Goal: Task Accomplishment & Management: Complete application form

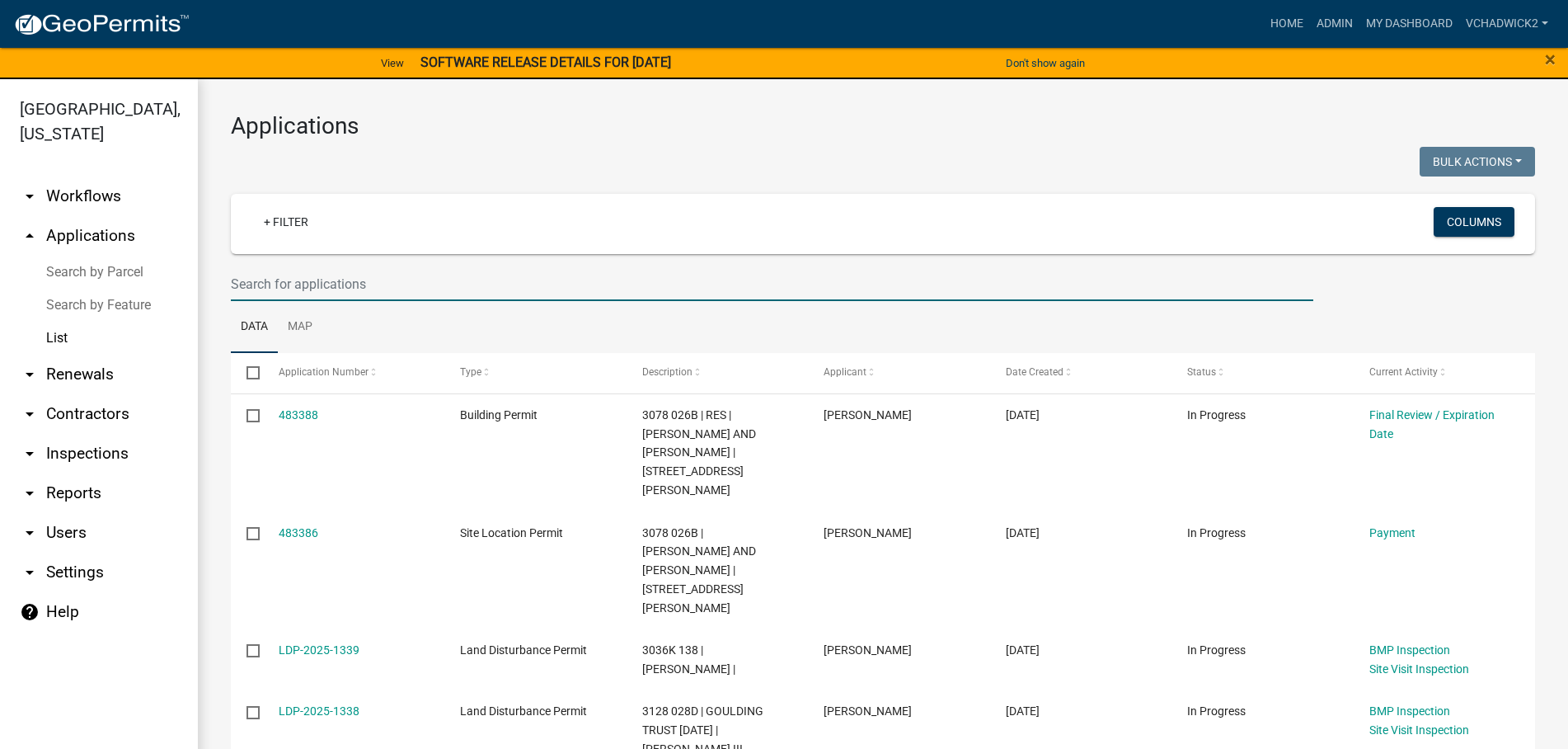
drag, startPoint x: 373, startPoint y: 291, endPoint x: 361, endPoint y: 292, distance: 12.0
click at [372, 291] on input "text" at bounding box center [771, 284] width 1083 height 34
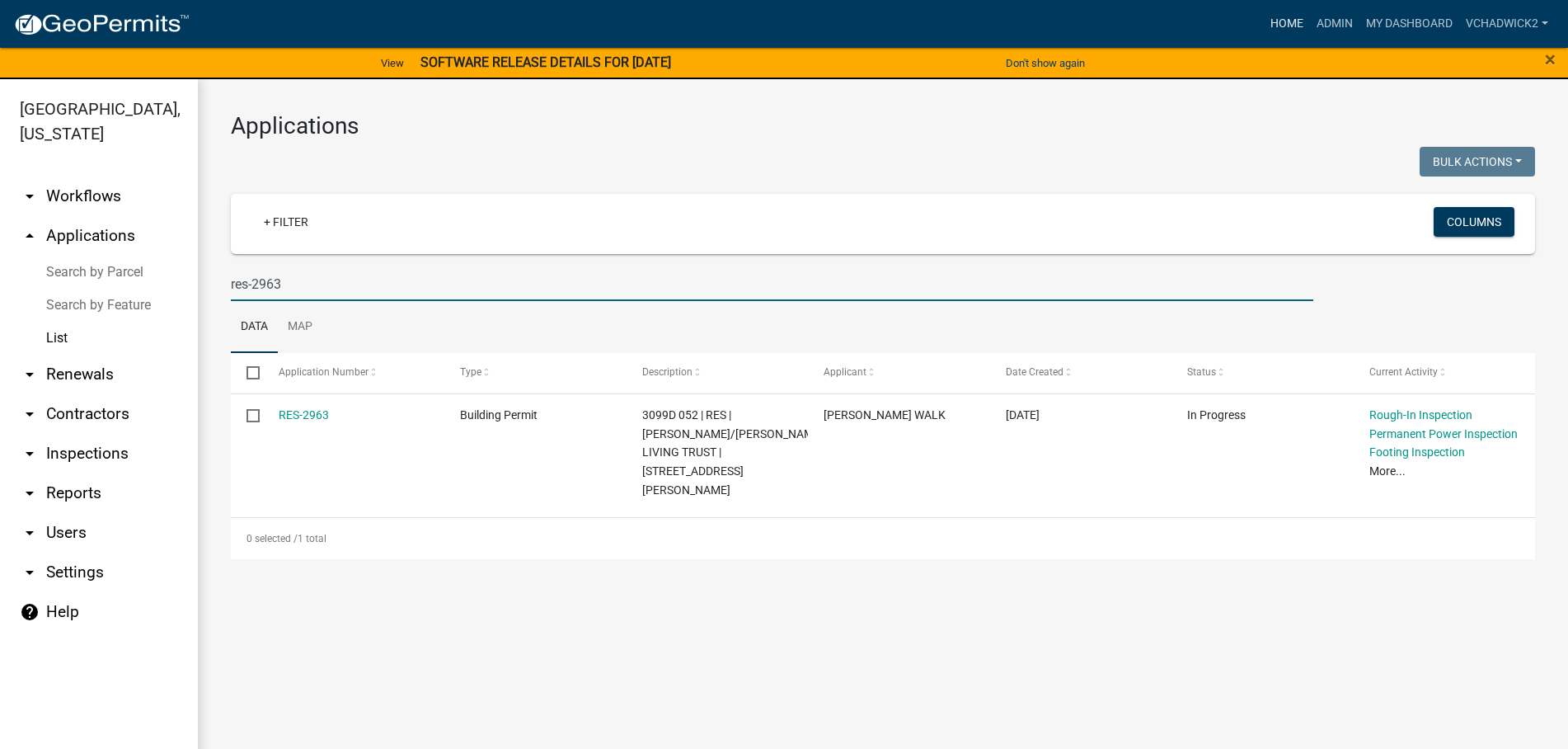
type input "res-2963"
click at [1279, 19] on link "Home" at bounding box center [1286, 23] width 46 height 31
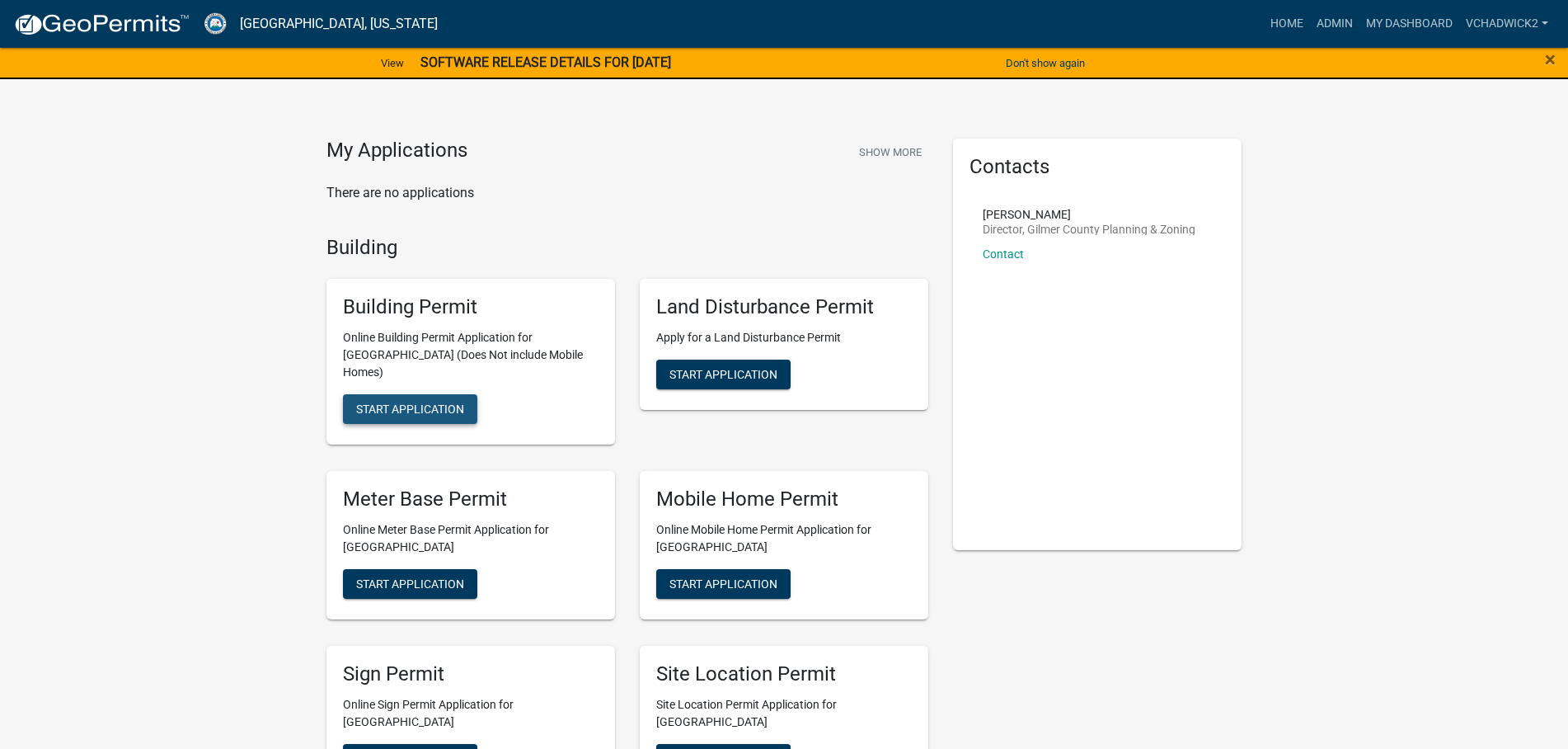
click at [419, 402] on span "Start Application" at bounding box center [410, 409] width 108 height 13
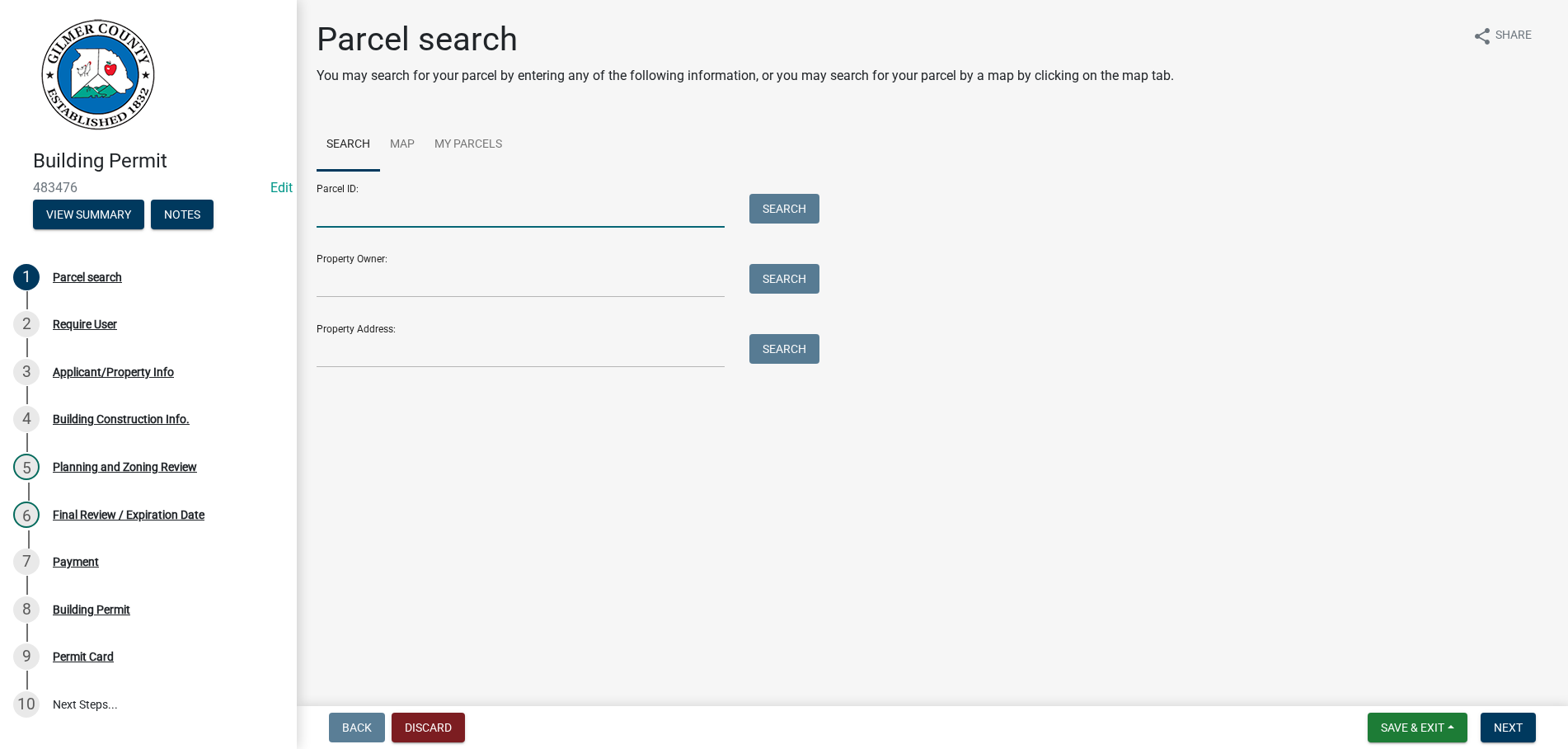
click at [368, 222] on input "Parcel ID:" at bounding box center [520, 211] width 408 height 34
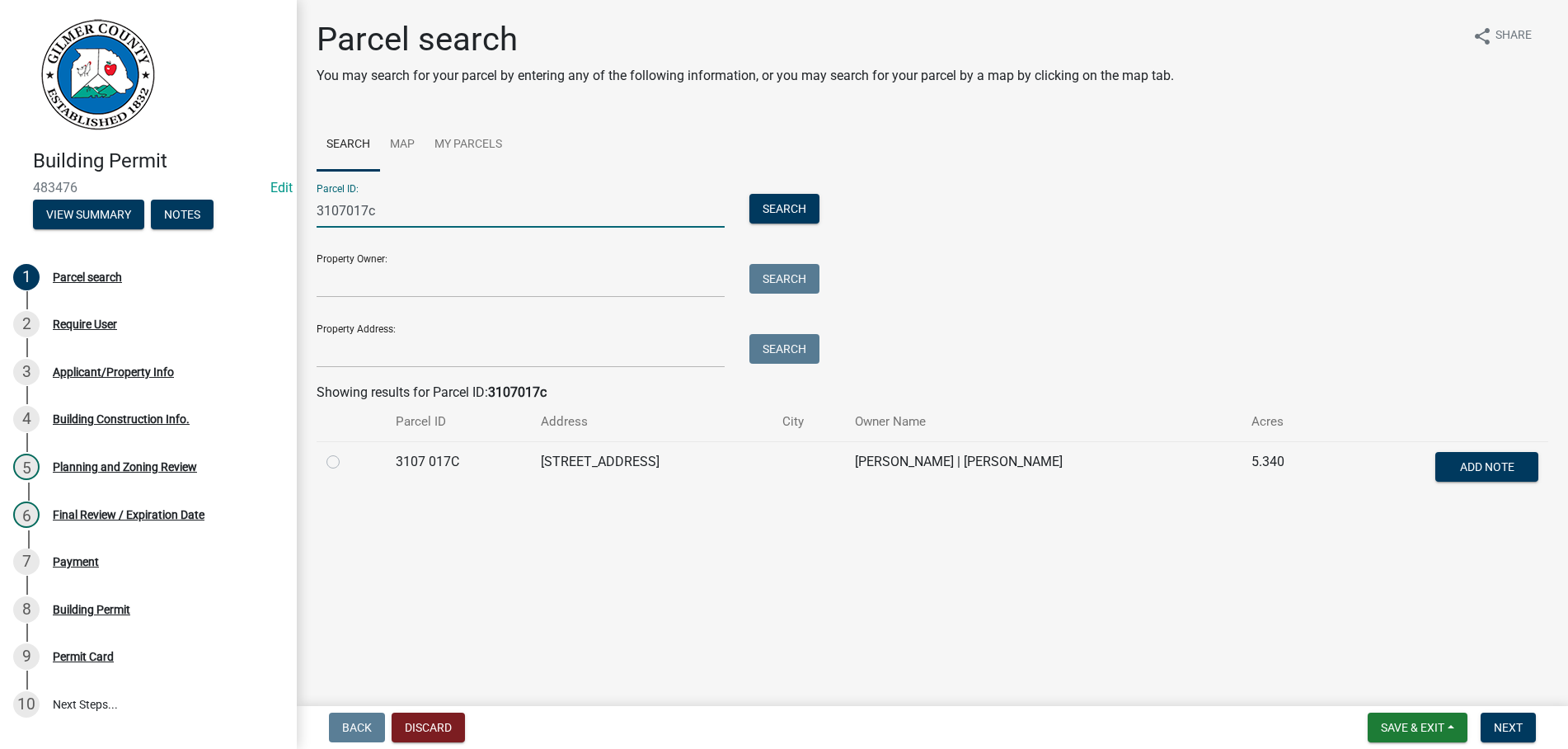
type input "3107017c"
click at [346, 452] on label at bounding box center [346, 452] width 0 height 0
click at [346, 459] on 017C "radio" at bounding box center [351, 457] width 10 height 10
radio 017C "true"
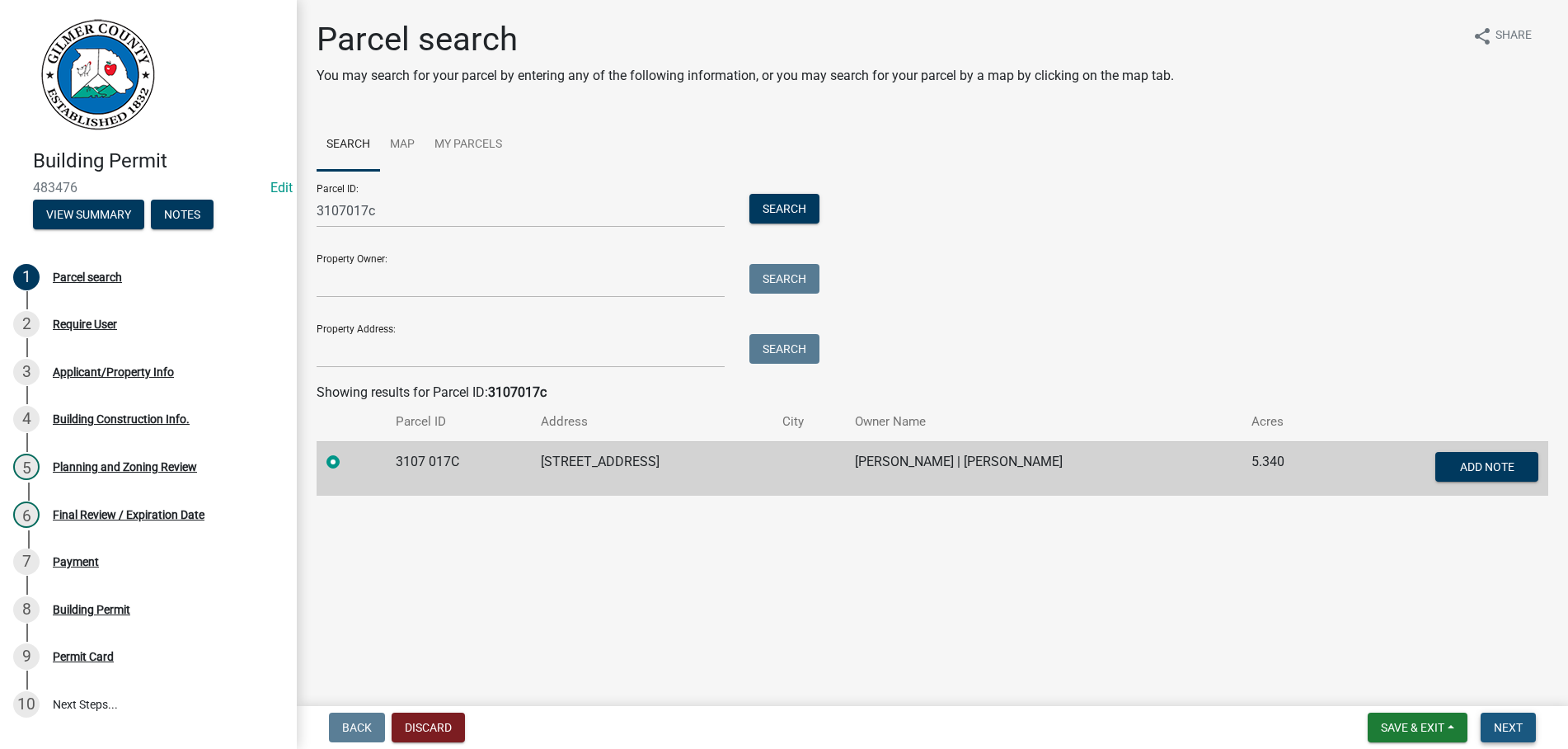
click at [1509, 728] on span "Next" at bounding box center [1508, 727] width 29 height 13
click at [1501, 728] on span "Next" at bounding box center [1508, 727] width 29 height 13
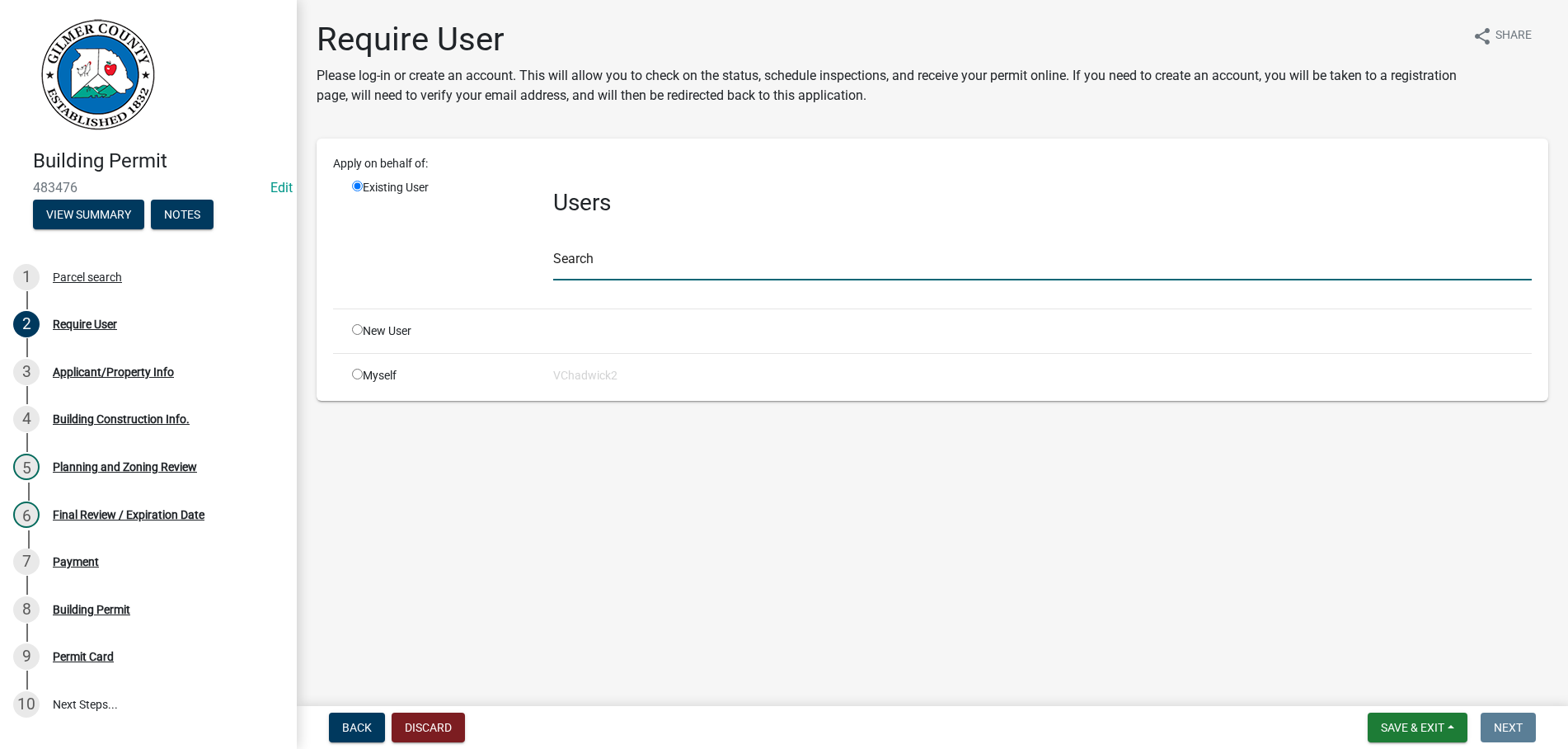
click at [589, 273] on input "text" at bounding box center [1042, 263] width 978 height 34
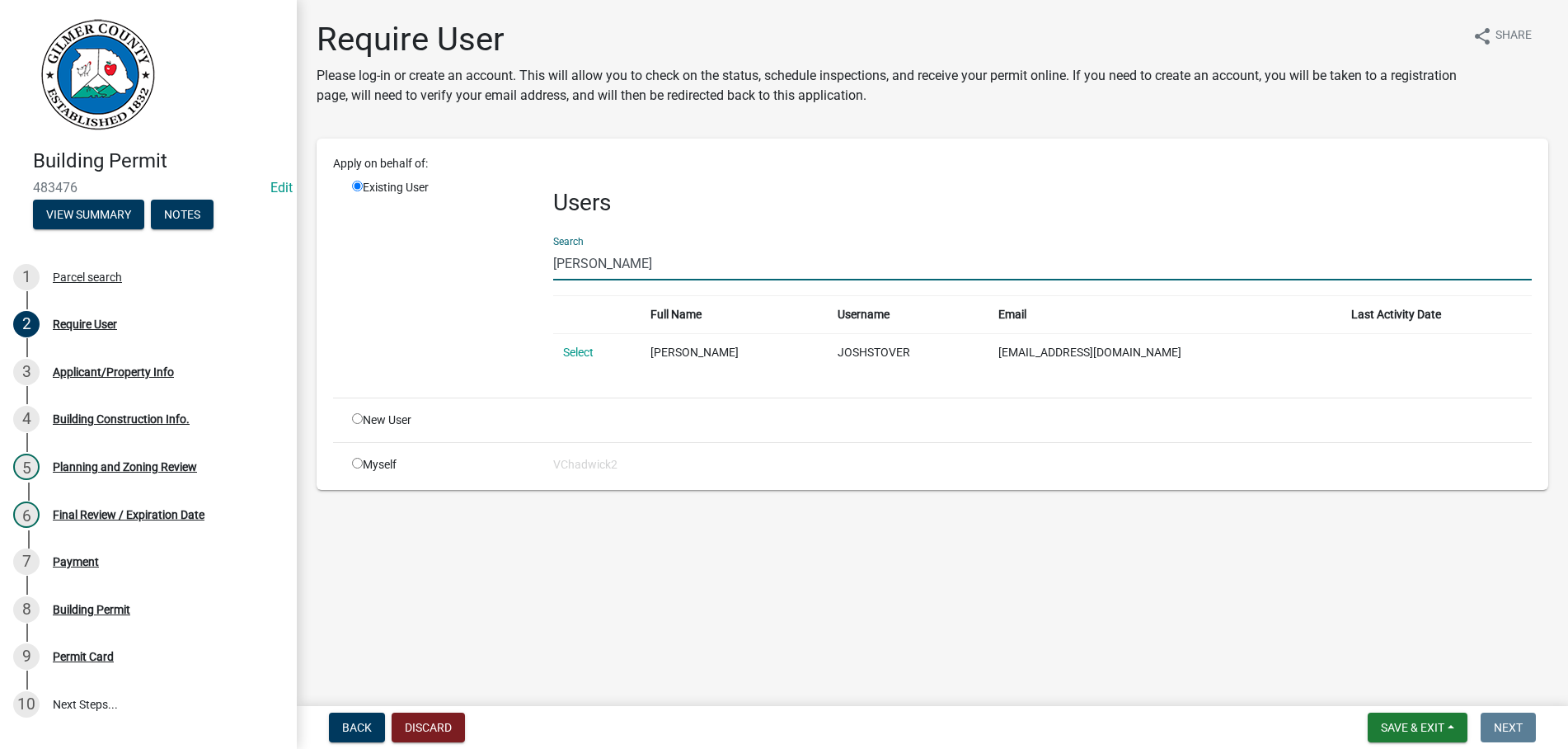
type input "J"
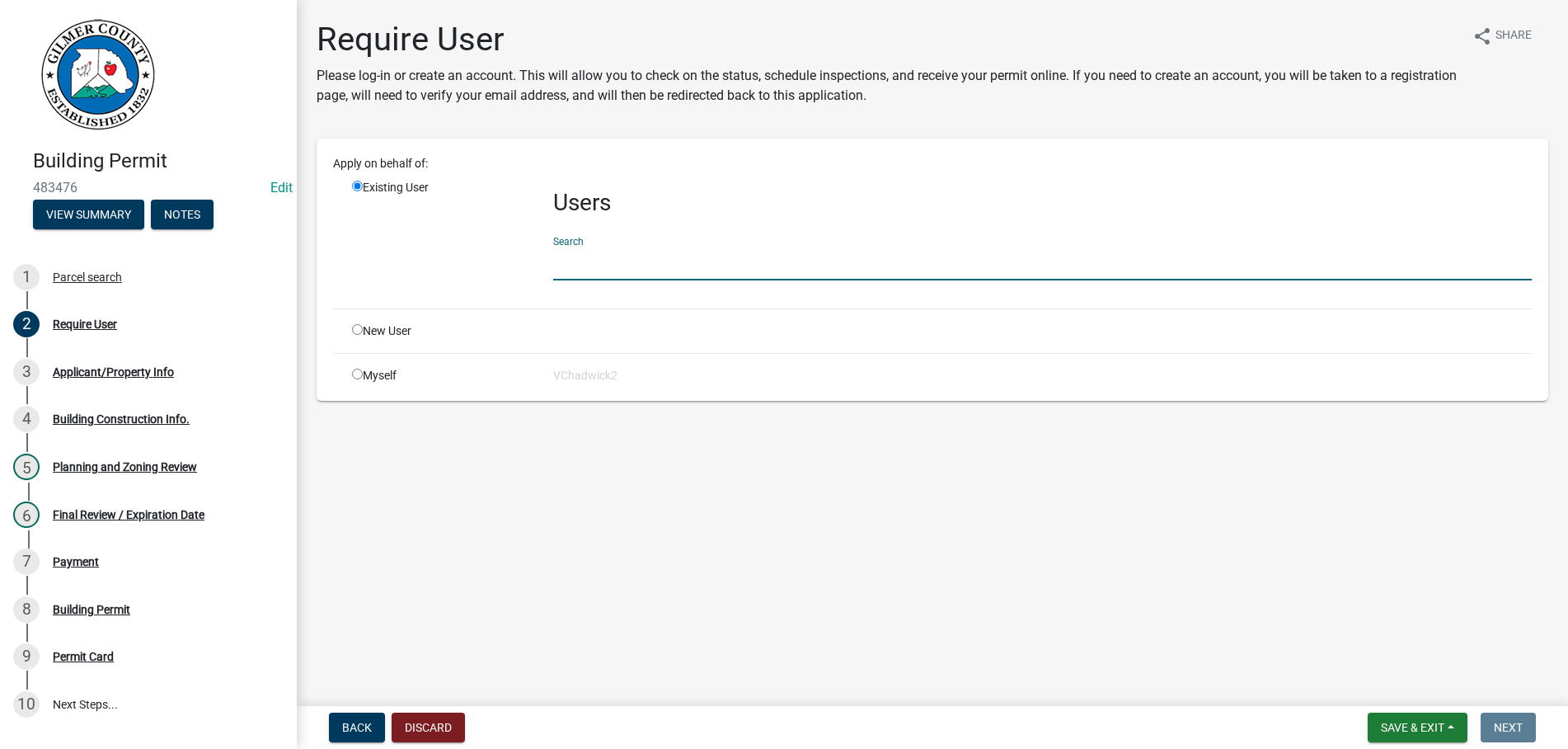
click at [355, 329] on input "radio" at bounding box center [357, 329] width 10 height 10
radio input "true"
radio input "false"
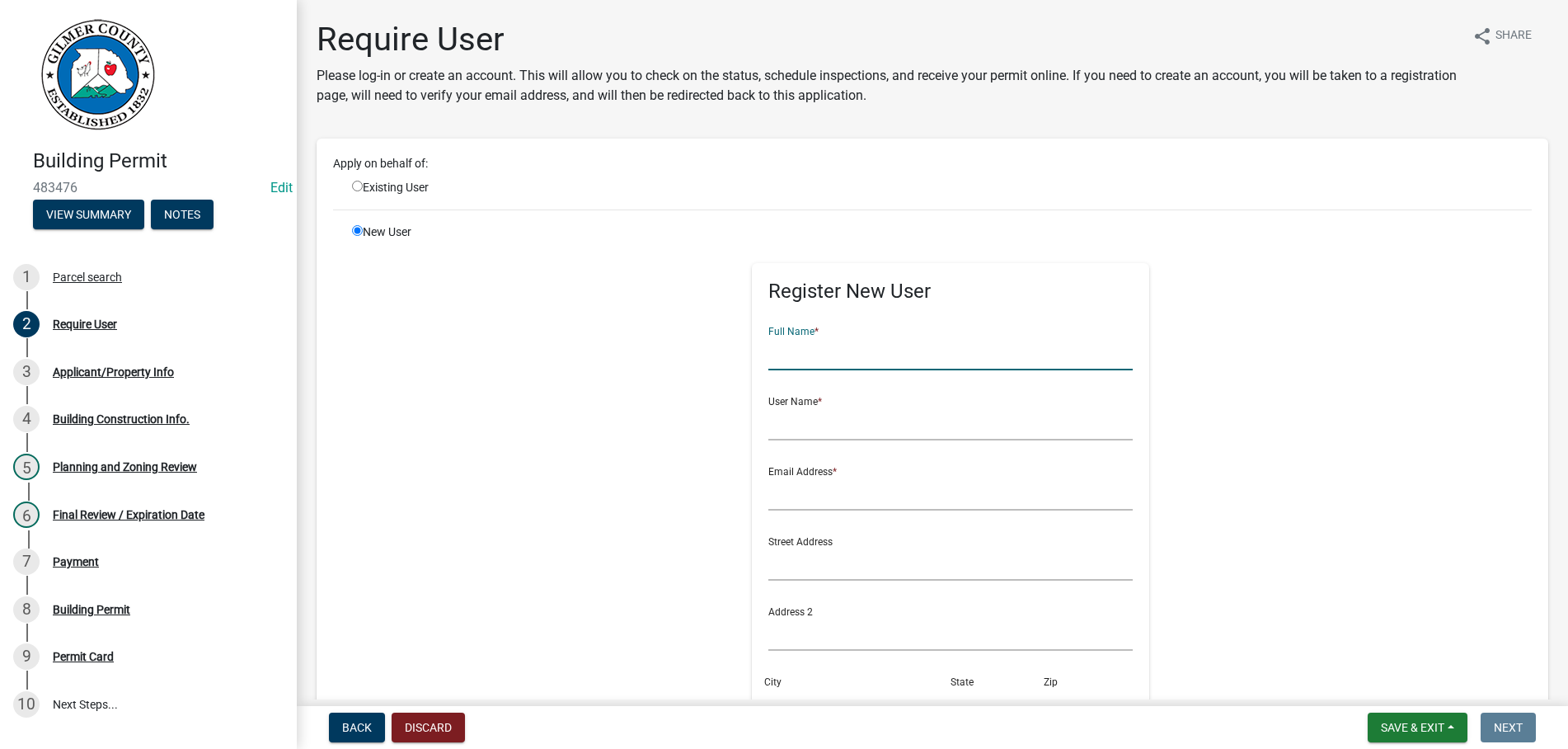
click at [837, 347] on input "text" at bounding box center [951, 353] width 366 height 34
type input "[PERSON_NAME]"
type input "[PERSON_NAME]*"
click at [893, 488] on input "text" at bounding box center [951, 493] width 366 height 34
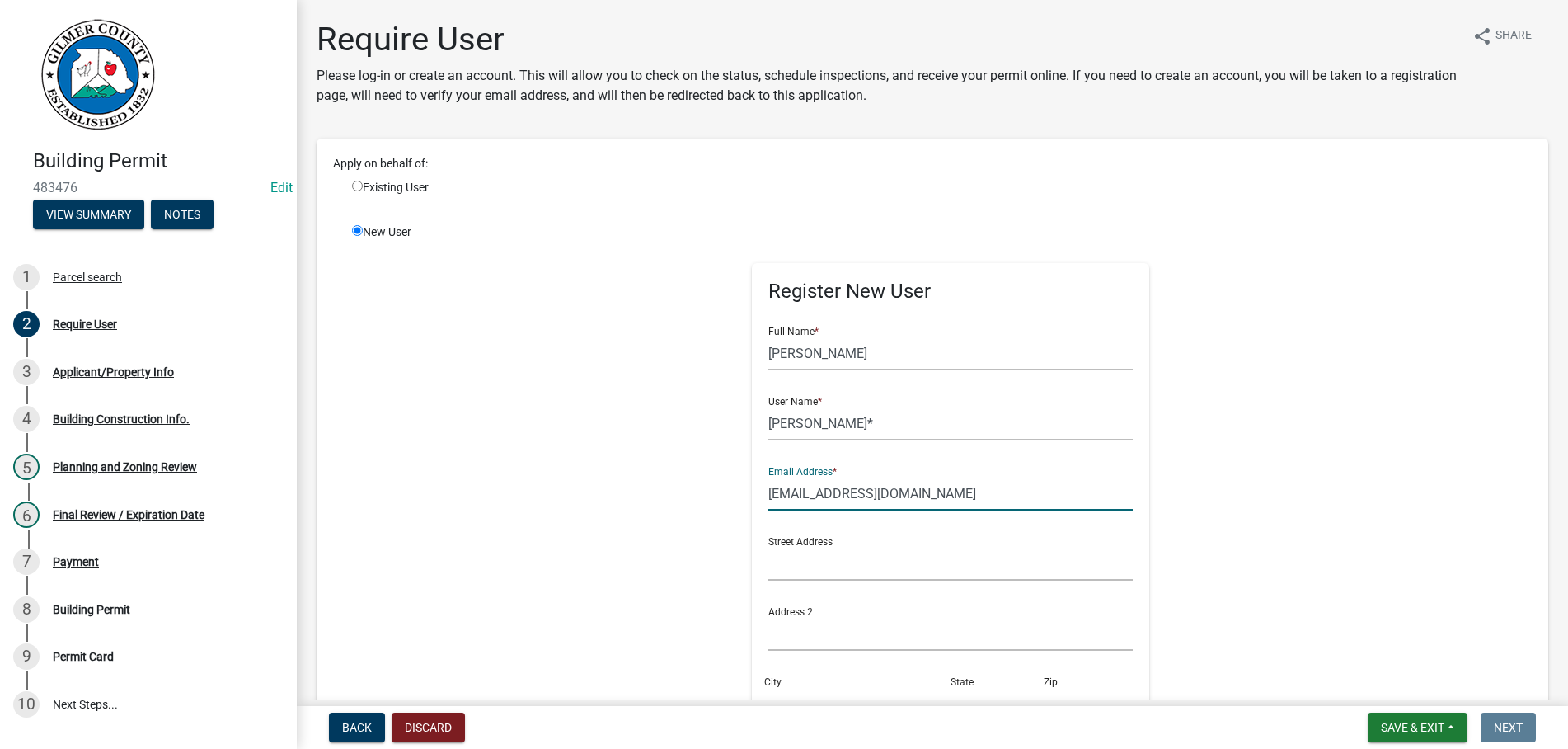
type input "[EMAIL_ADDRESS][DOMAIN_NAME]"
click at [683, 494] on div "Register New User Full Name * [PERSON_NAME] User Name * [PERSON_NAME]* Email Ad…" at bounding box center [951, 594] width 845 height 742
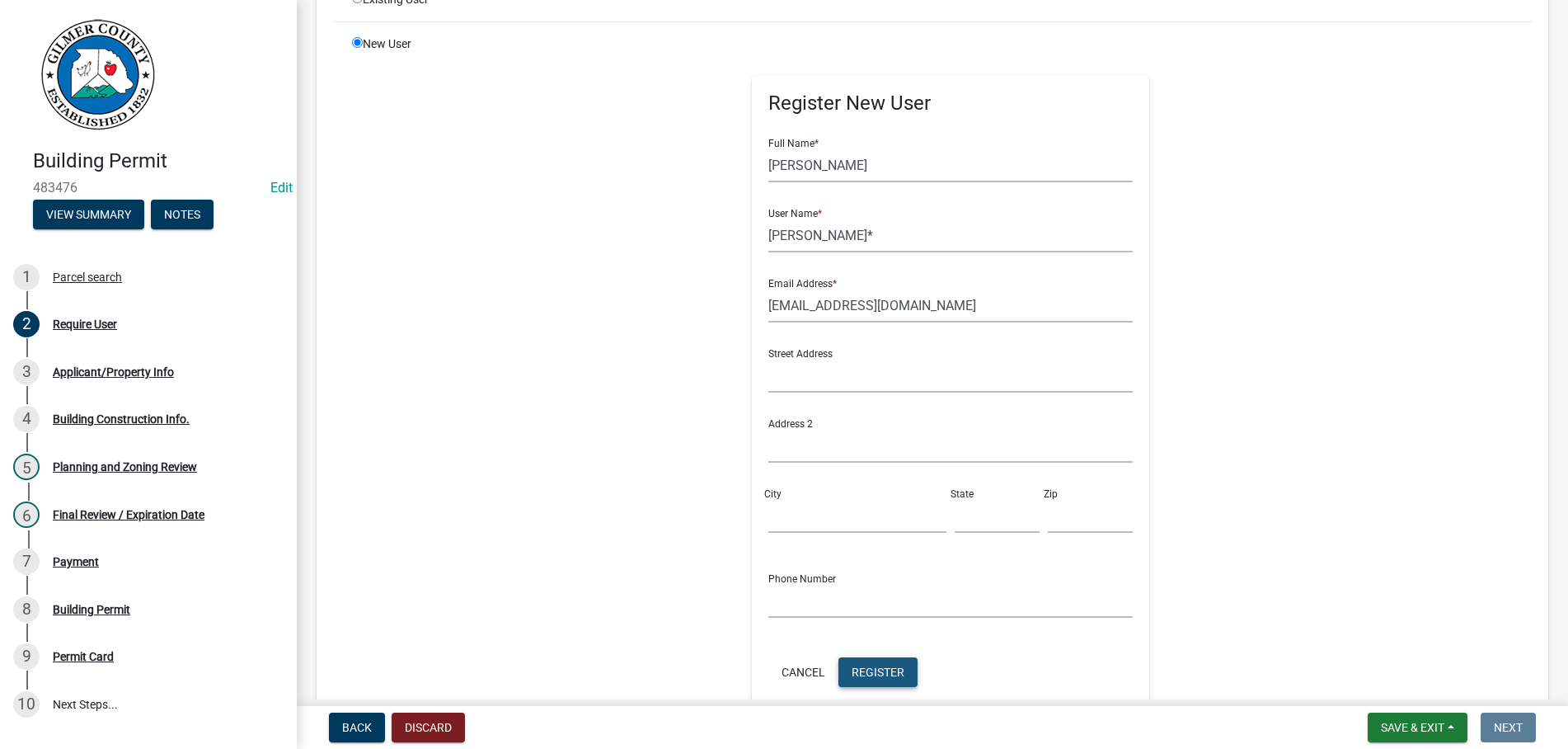
click at [904, 673] on span "Register" at bounding box center [878, 671] width 52 height 13
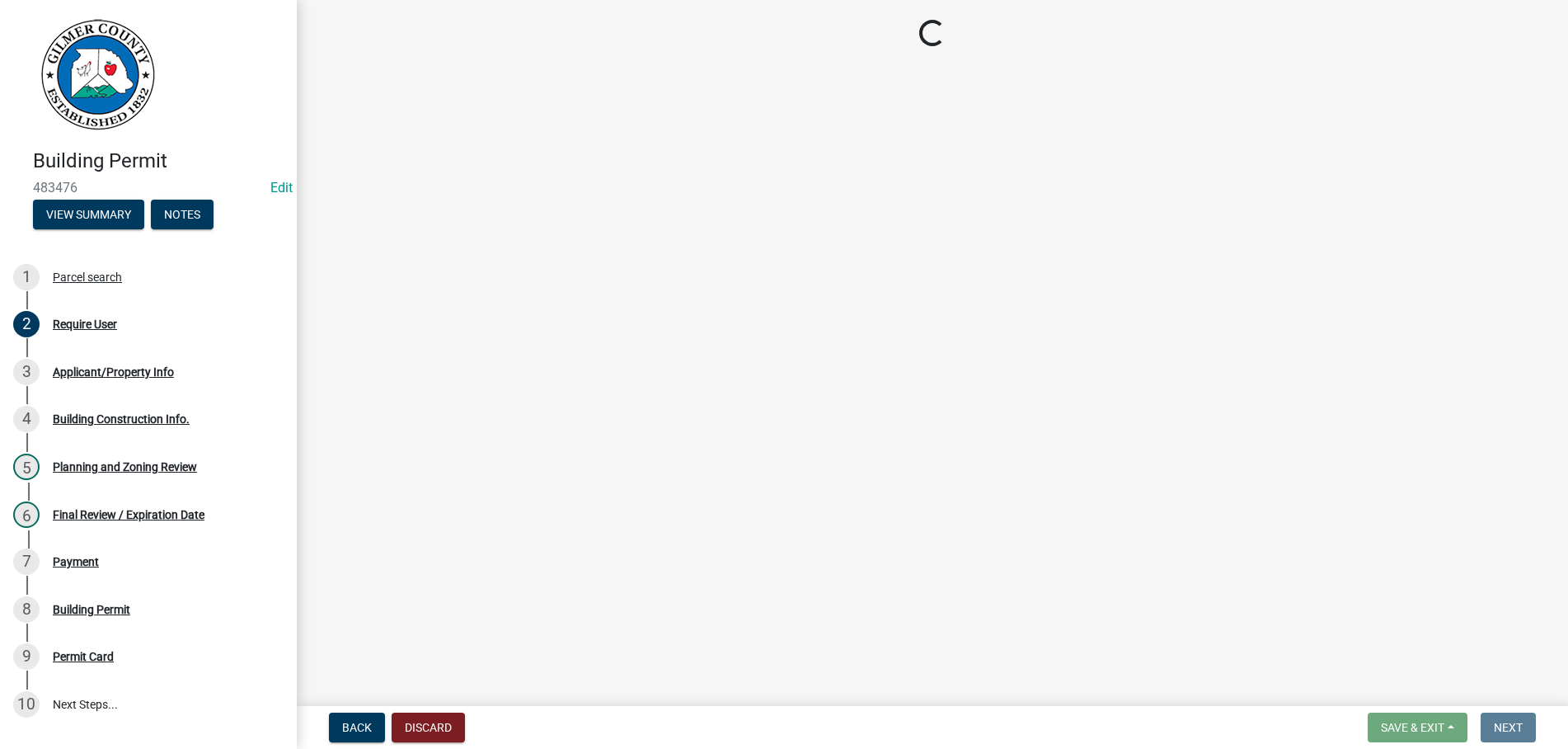
scroll to position [0, 0]
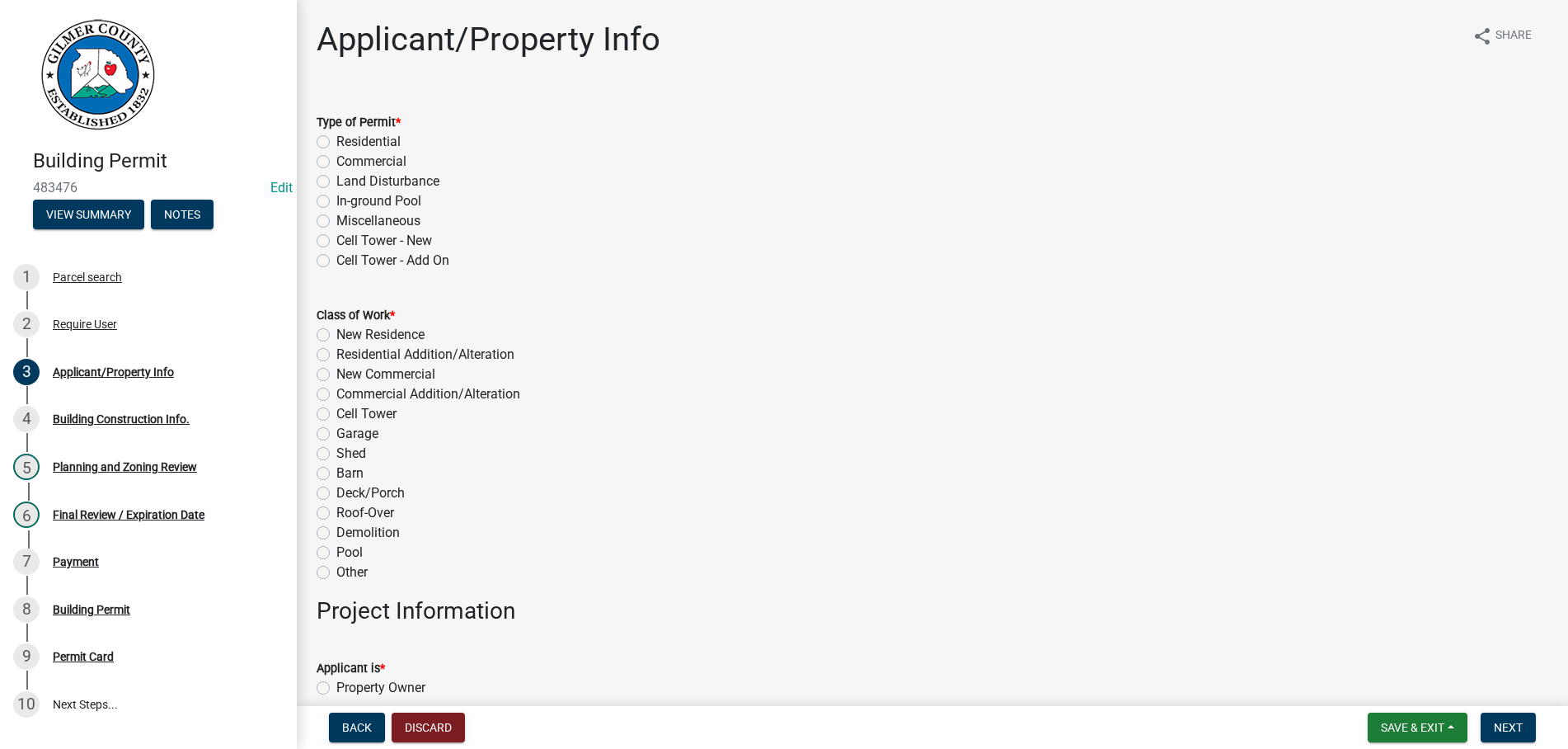
click at [336, 139] on label "Residential" at bounding box center [368, 142] width 65 height 20
click at [336, 139] on input "Residential" at bounding box center [341, 137] width 10 height 10
radio input "true"
click at [336, 430] on label "Garage" at bounding box center [357, 433] width 42 height 20
click at [336, 430] on input "Garage" at bounding box center [341, 428] width 10 height 10
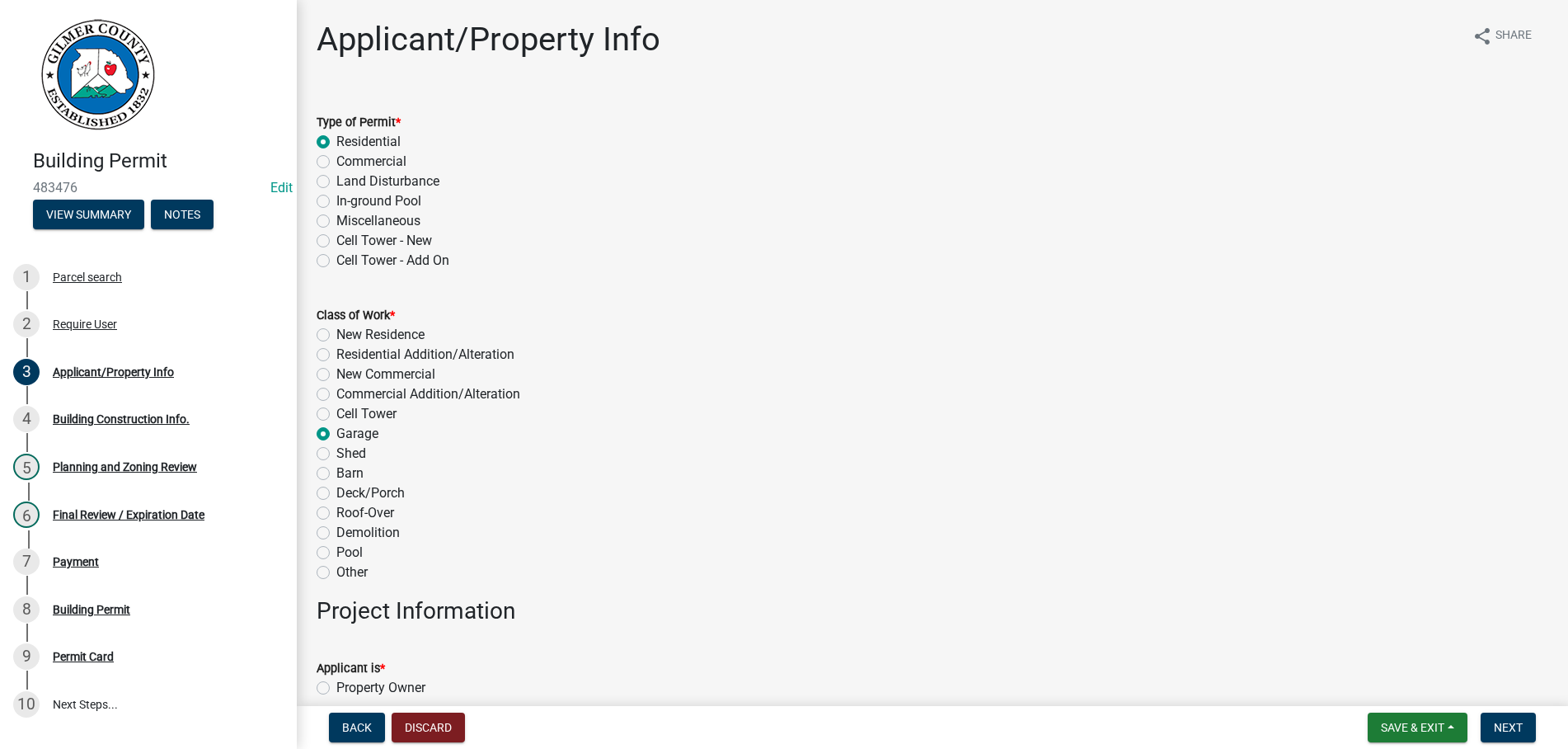
radio input "true"
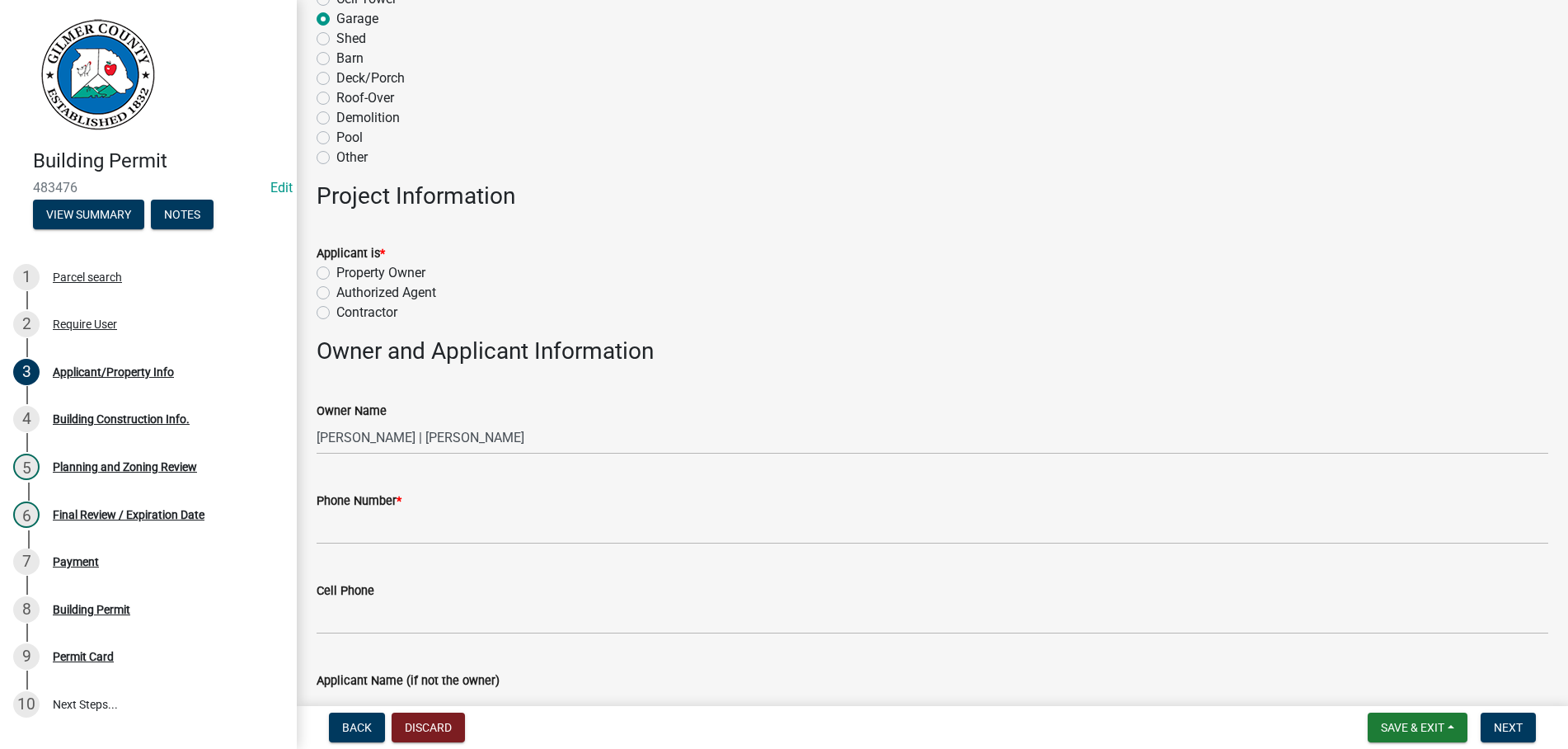
scroll to position [470, 0]
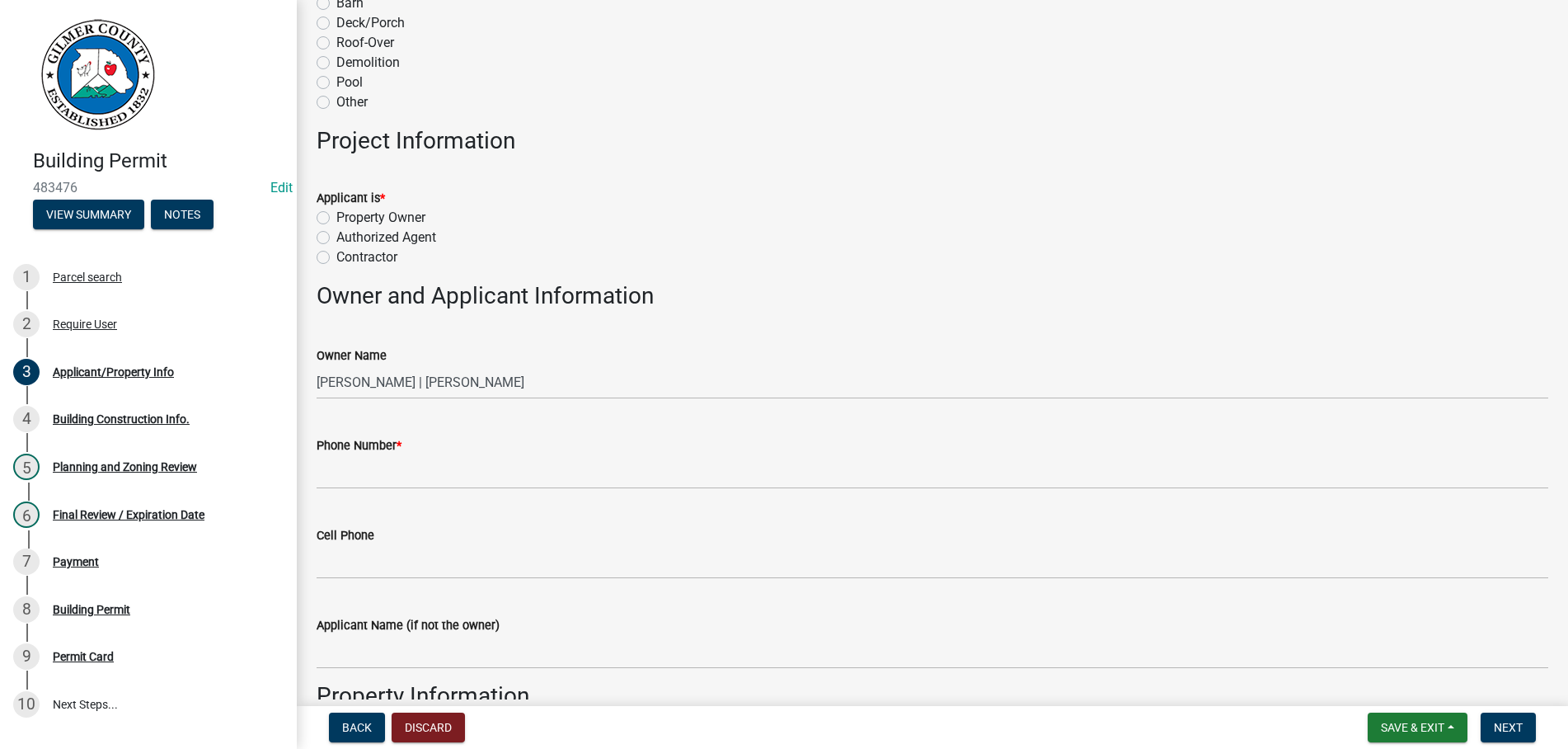
click at [336, 215] on label "Property Owner" at bounding box center [381, 217] width 89 height 20
click at [336, 215] on input "Property Owner" at bounding box center [341, 213] width 10 height 10
radio input "true"
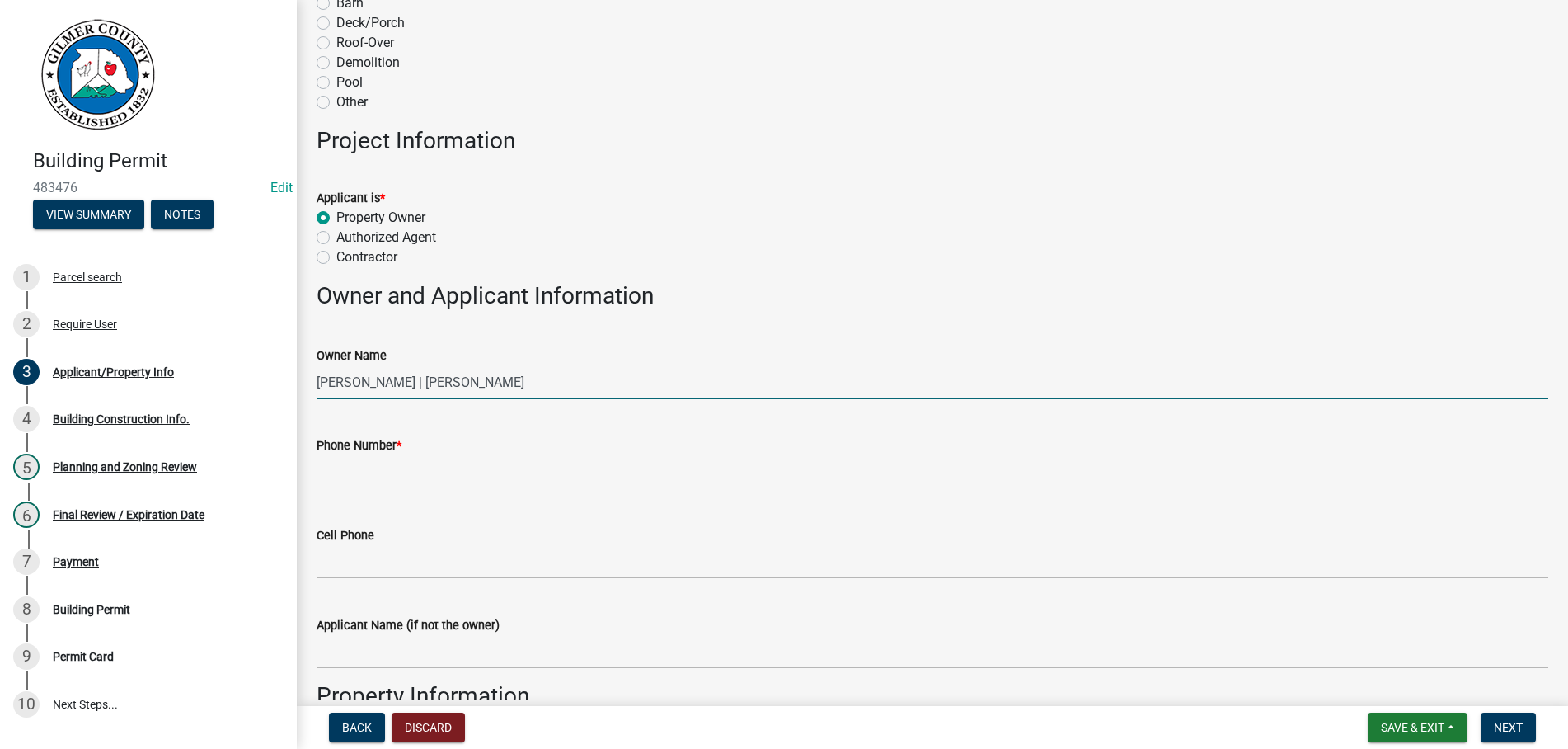
click at [381, 380] on input "[PERSON_NAME] | [PERSON_NAME]" at bounding box center [933, 382] width 1232 height 34
type input "[PERSON_NAME] & [PERSON_NAME]"
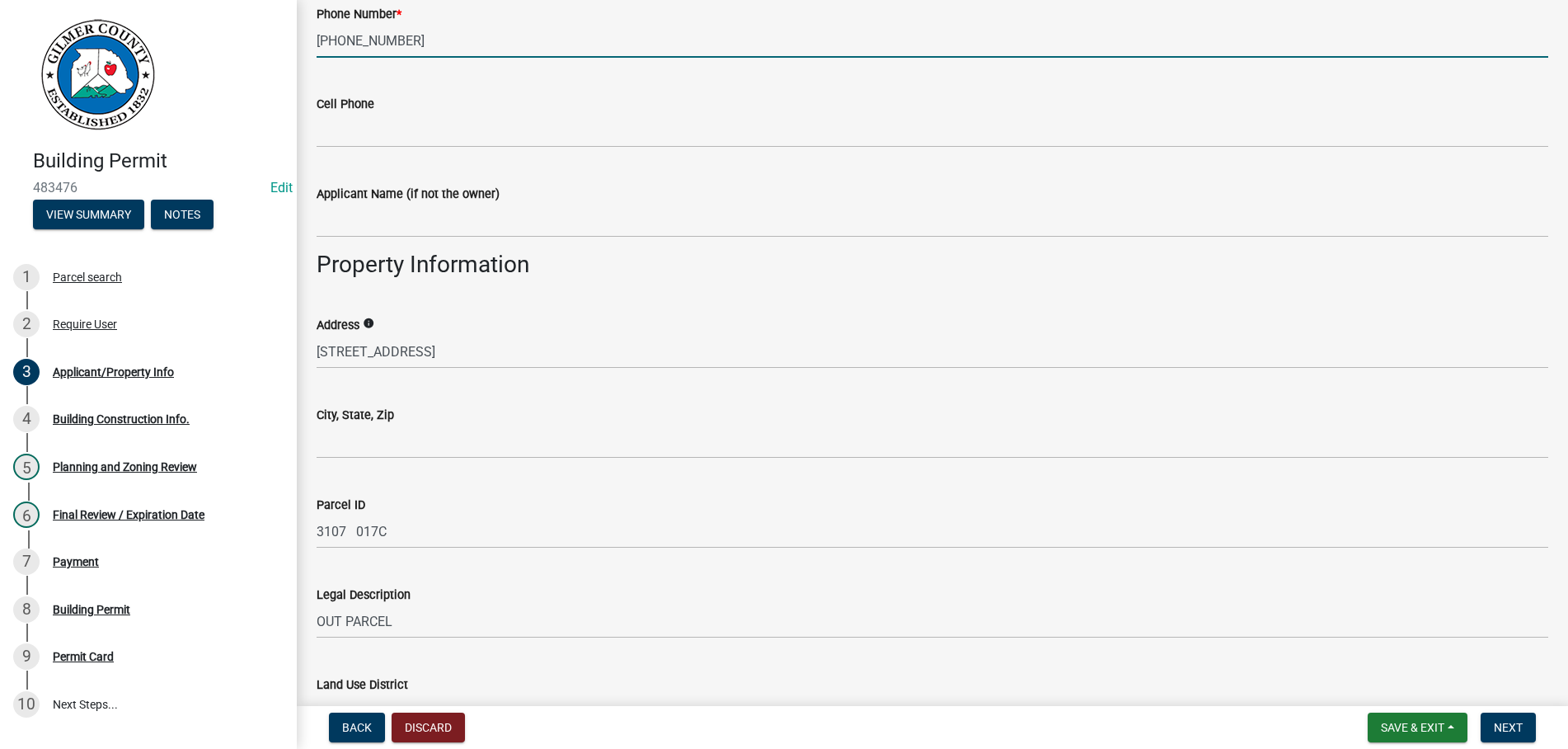
scroll to position [940, 0]
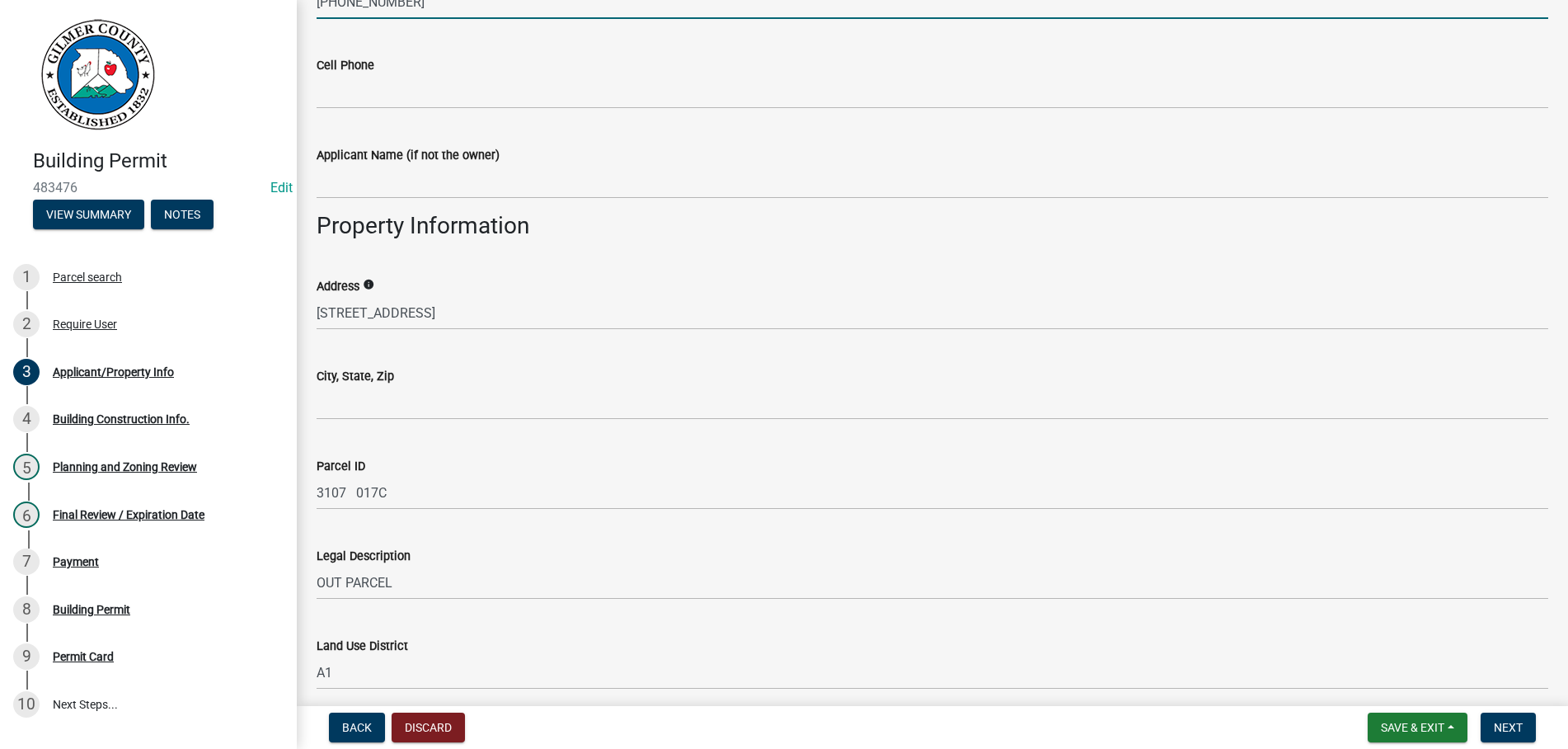
type input "[PHONE_NUMBER]"
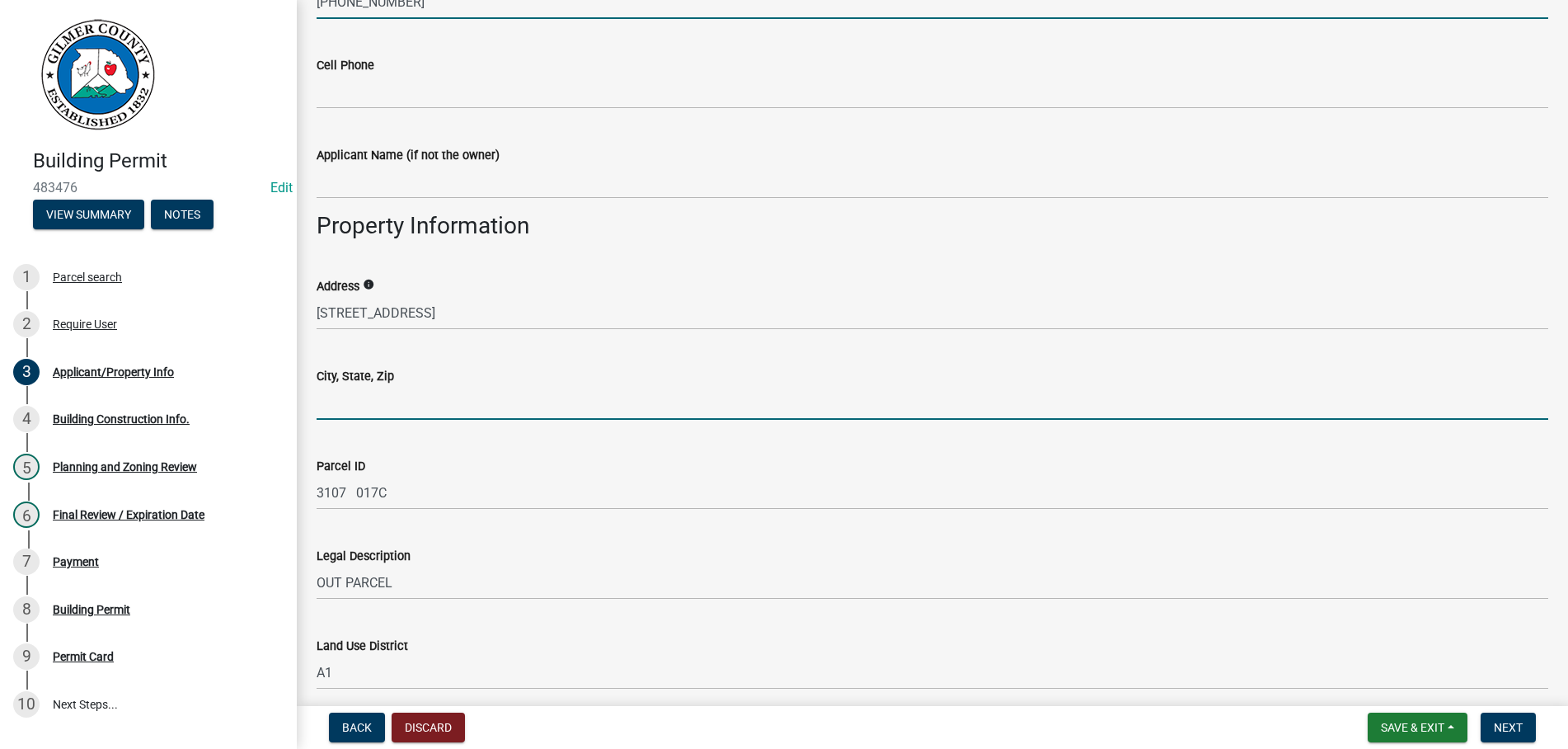
click at [475, 406] on input "City, State, Zip" at bounding box center [933, 403] width 1232 height 34
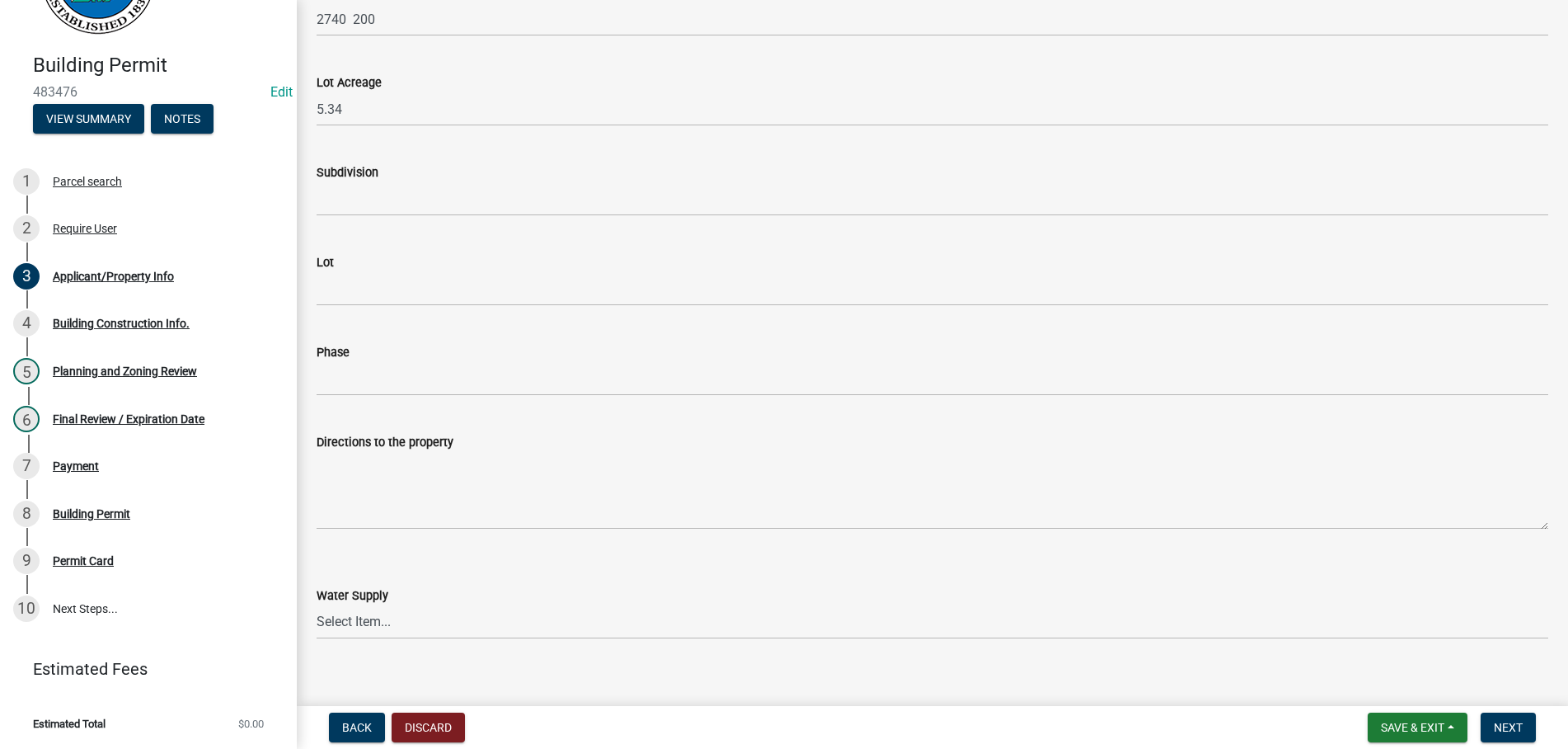
scroll to position [1786, 0]
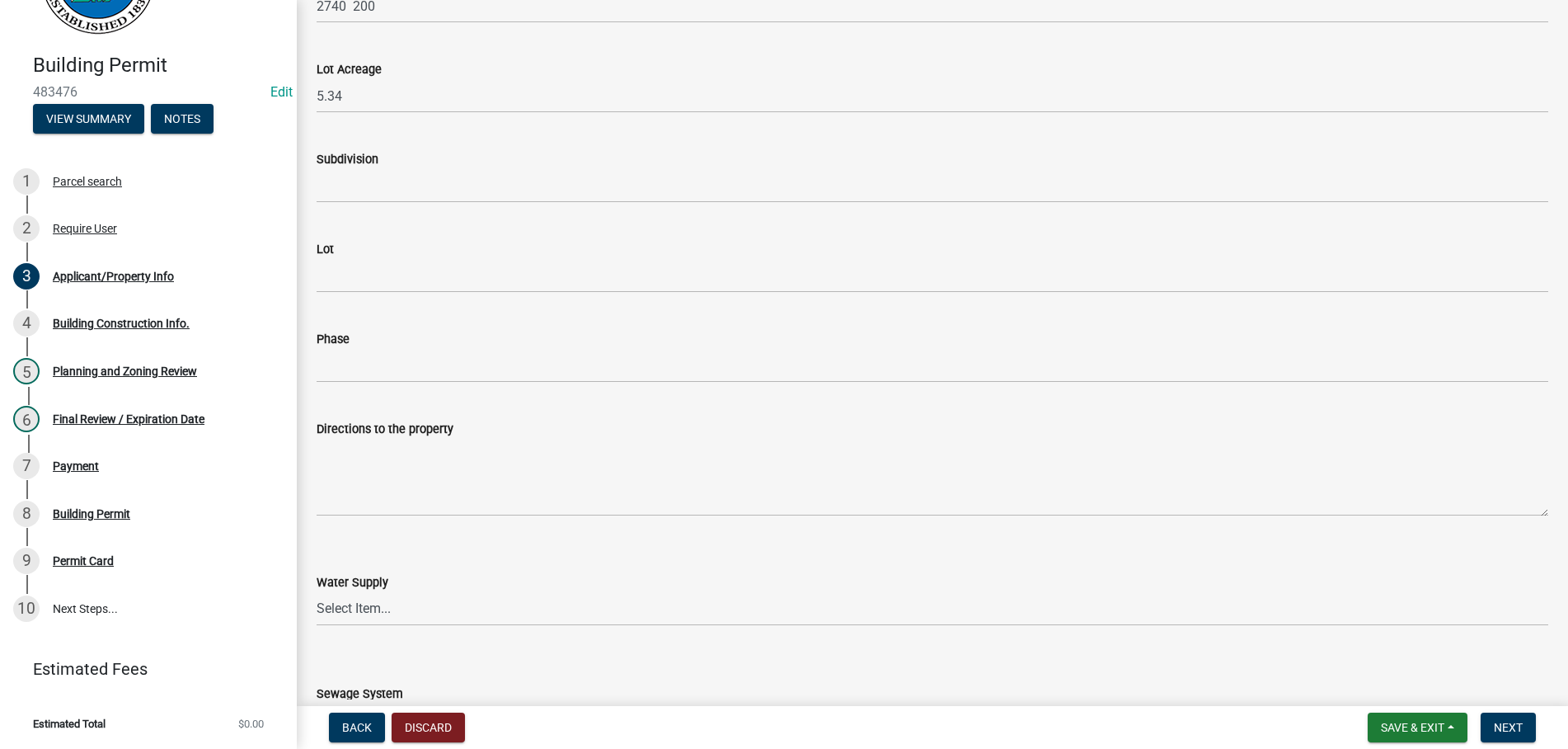
type input "ELLIJAY GA 30536"
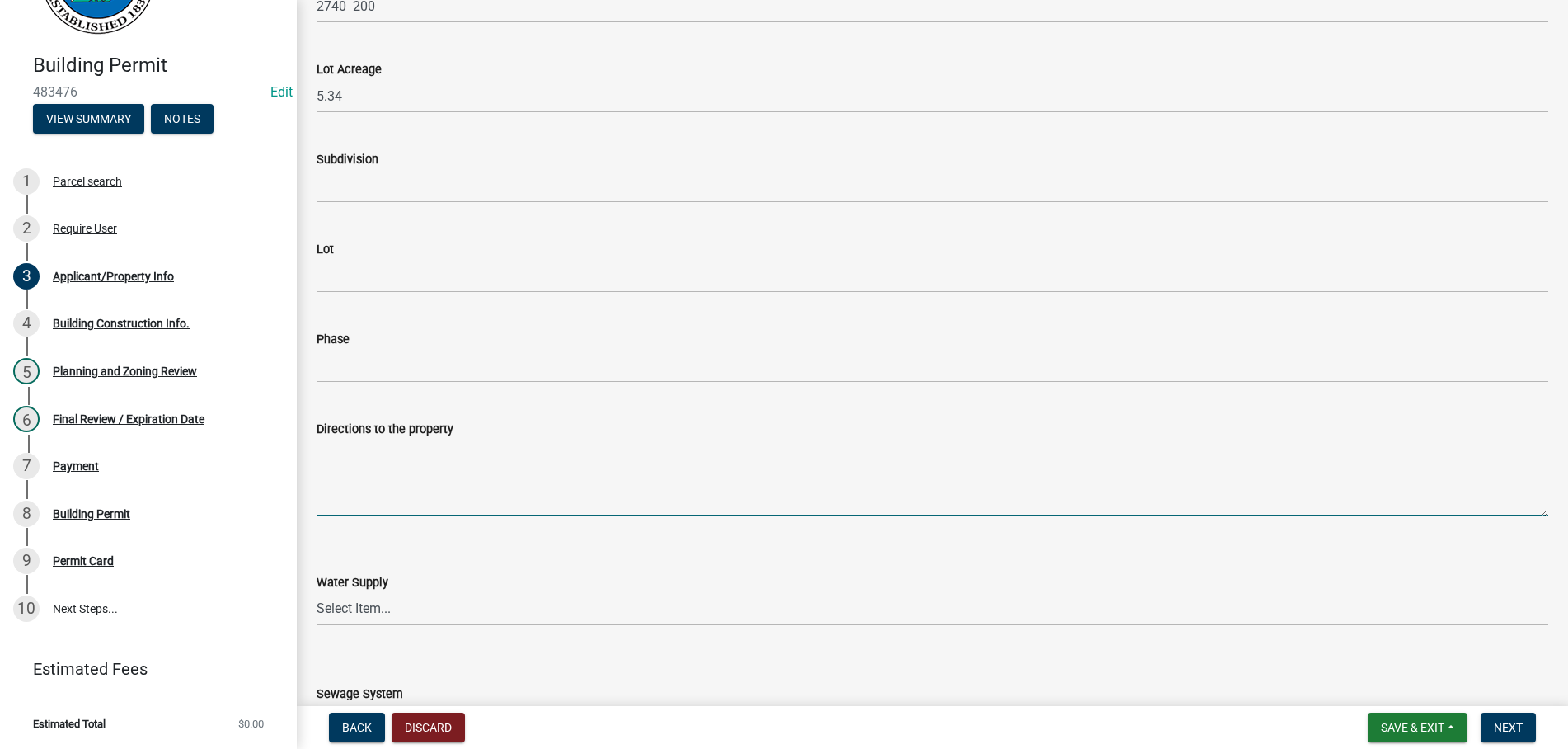
click at [449, 465] on textarea "Directions to the property" at bounding box center [933, 477] width 1232 height 78
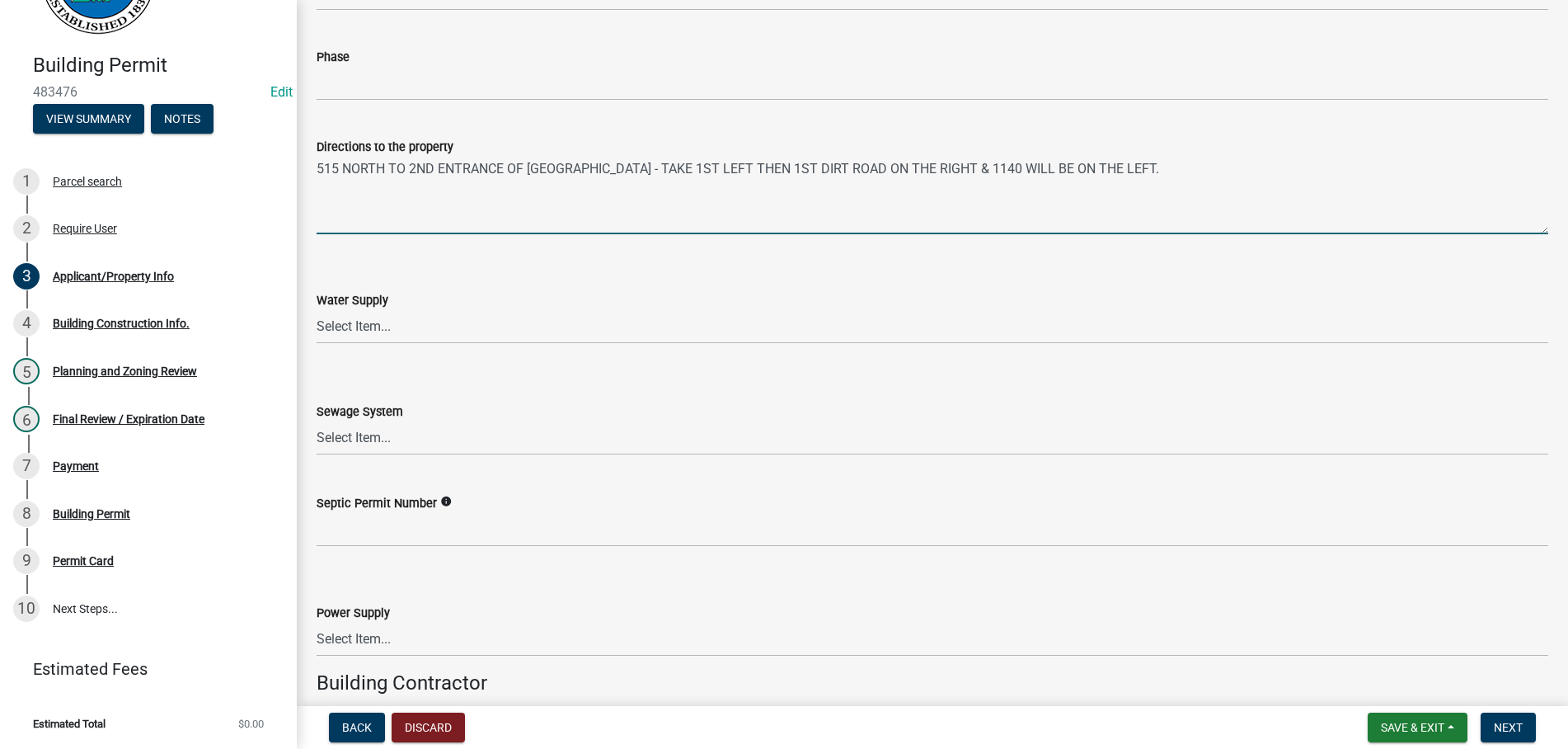
type textarea "515 NORTH TO 2ND ENTRANCE OF [GEOGRAPHIC_DATA] - TAKE 1ST LEFT THEN 1ST DIRT RO…"
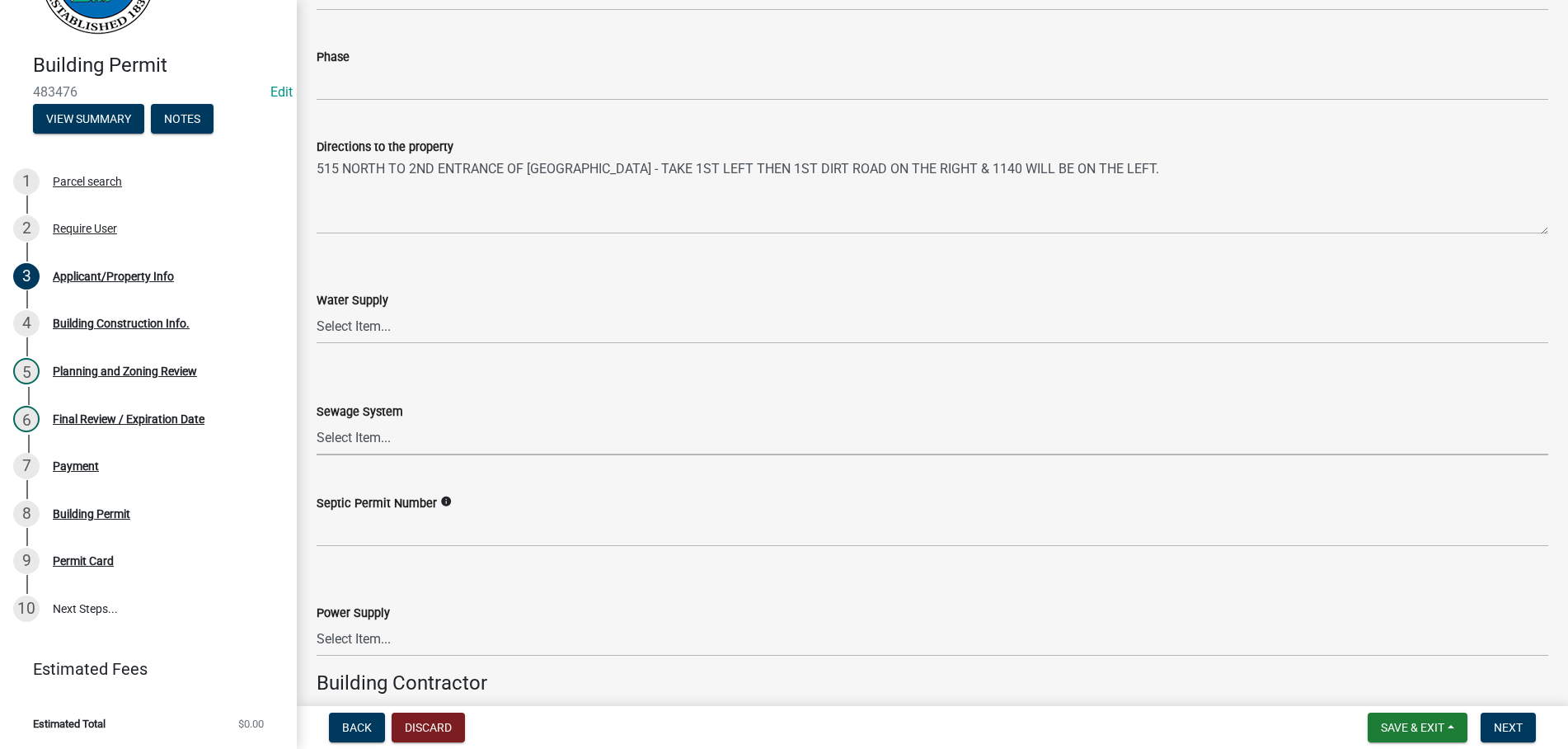
click at [317, 421] on select "Select Item... Septic Community Public" at bounding box center [933, 438] width 1232 height 34
click option "Septic" at bounding box center [0, 0] width 0 height 0
select select "92a37e23-3b7d-408e-b3c7-0afbe39b0942"
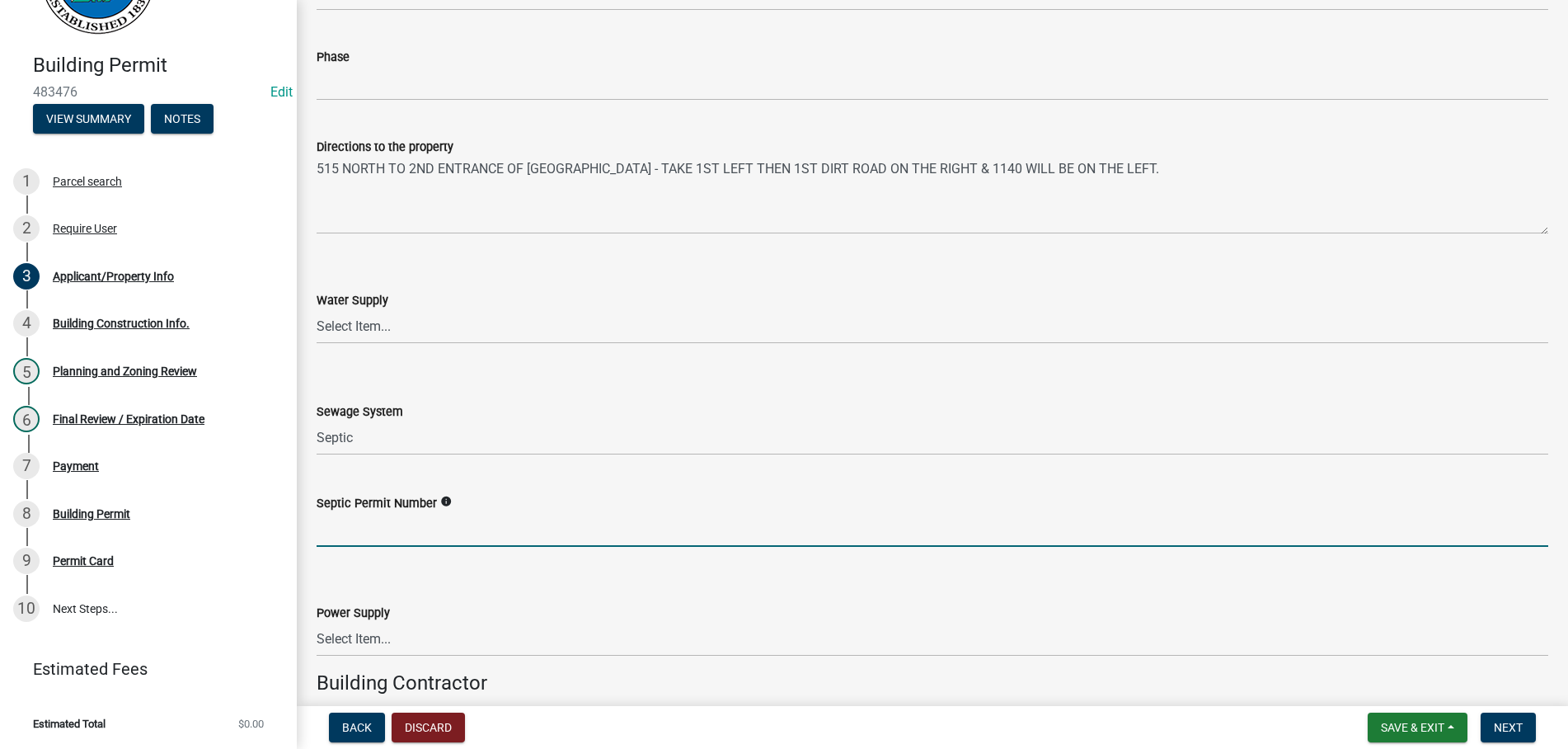
click at [370, 526] on input "Septic Permit Number" at bounding box center [933, 530] width 1232 height 34
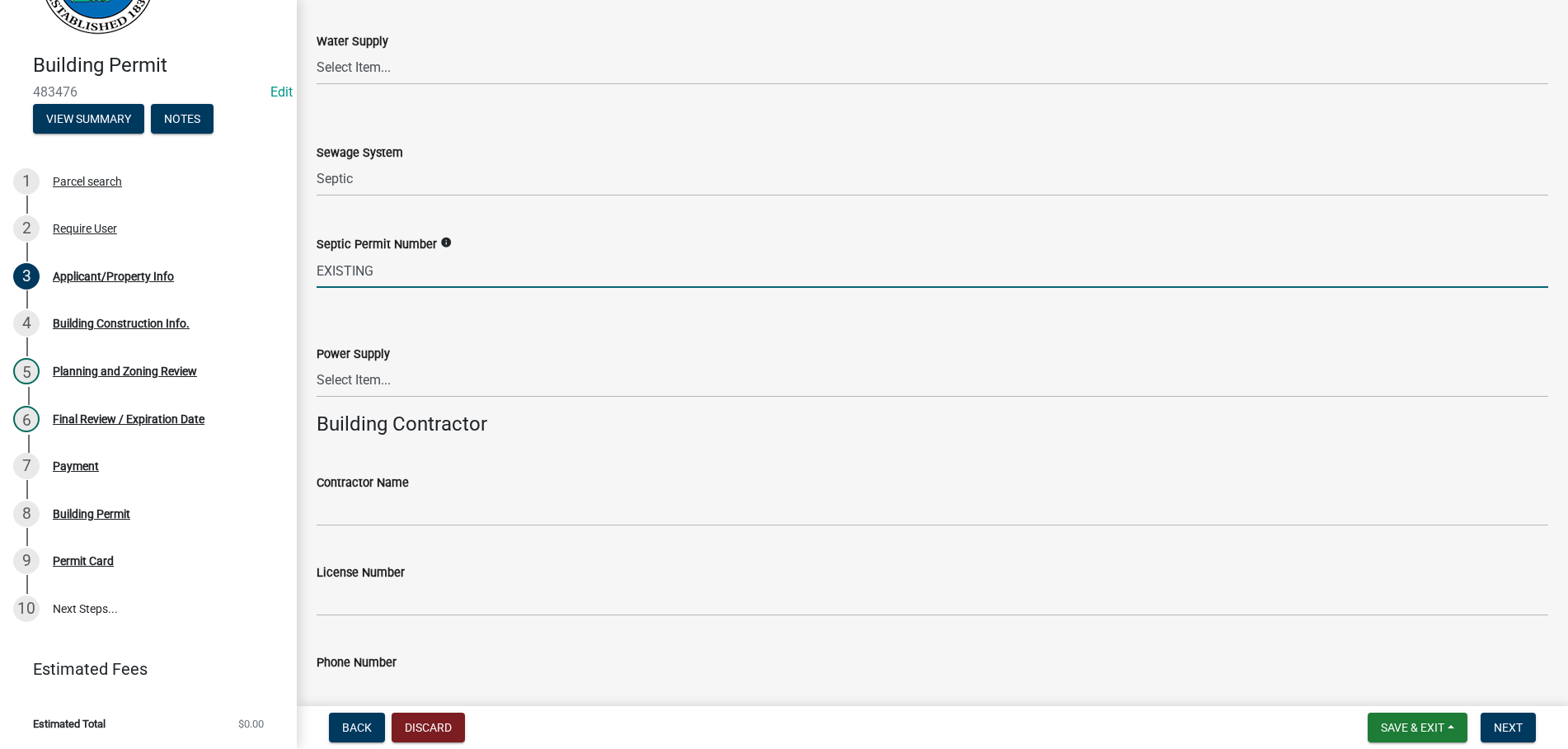
scroll to position [2444, 0]
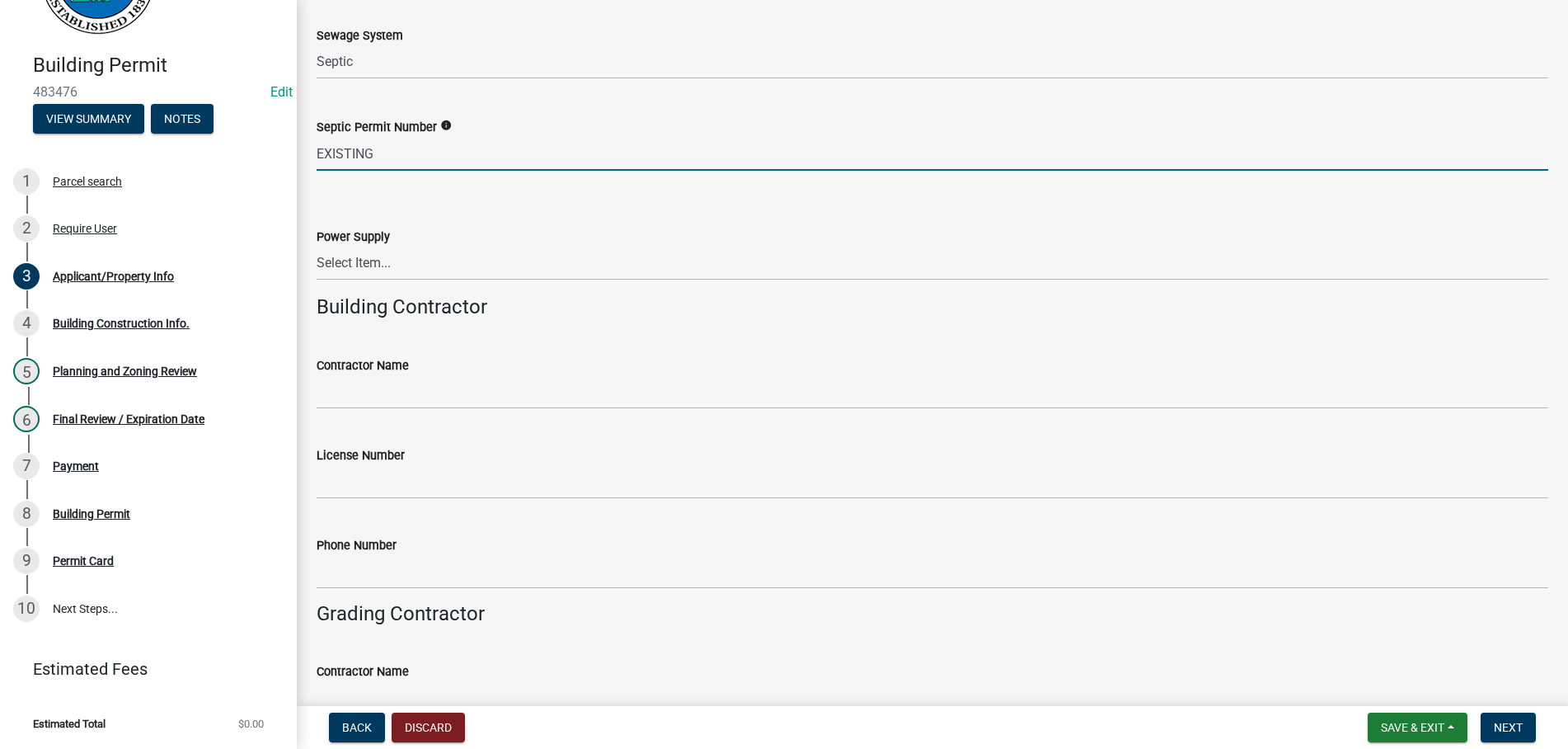
type input "EXISTING"
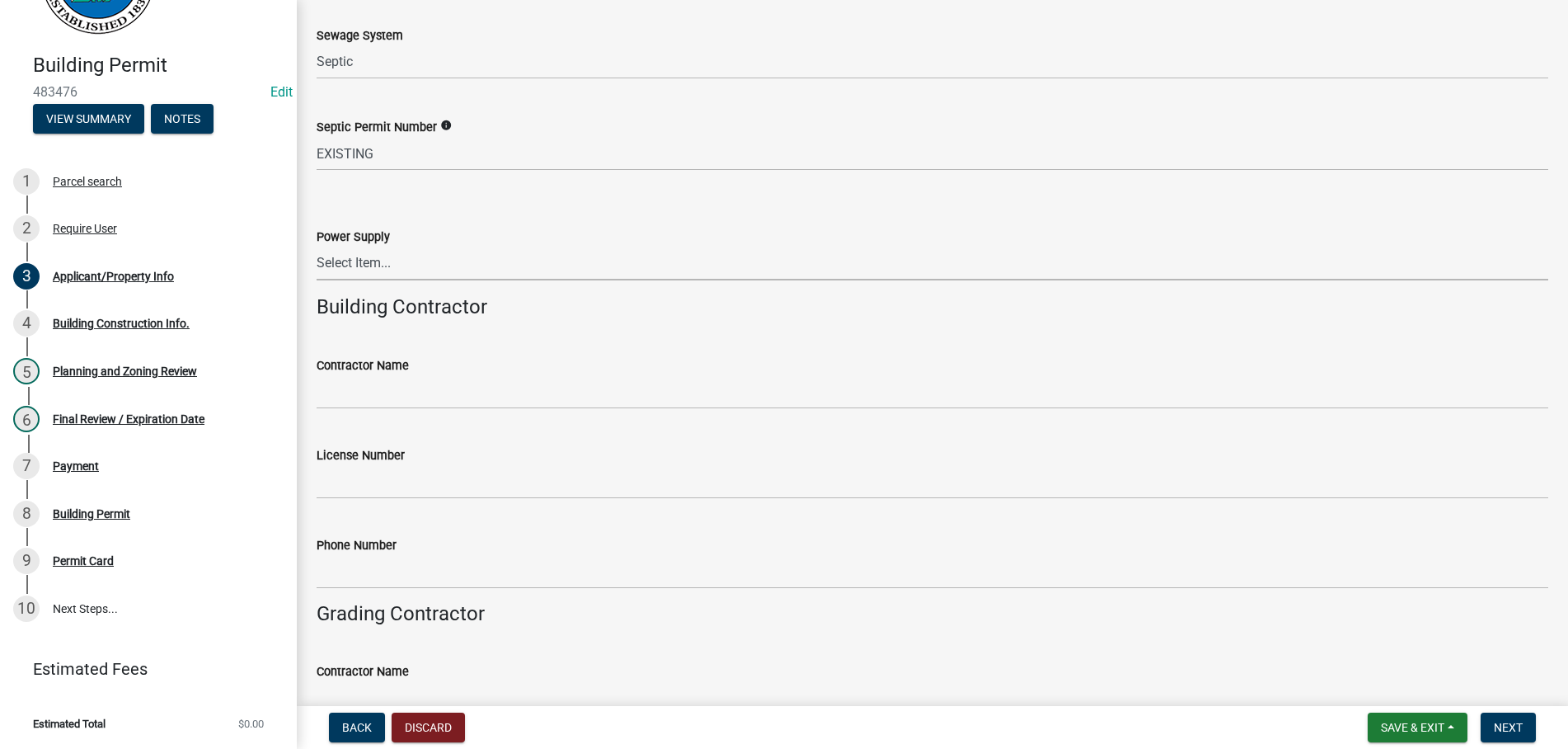
click at [317, 247] on select "Select Item... Amicalola EMC [GEOGRAPHIC_DATA] EMC Tri-State Power [US_STATE] P…" at bounding box center [933, 263] width 1232 height 34
click option "Amicalola EMC" at bounding box center [0, 0] width 0 height 0
select select "c9feaa94-b03b-4165-97cf-90fdf63947c5"
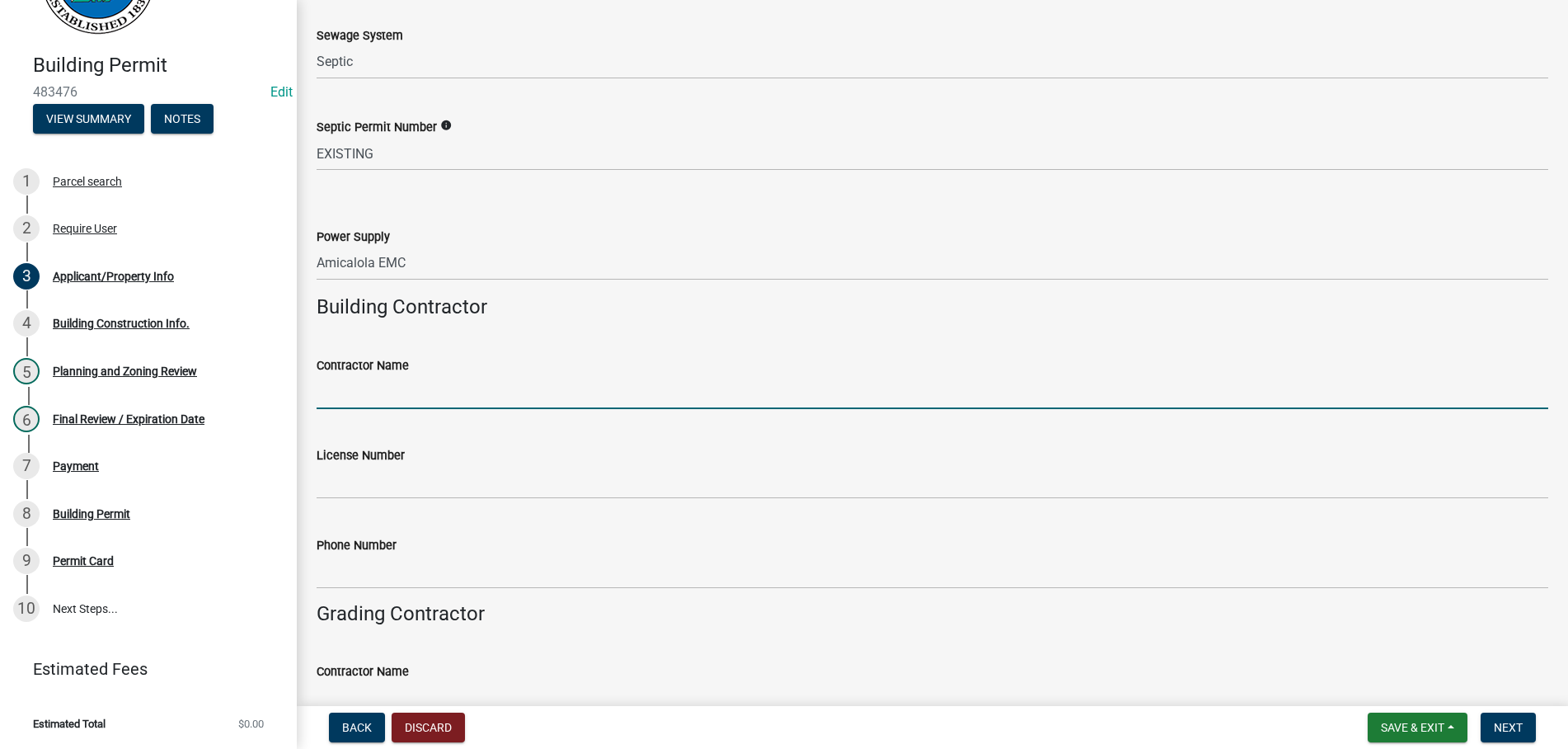
click at [496, 384] on input "Contractor Name" at bounding box center [933, 392] width 1232 height 34
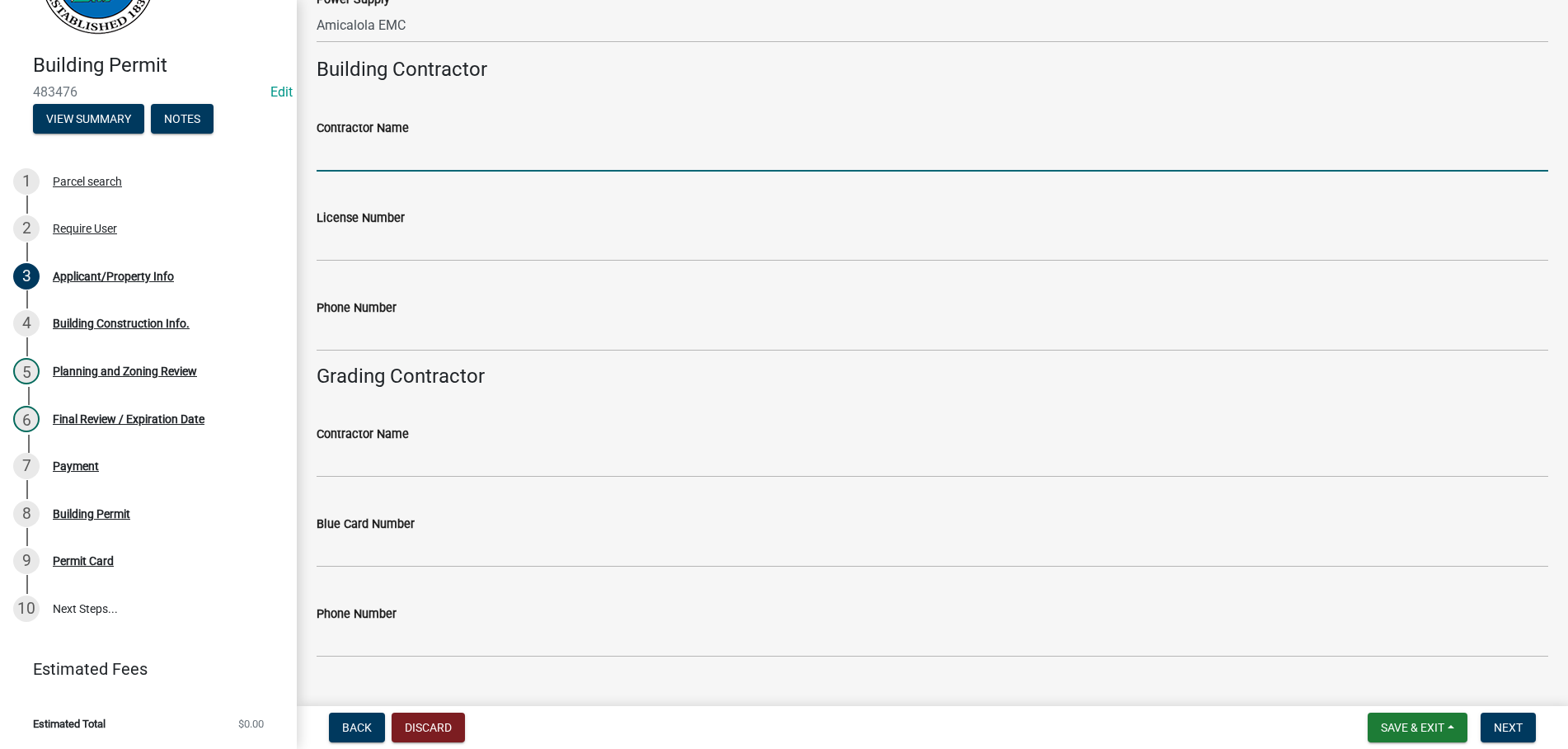
scroll to position [2717, 0]
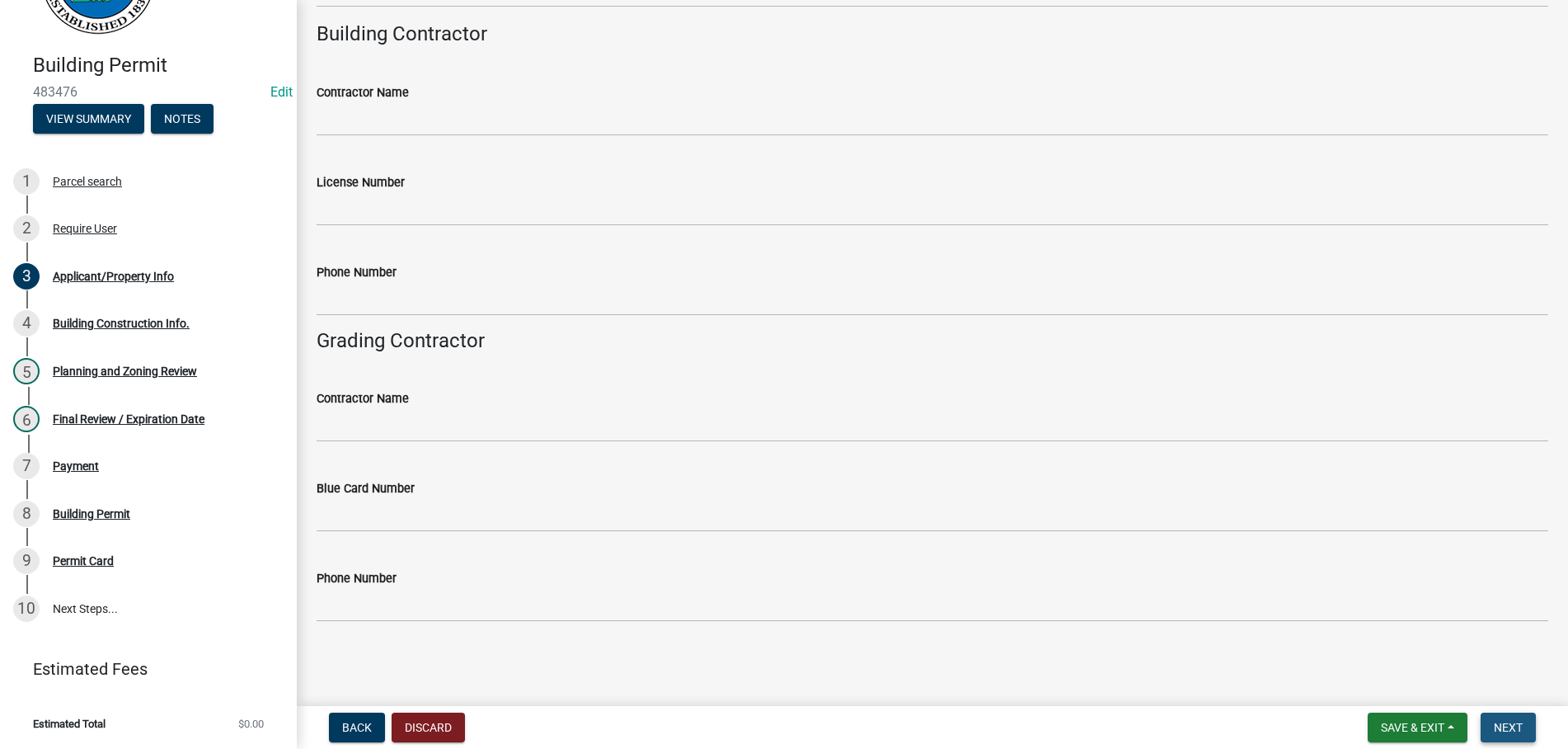
click at [1494, 730] on span "Next" at bounding box center [1508, 727] width 29 height 13
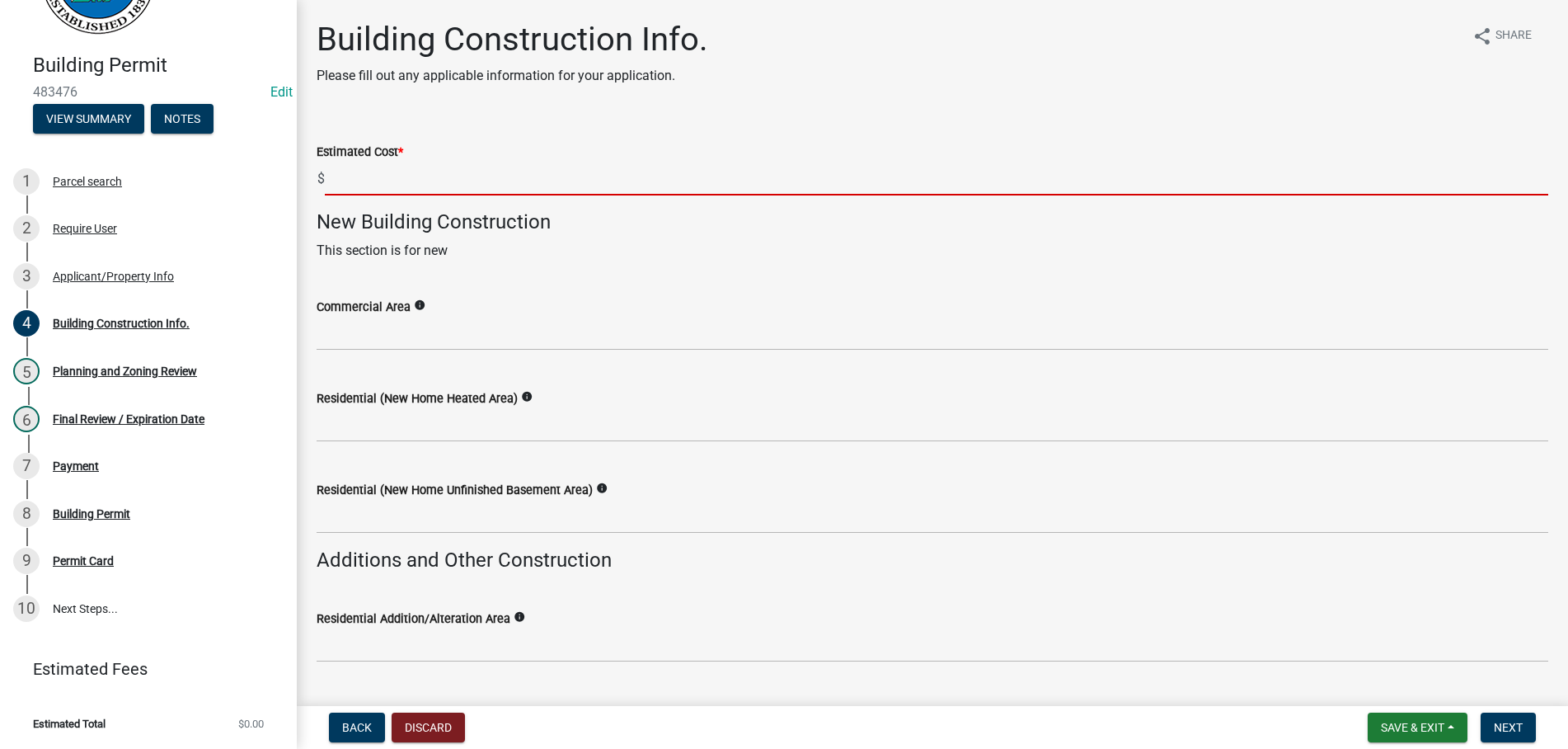
click at [353, 188] on input "text" at bounding box center [936, 178] width 1223 height 34
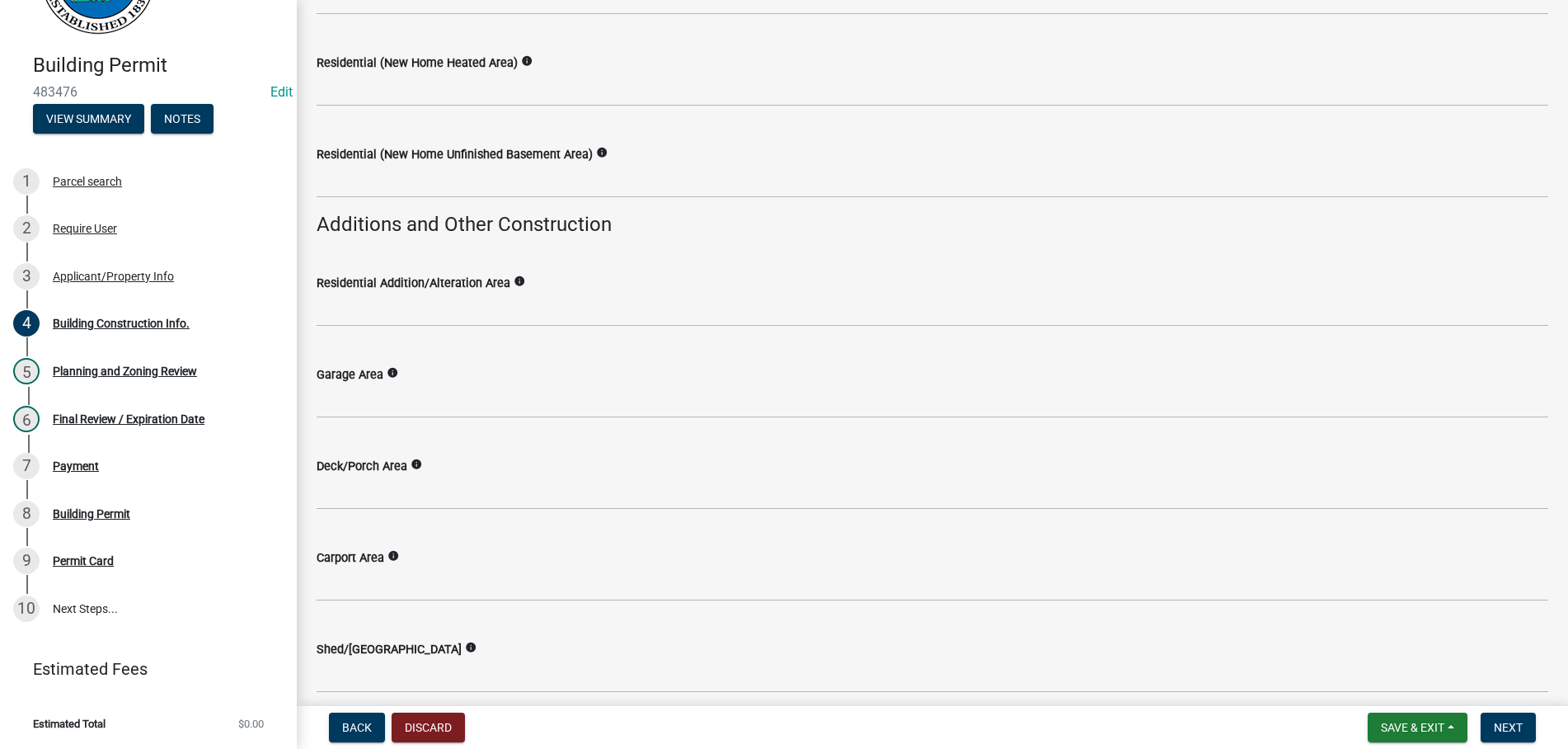
scroll to position [376, 0]
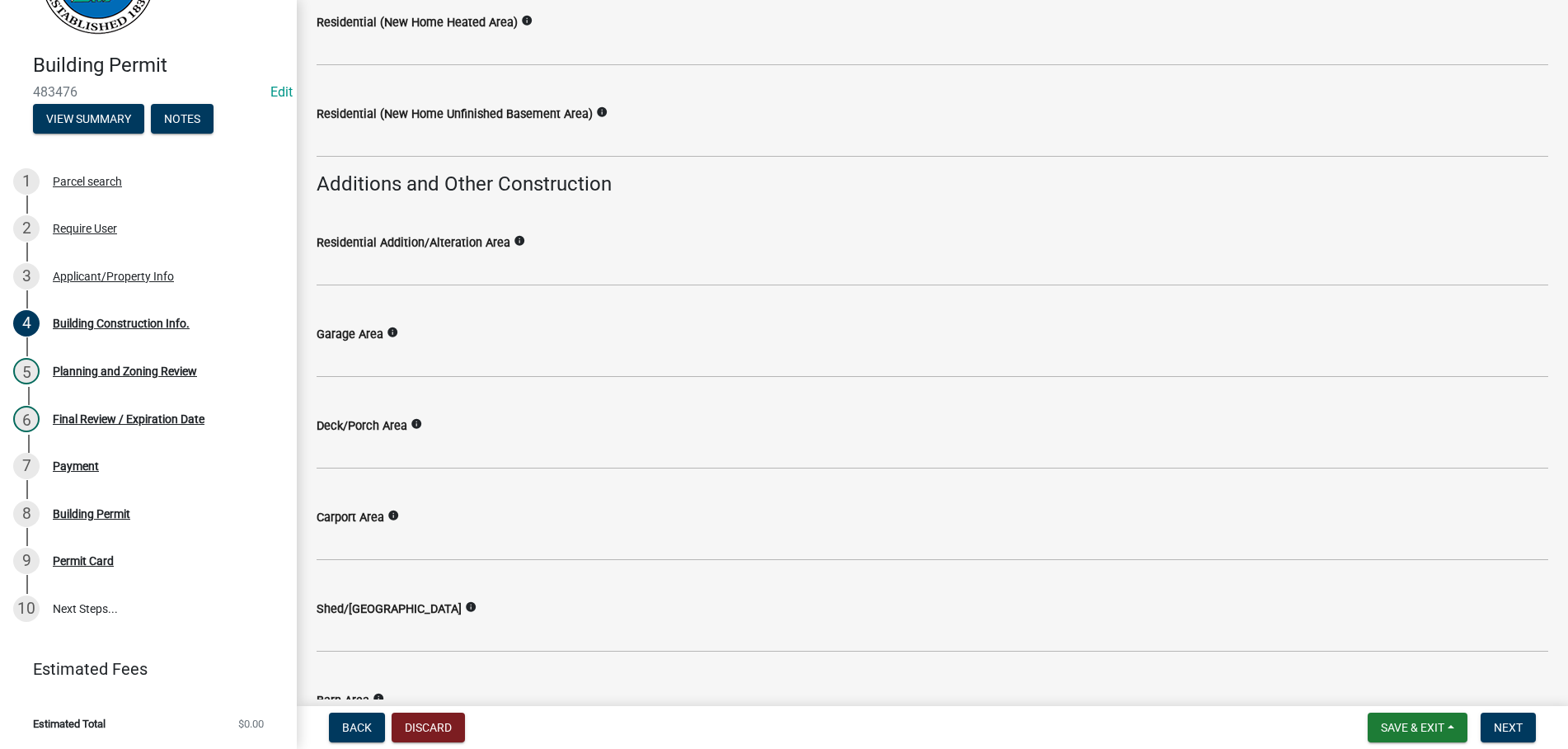
type input "23000"
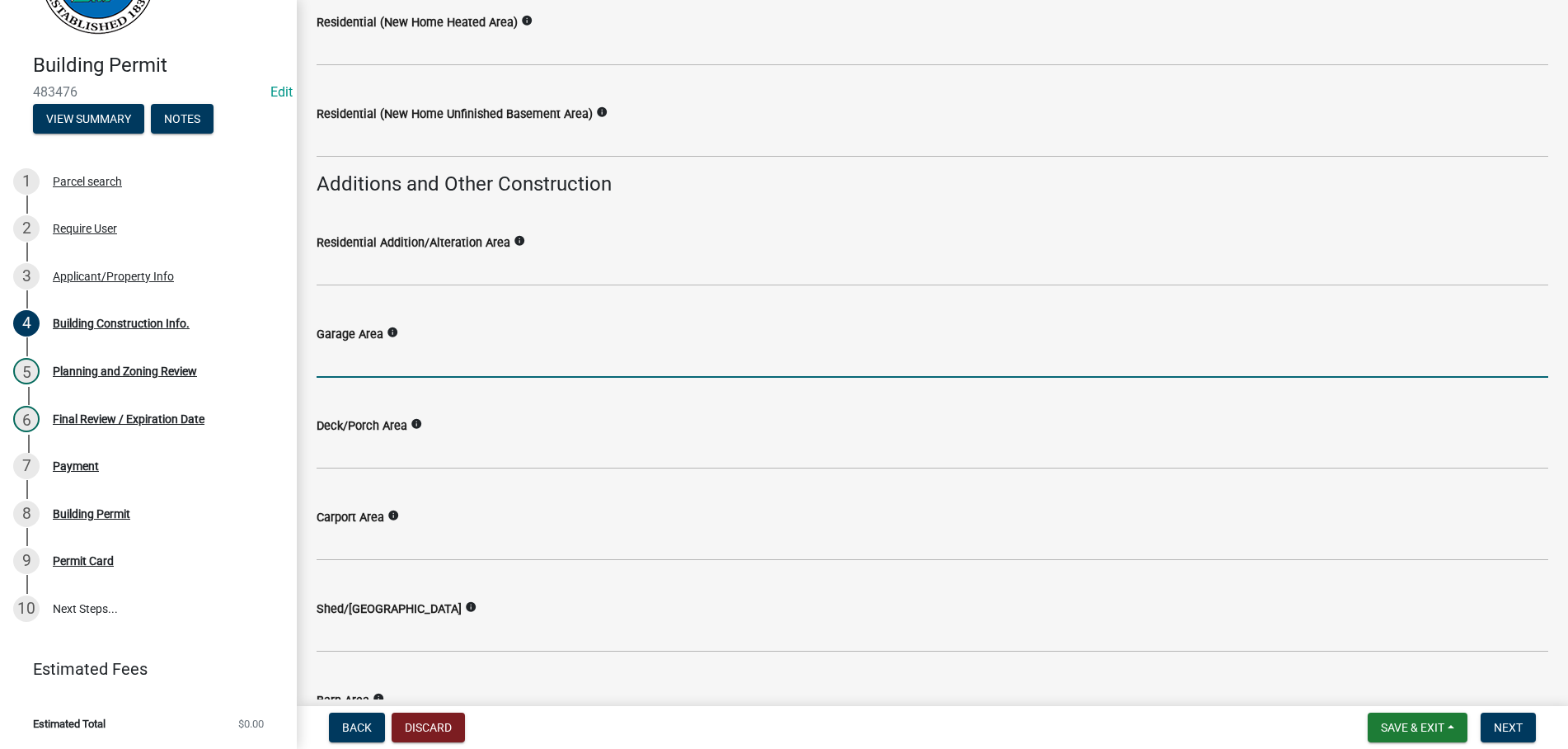
click at [396, 358] on input "text" at bounding box center [933, 361] width 1232 height 34
click at [342, 362] on input "text" at bounding box center [933, 361] width 1232 height 34
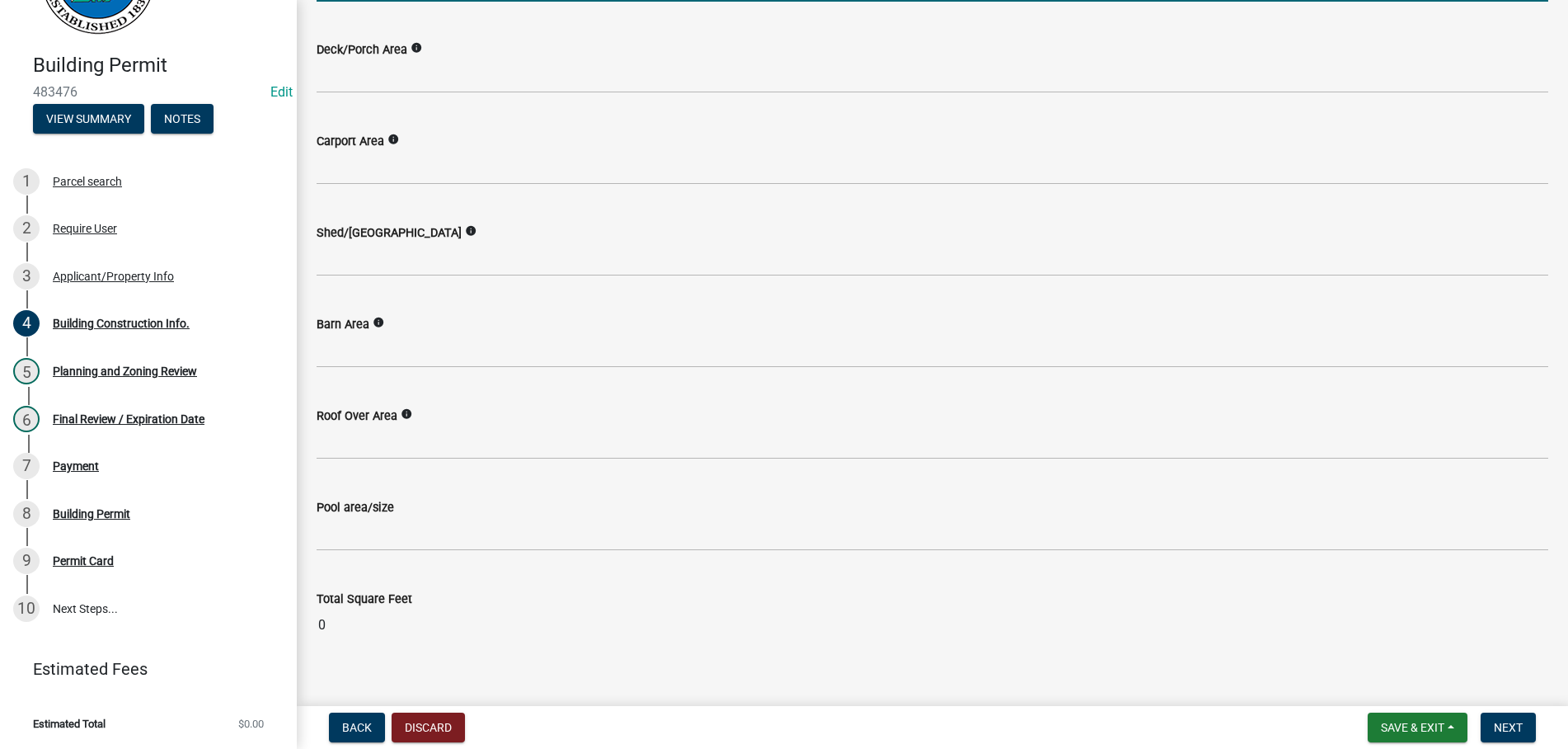
scroll to position [773, 0]
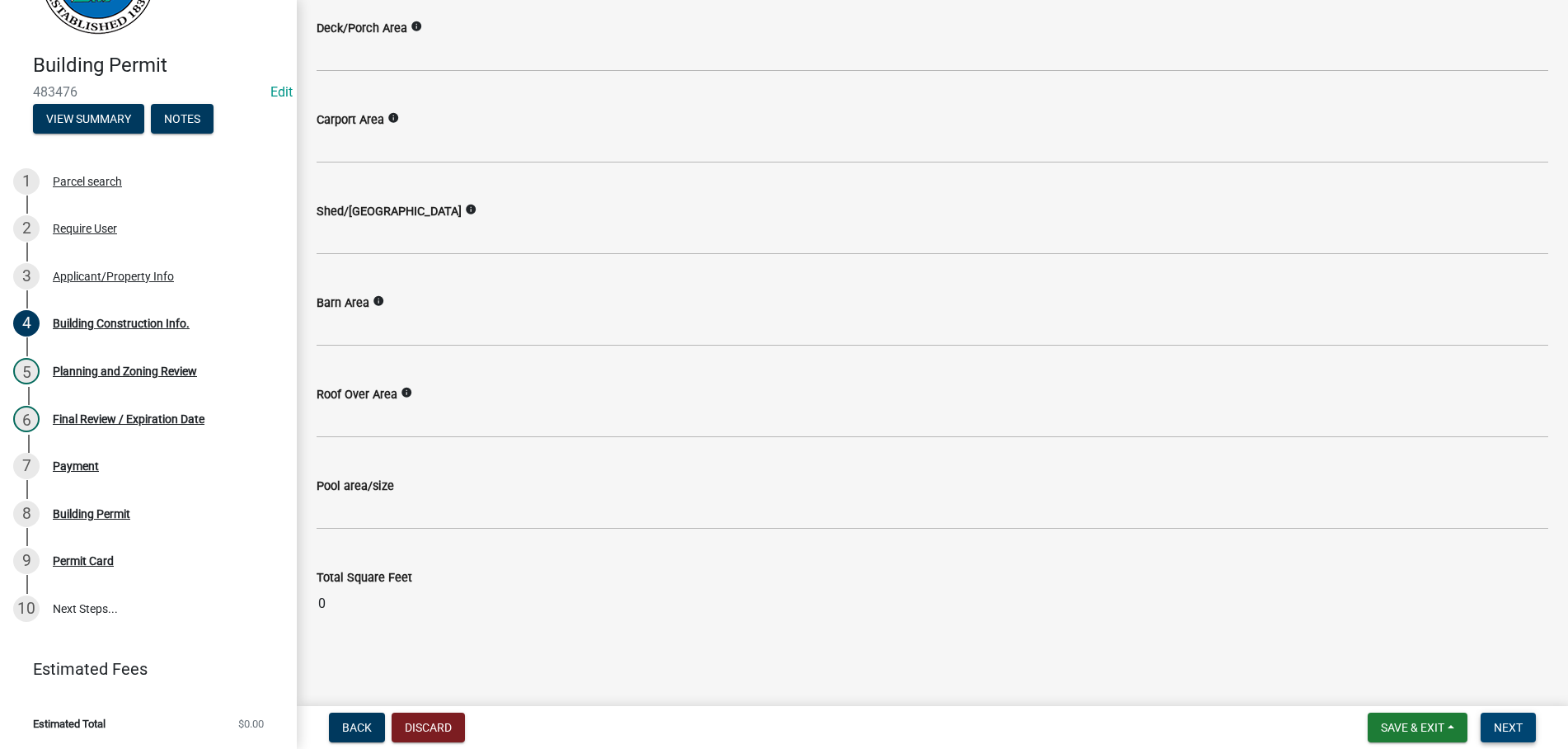
type input "1500"
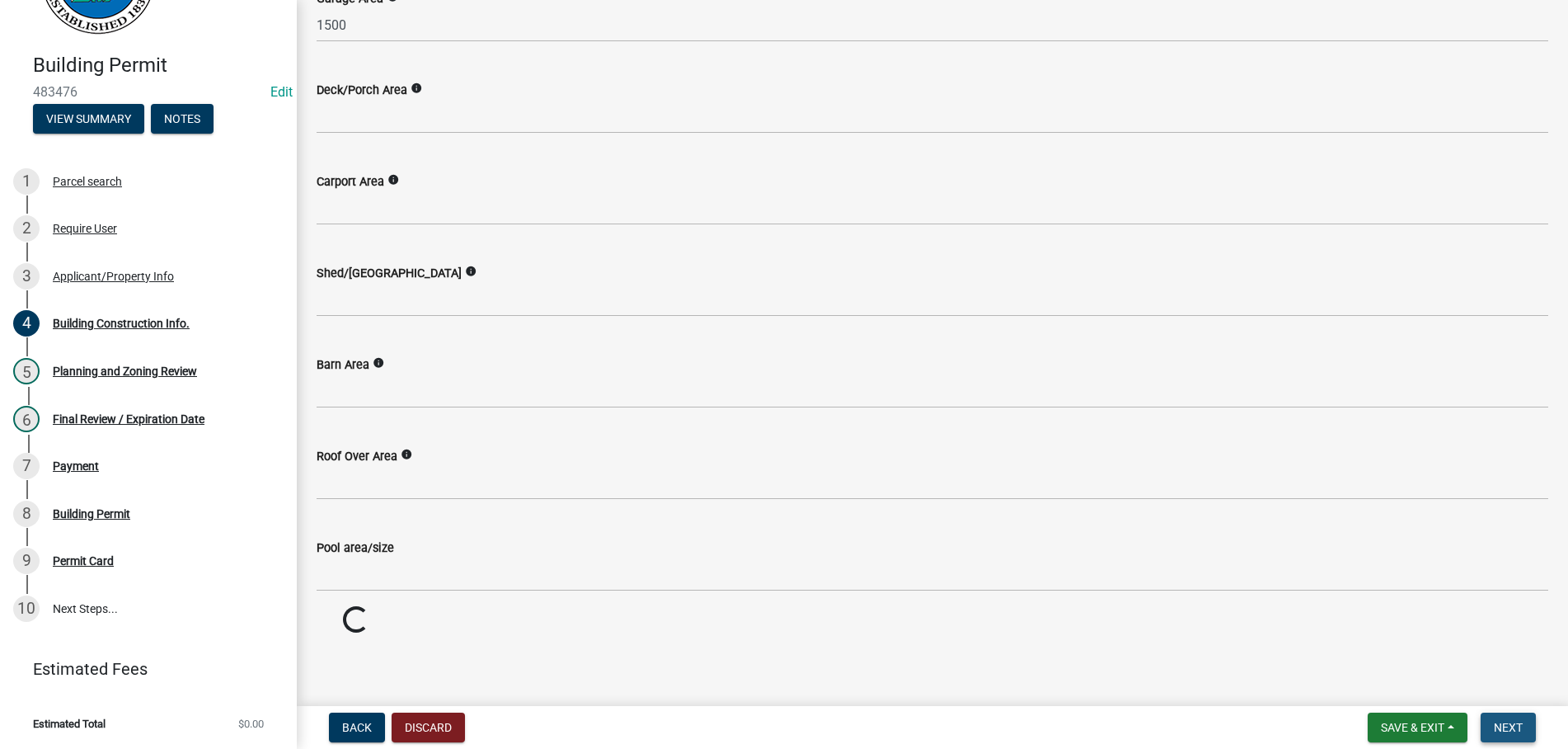
scroll to position [711, 0]
click at [1516, 727] on span "Next" at bounding box center [1508, 727] width 29 height 13
click at [1501, 722] on span "Next" at bounding box center [1508, 727] width 29 height 13
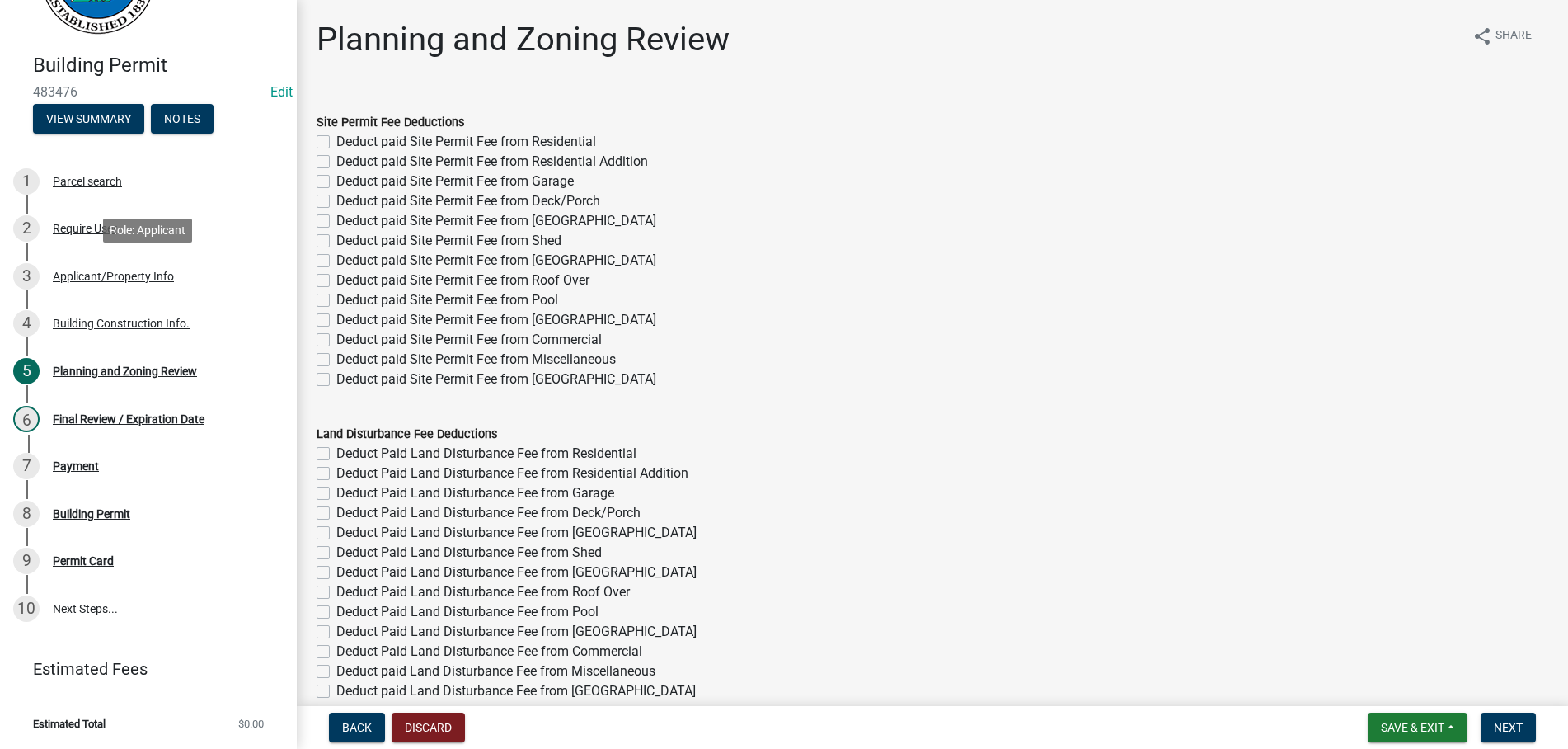
click at [97, 277] on div "Applicant/Property Info" at bounding box center [112, 276] width 121 height 11
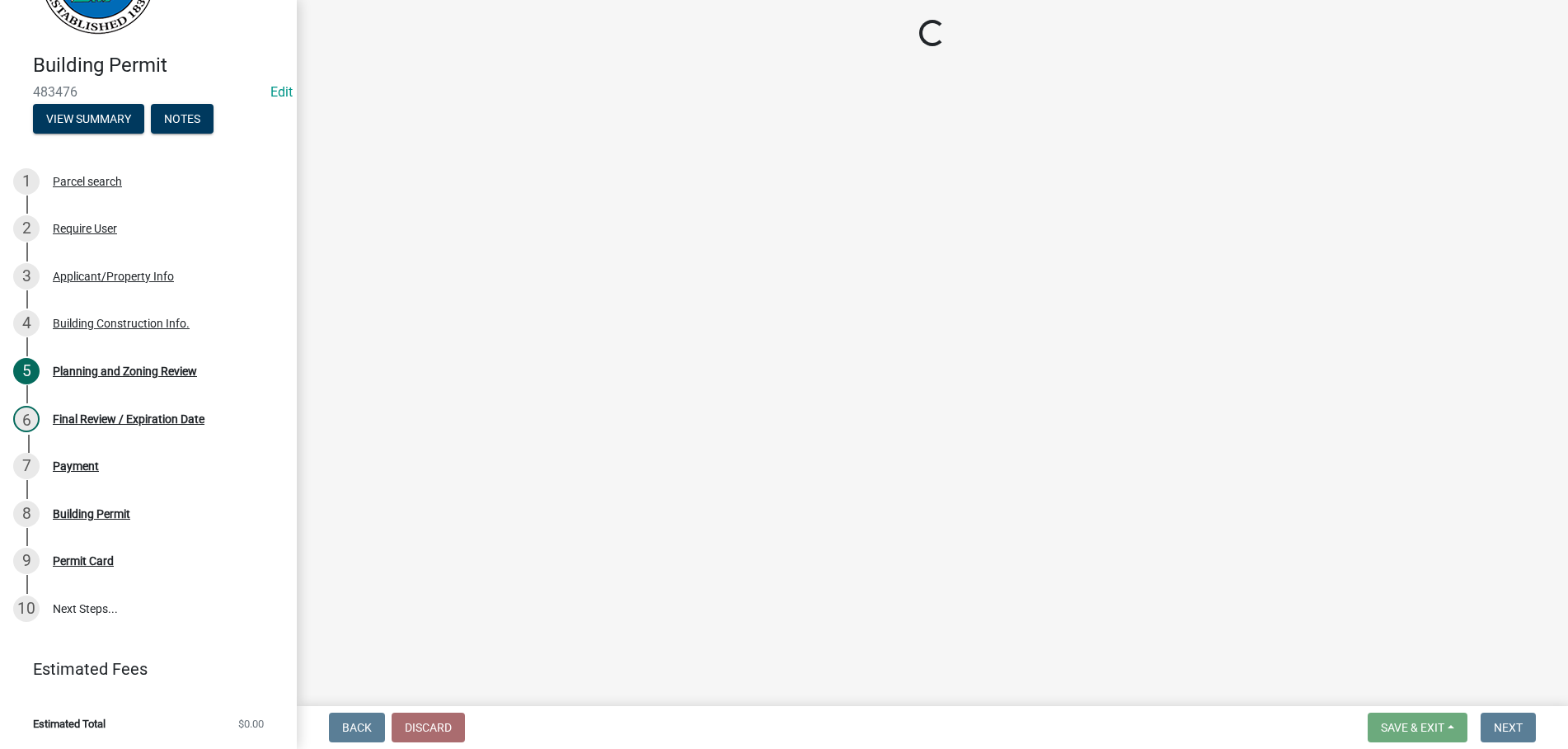
select select "92a37e23-3b7d-408e-b3c7-0afbe39b0942"
select select "c9feaa94-b03b-4165-97cf-90fdf63947c5"
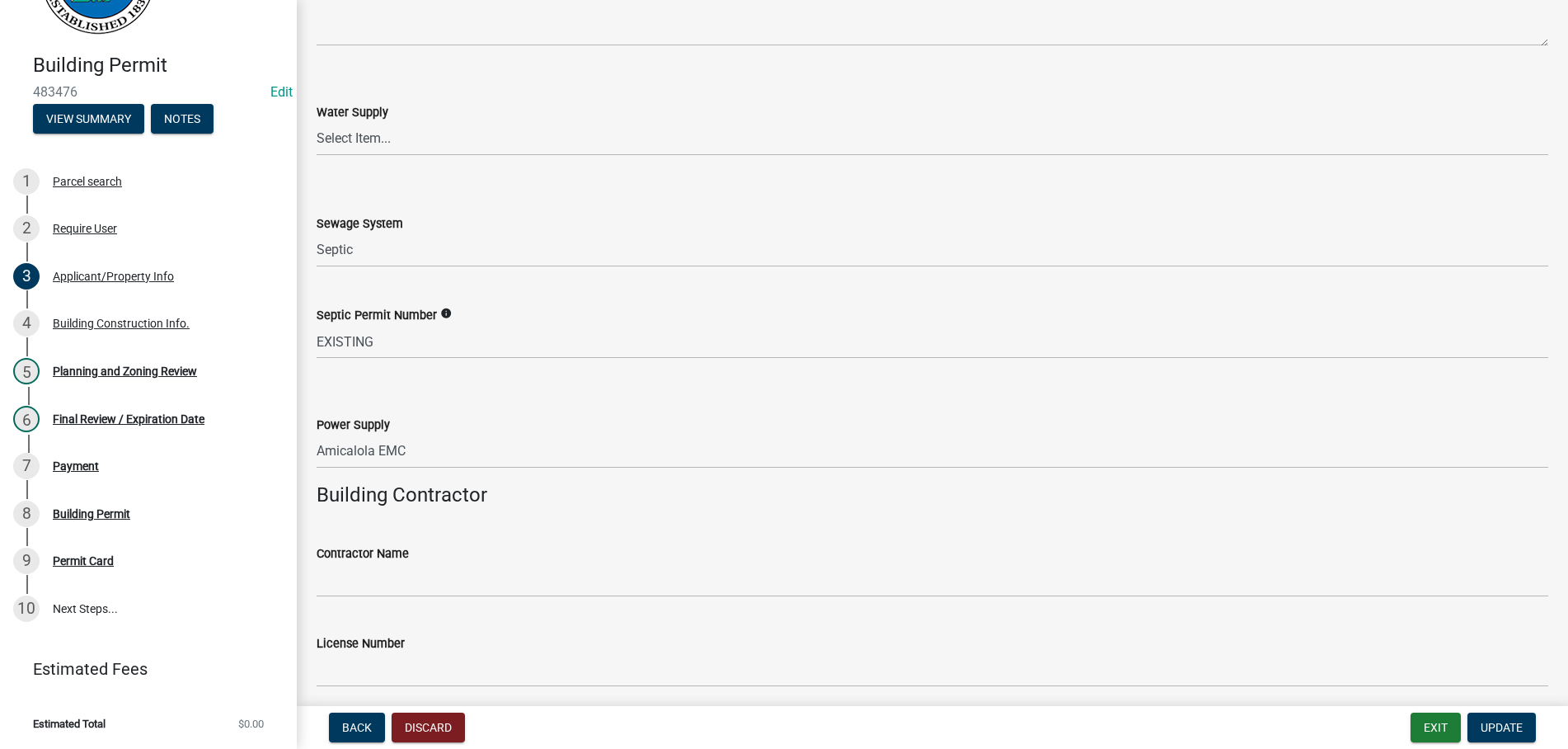
scroll to position [2444, 0]
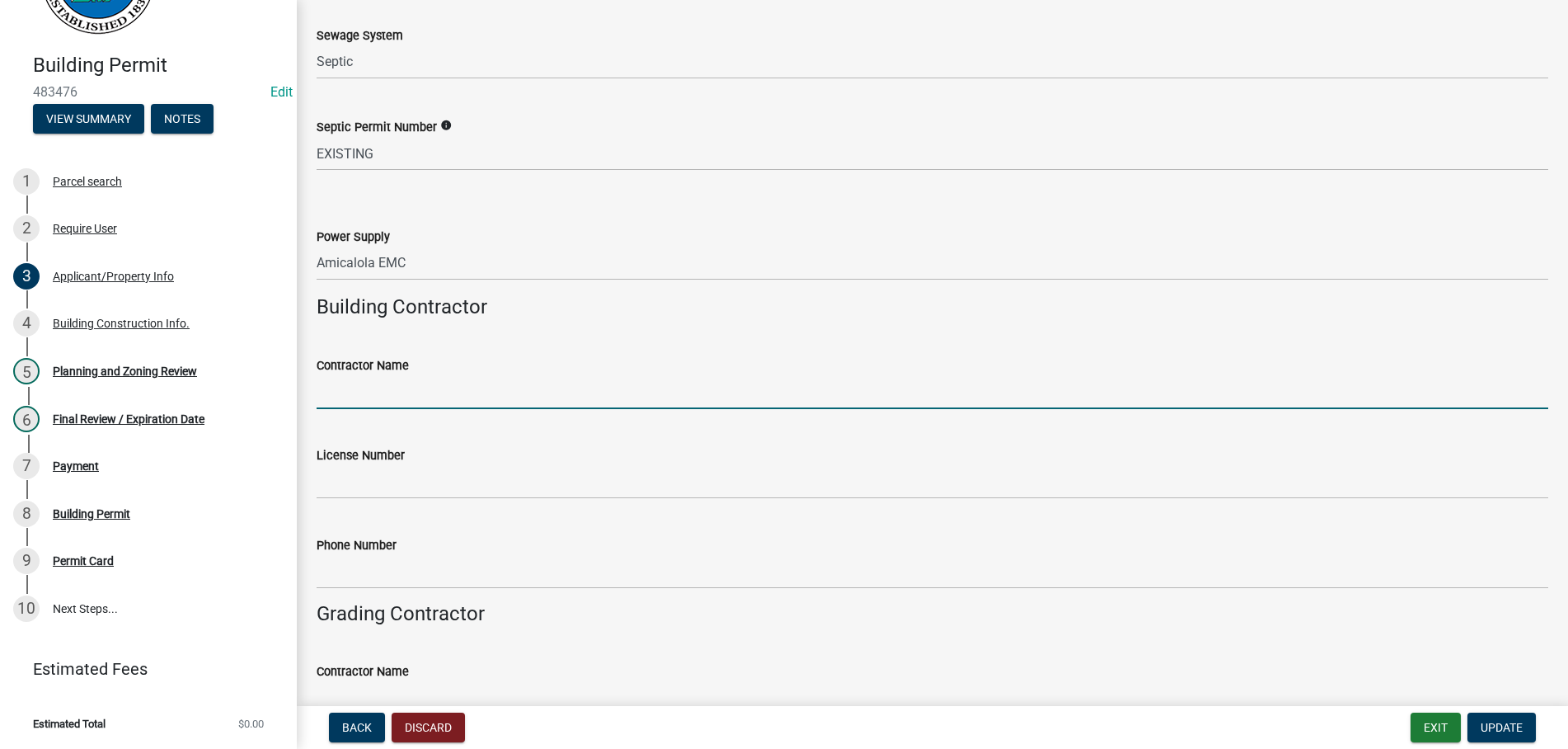
click at [445, 386] on input "Contractor Name" at bounding box center [933, 392] width 1232 height 34
type input "APPALACHIAN SHED CO"
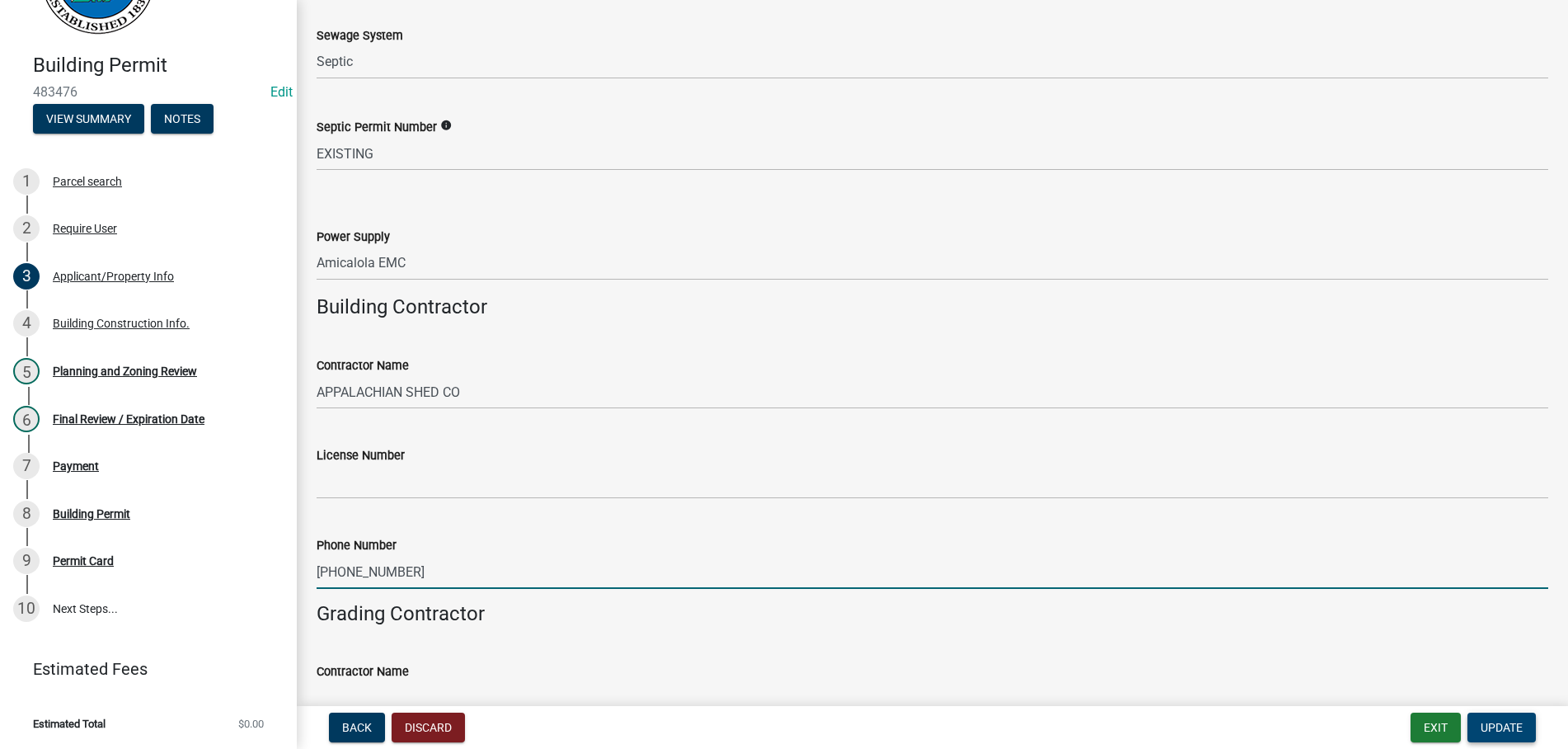
type input "[PHONE_NUMBER]"
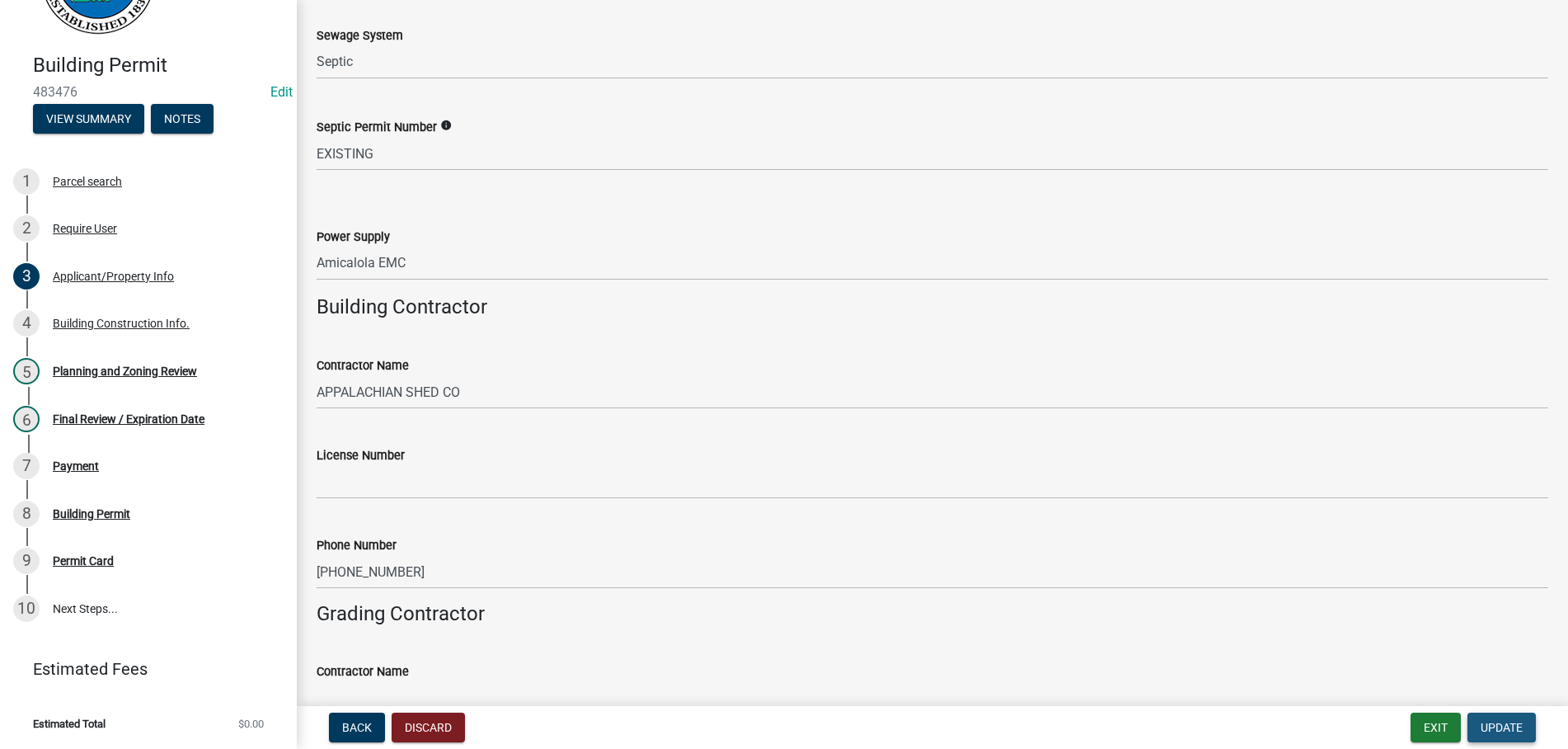
click at [1489, 723] on span "Update" at bounding box center [1501, 727] width 42 height 13
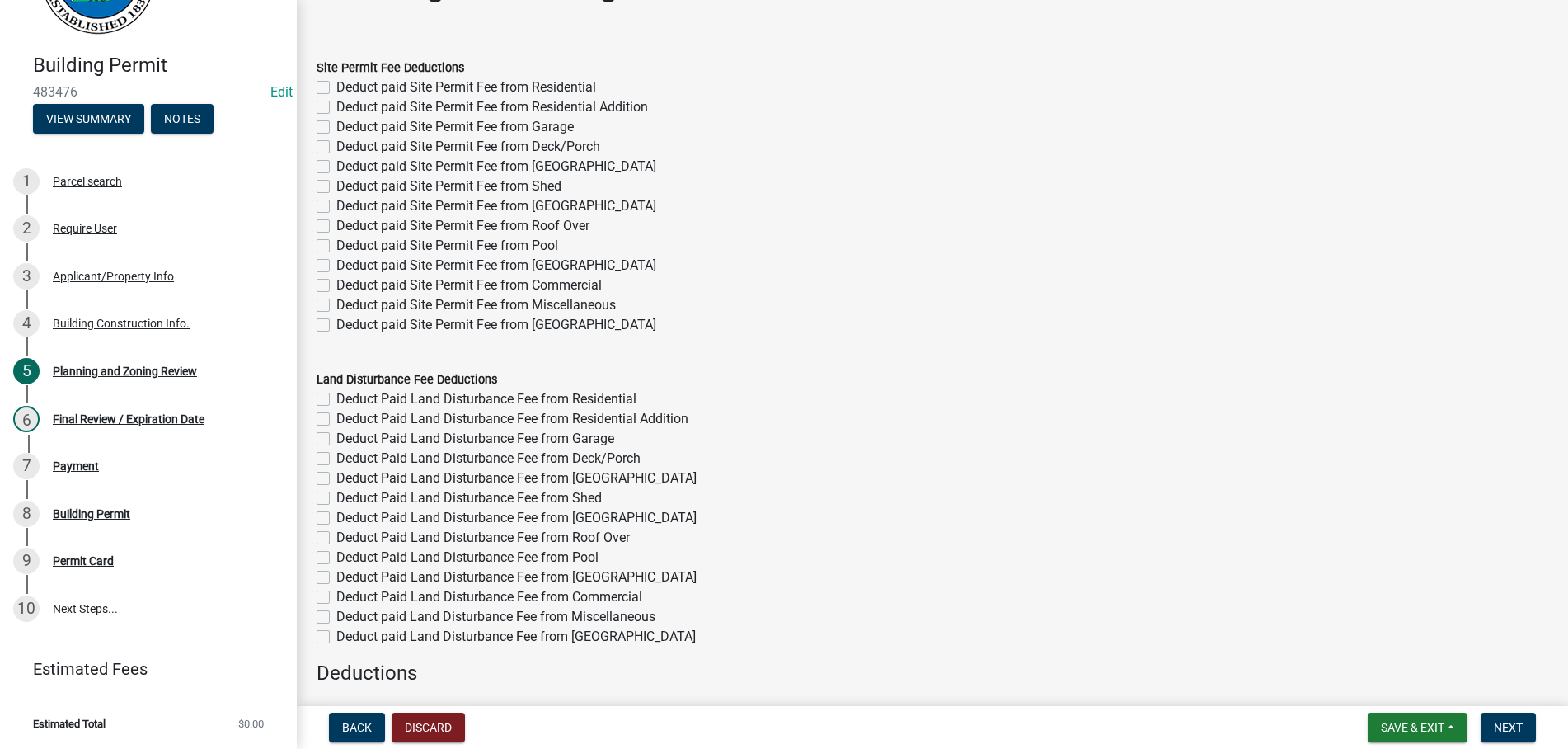
scroll to position [0, 0]
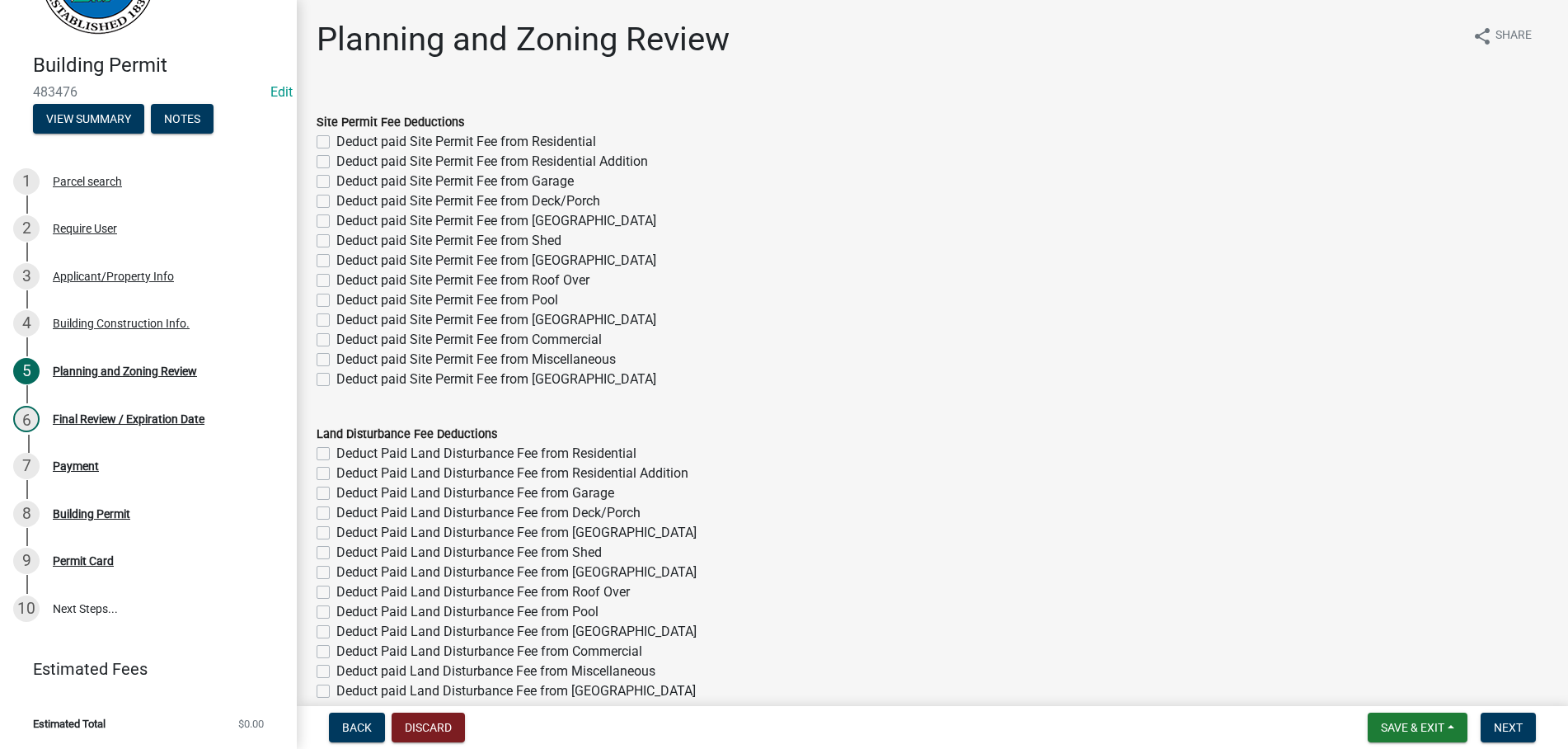
click at [336, 184] on label "Deduct paid Site Permit Fee from Garage" at bounding box center [455, 181] width 237 height 20
click at [336, 182] on input "Deduct paid Site Permit Fee from Garage" at bounding box center [341, 176] width 10 height 10
checkbox input "true"
checkbox input "false"
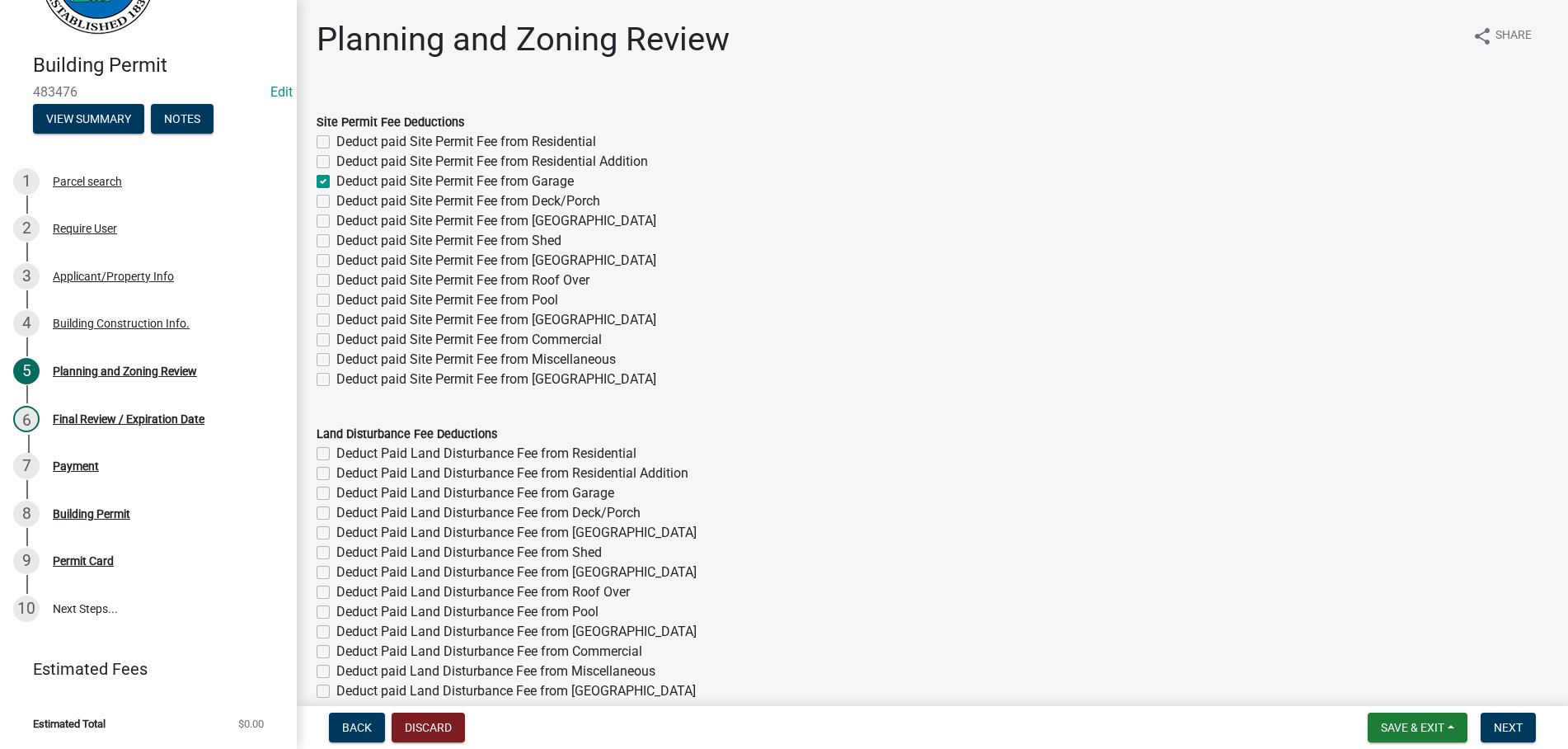
checkbox input "true"
checkbox input "false"
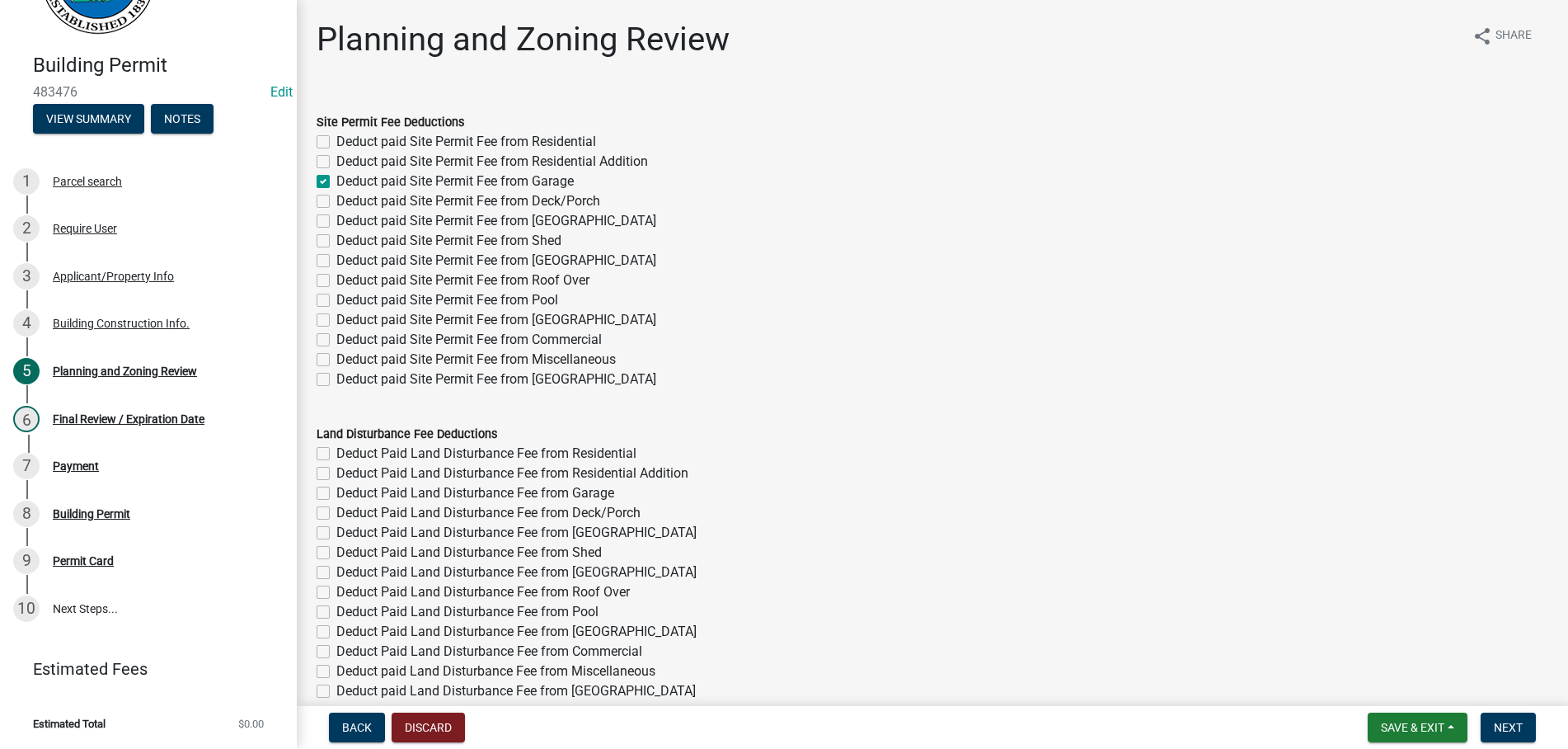
checkbox input "false"
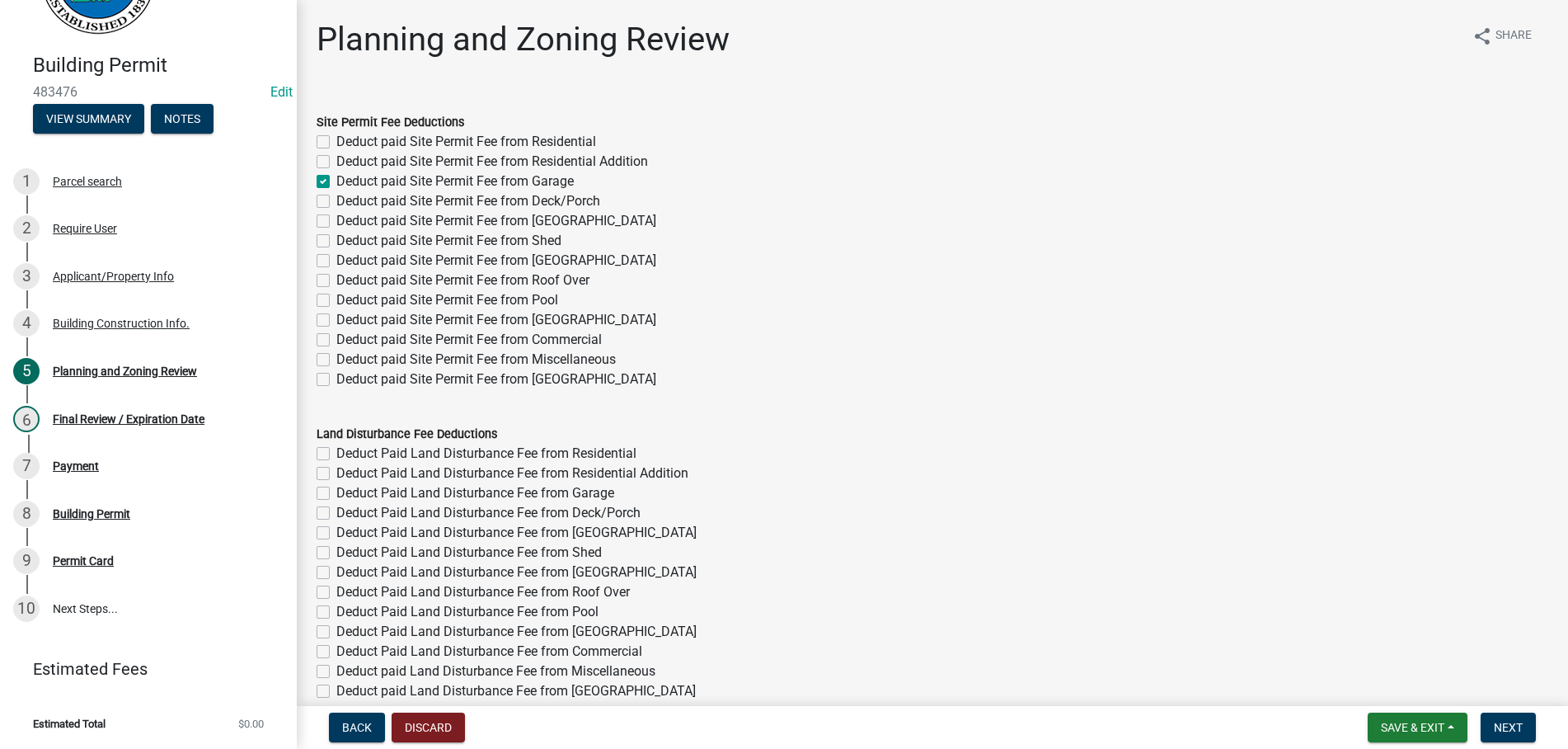
checkbox input "false"
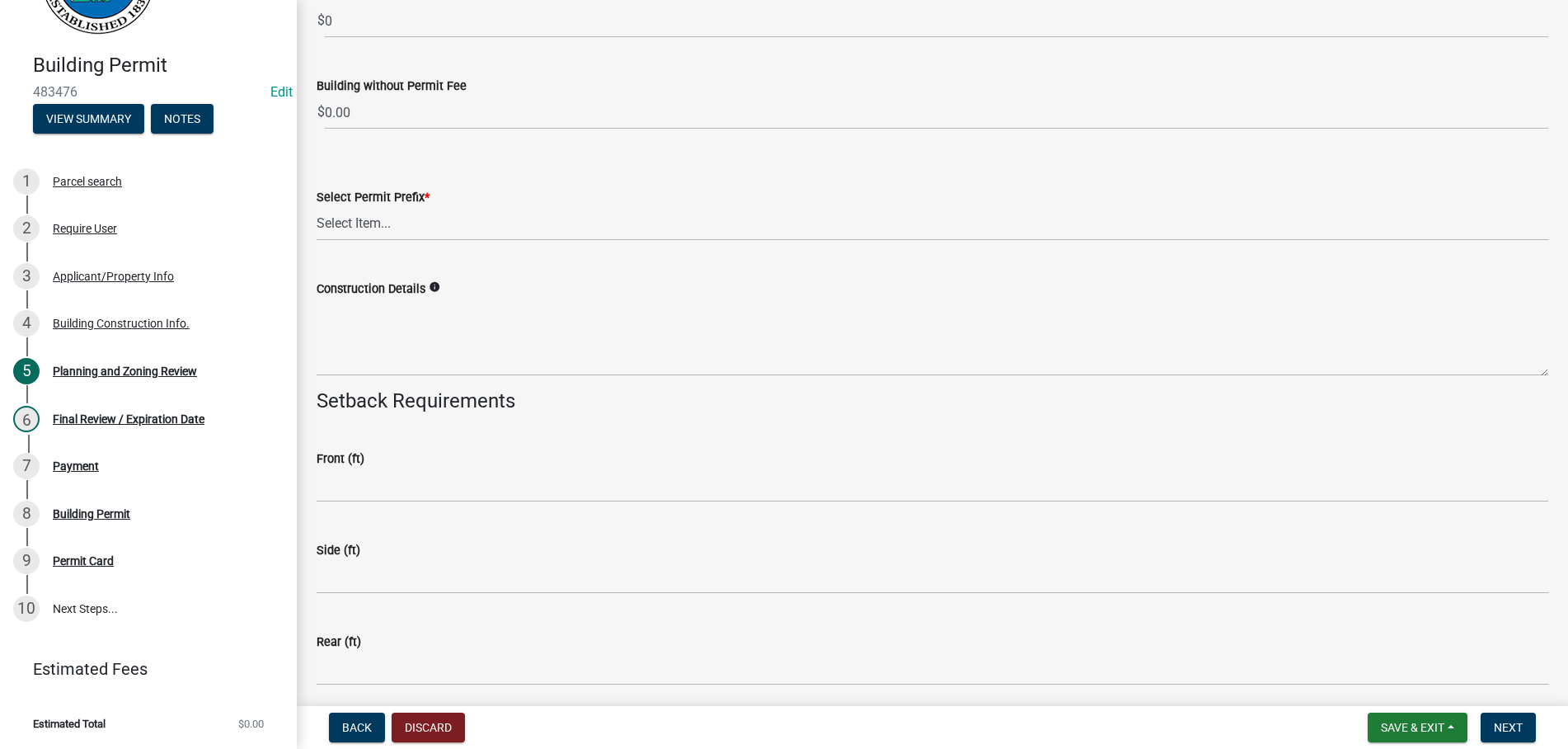
scroll to position [3384, 0]
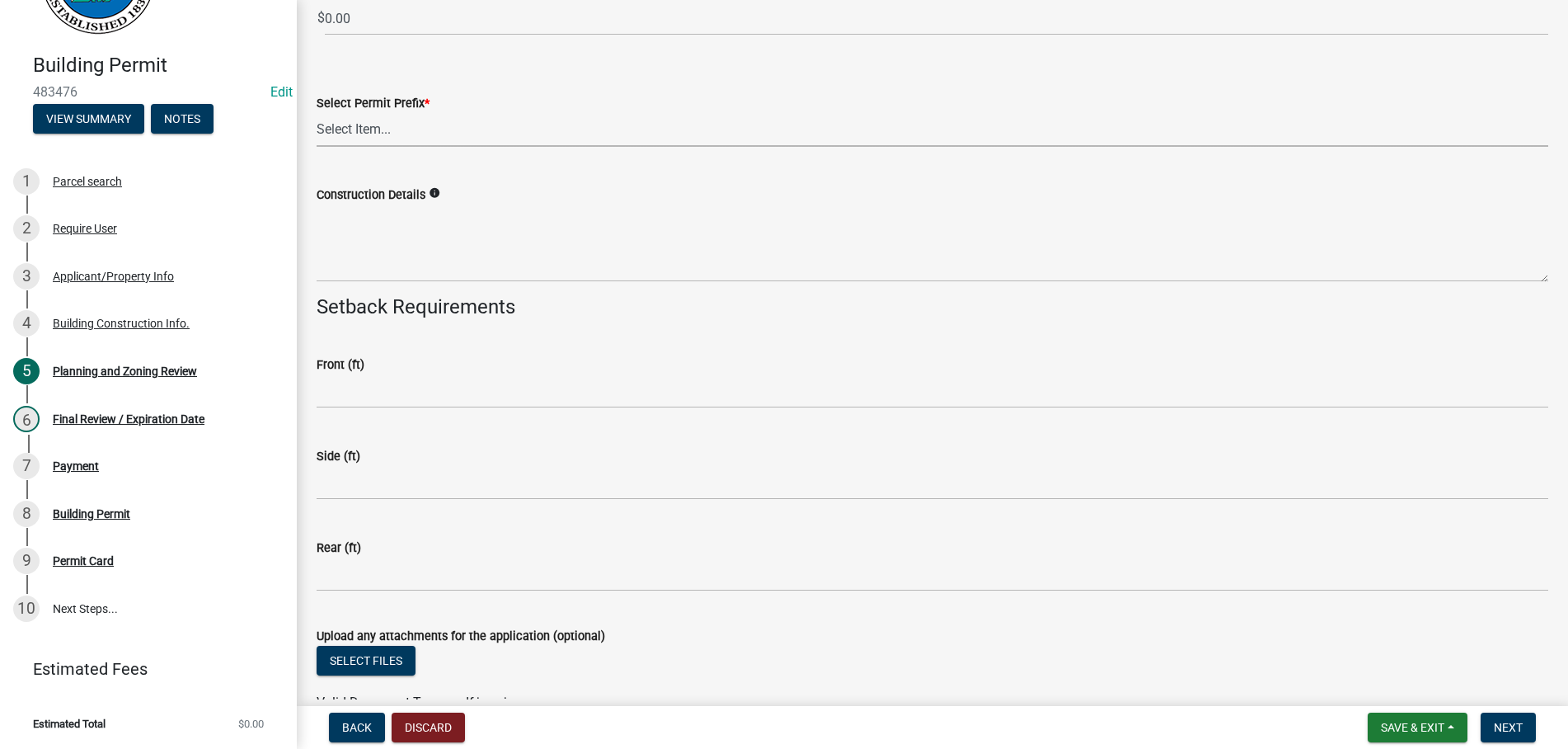
click at [317, 112] on select "Select Item... RES COMM MB LAND POOL MISC CELL TOWER - NEW CELL TOWER - ADD ON" at bounding box center [933, 129] width 1232 height 34
click option "MISC" at bounding box center [0, 0] width 0 height 0
select select "d8142ddf-27f7-42b0-ba1e-04fee764576f"
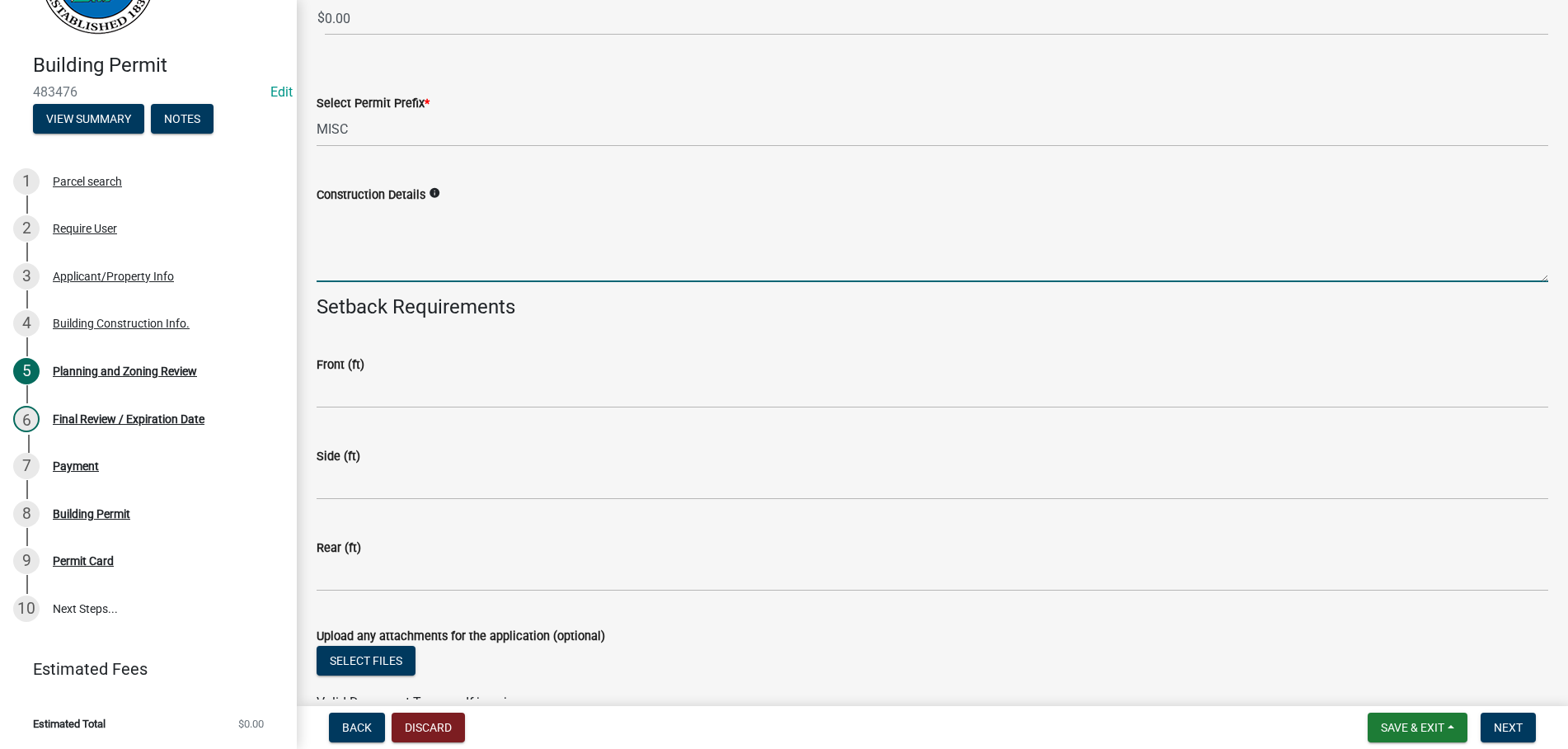
click at [374, 227] on textarea "Construction Details" at bounding box center [933, 243] width 1232 height 78
type textarea "1500 SQ FT GARAGE W/POWER"
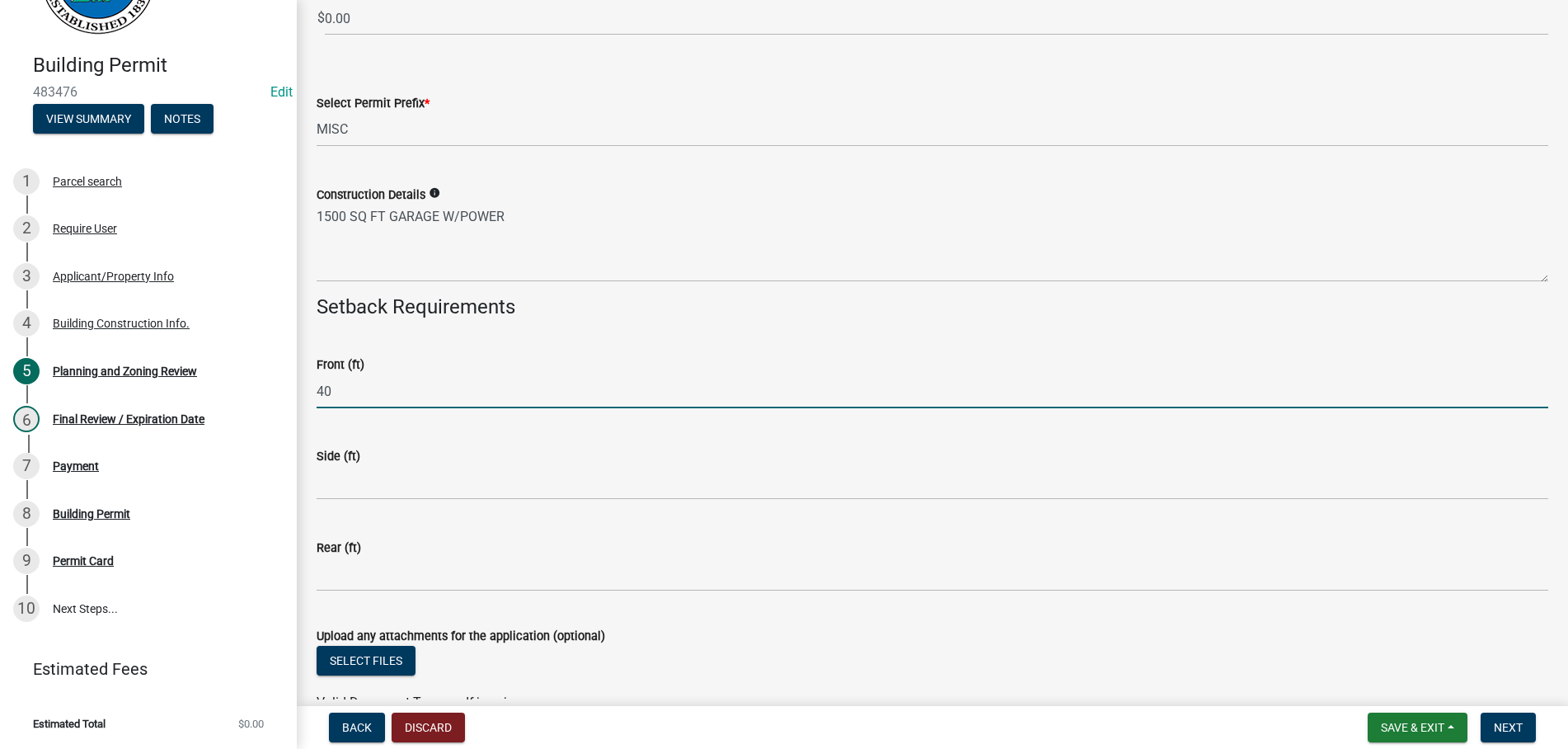
type input "40"
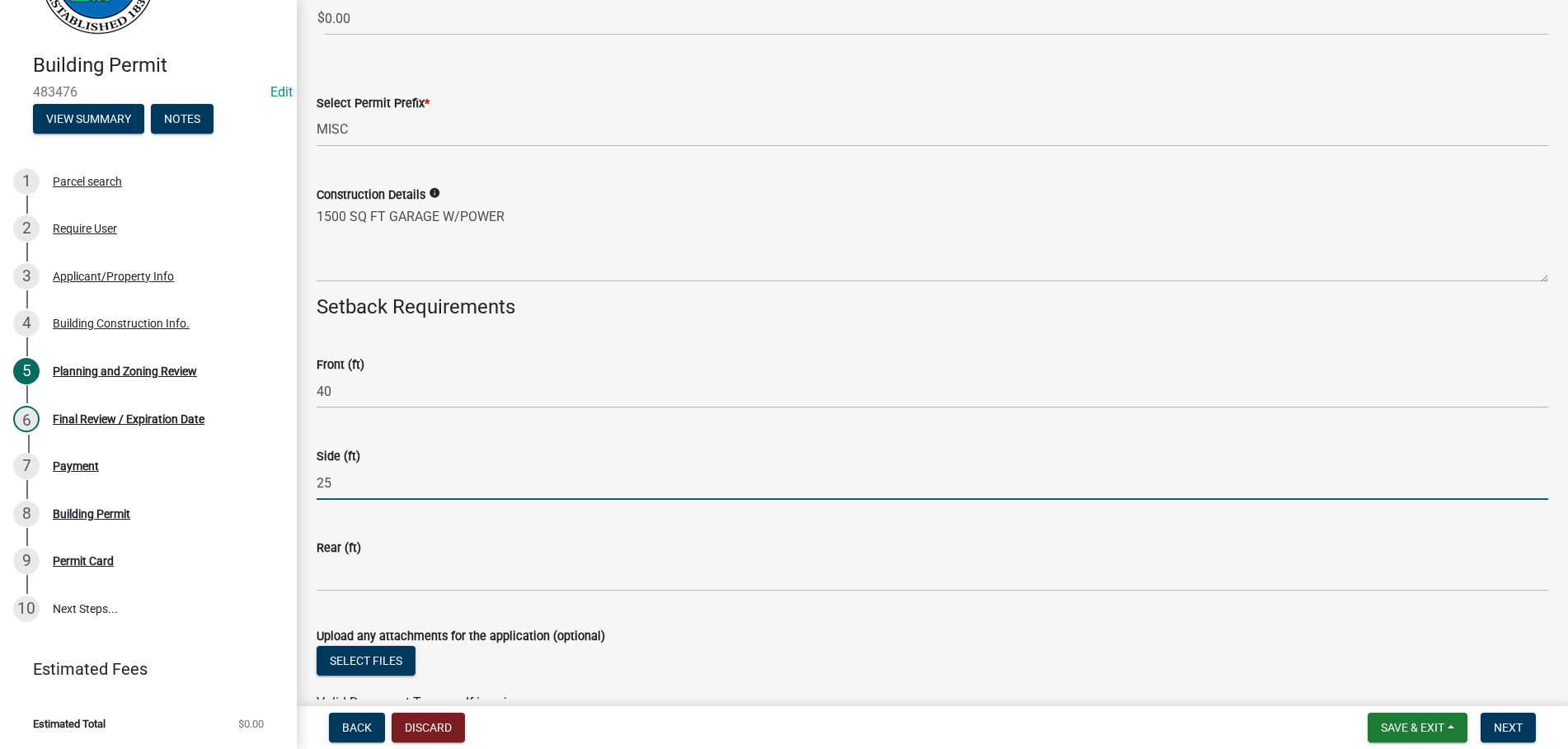
type input "25"
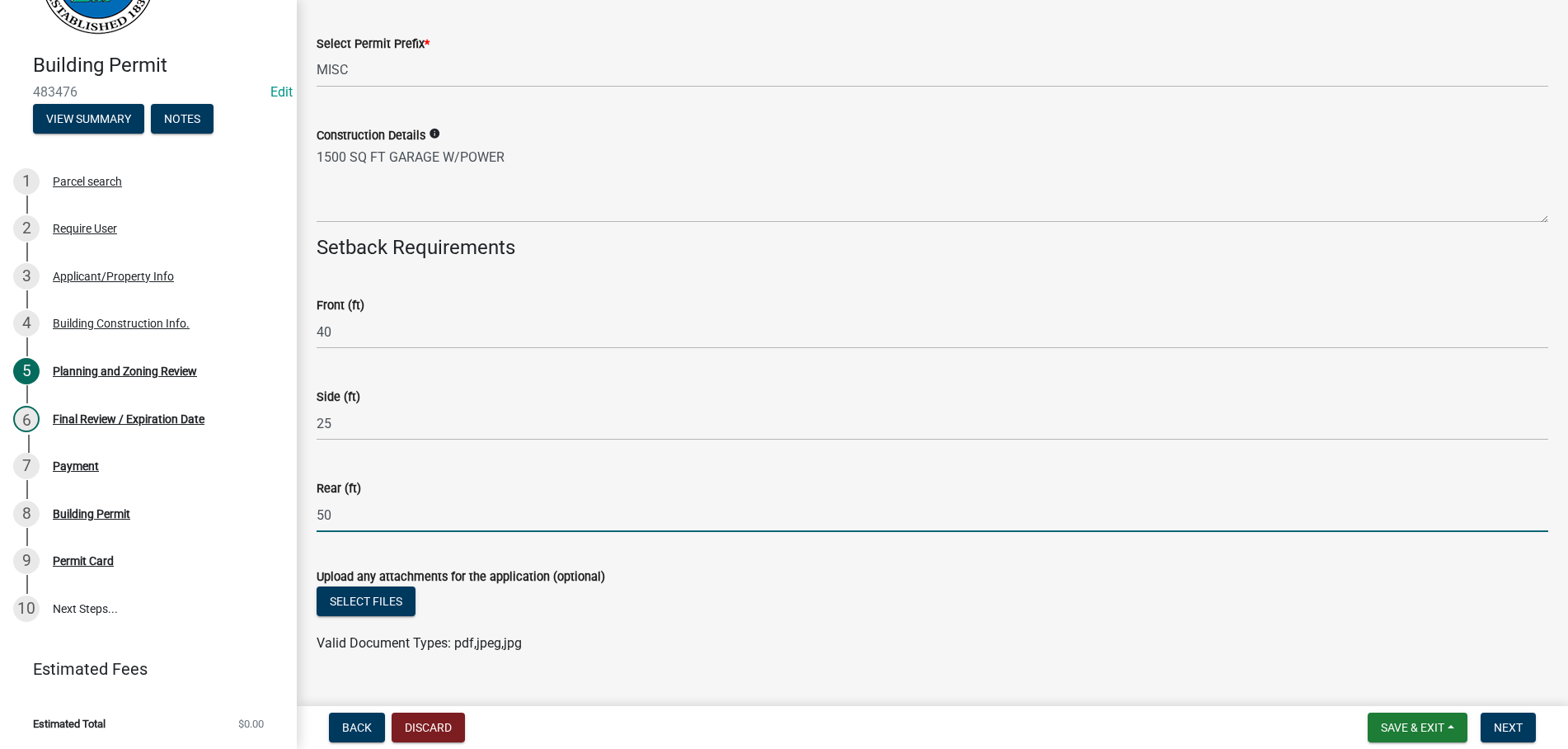
scroll to position [3476, 0]
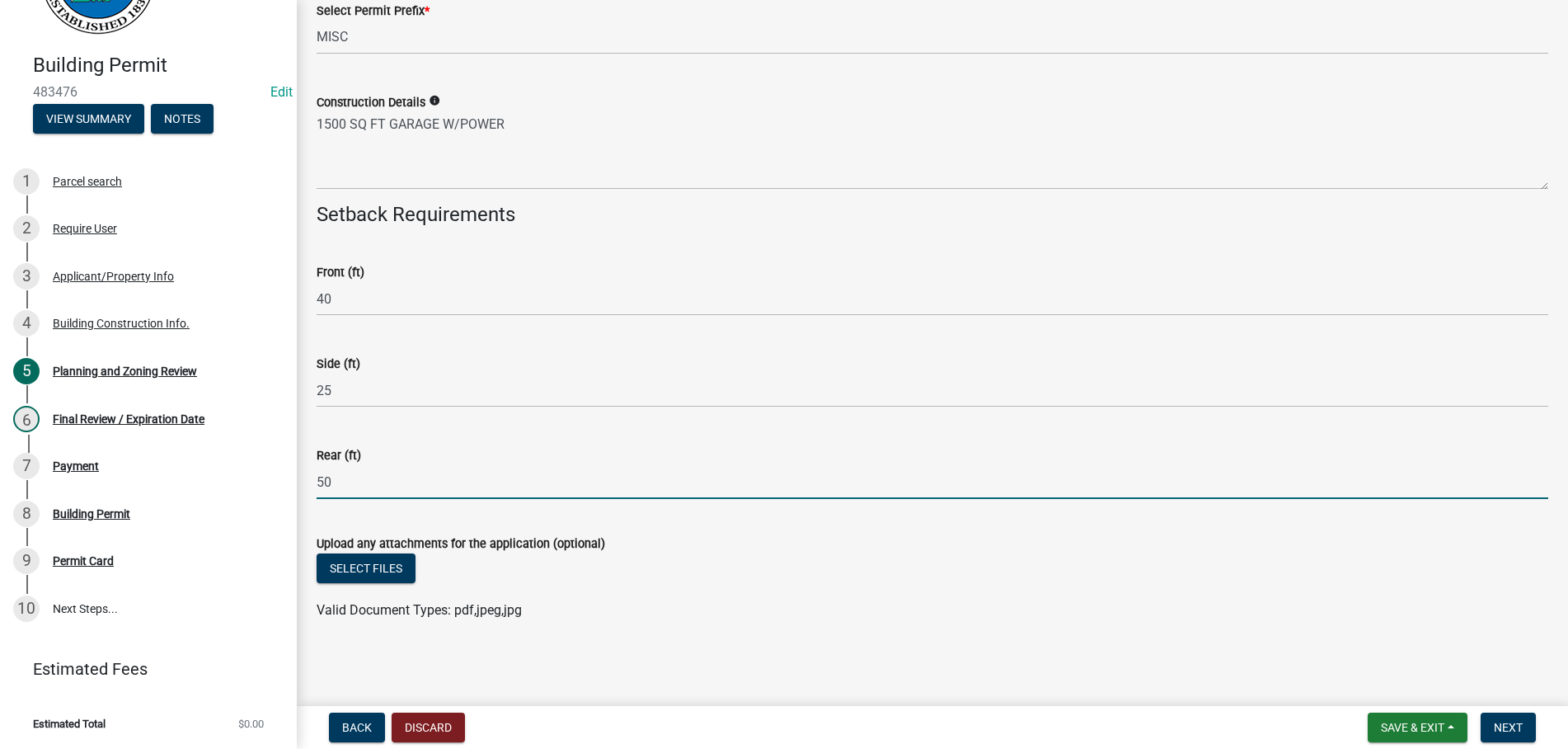
type input "50"
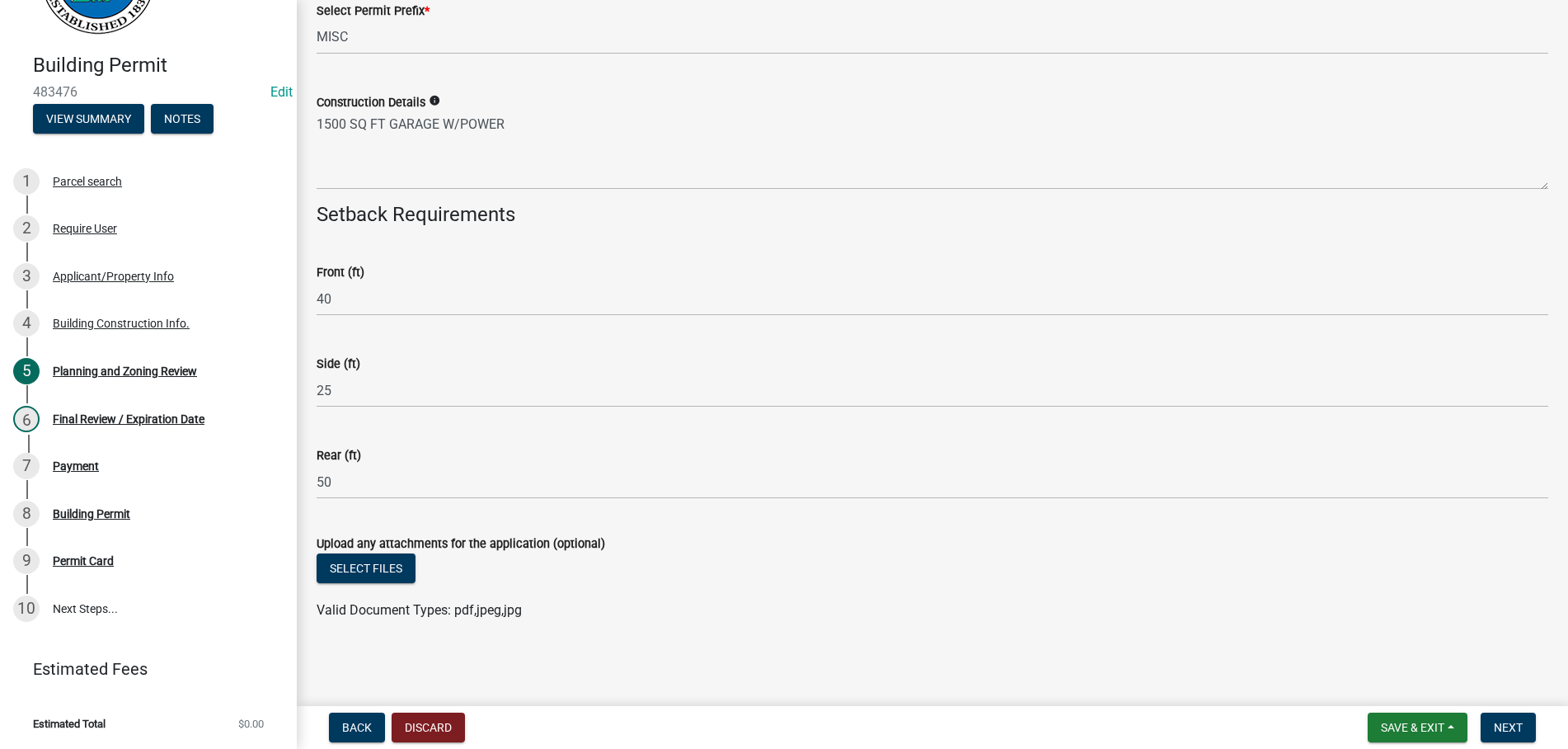
click at [359, 552] on div "Upload any attachments for the application (optional)" at bounding box center [933, 543] width 1232 height 20
click at [362, 567] on button "Select files" at bounding box center [366, 568] width 99 height 30
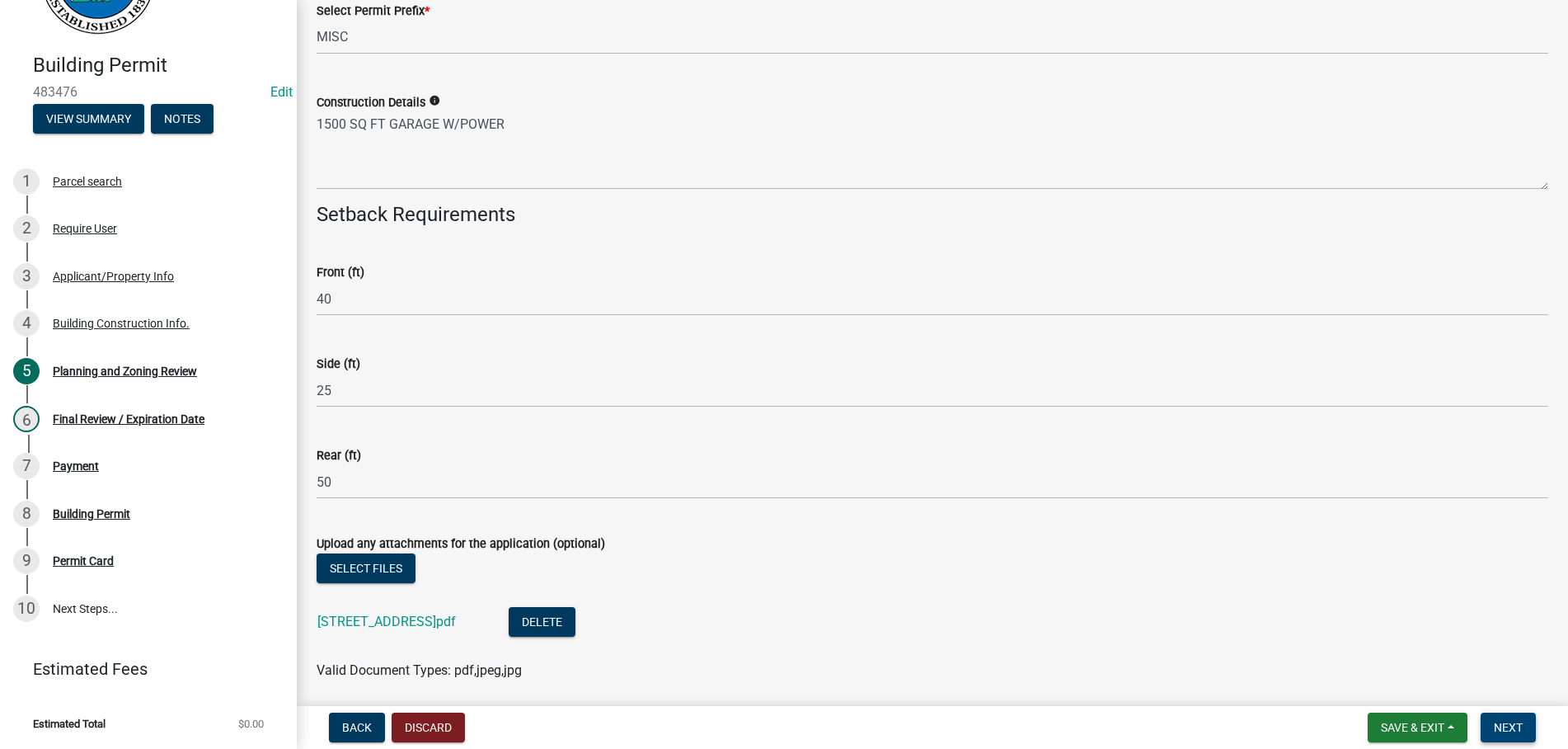
click at [1503, 720] on button "Next" at bounding box center [1508, 727] width 55 height 30
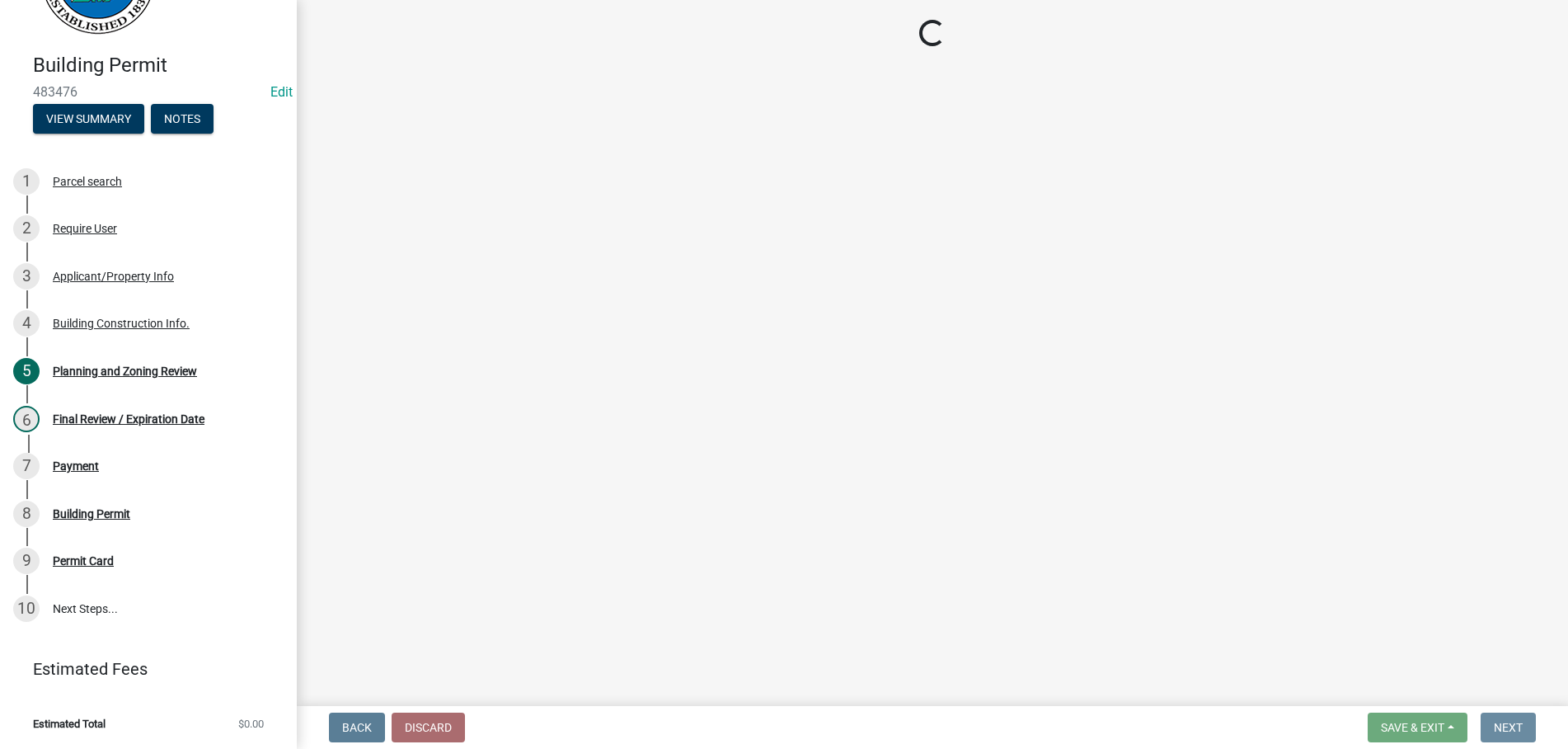
scroll to position [0, 0]
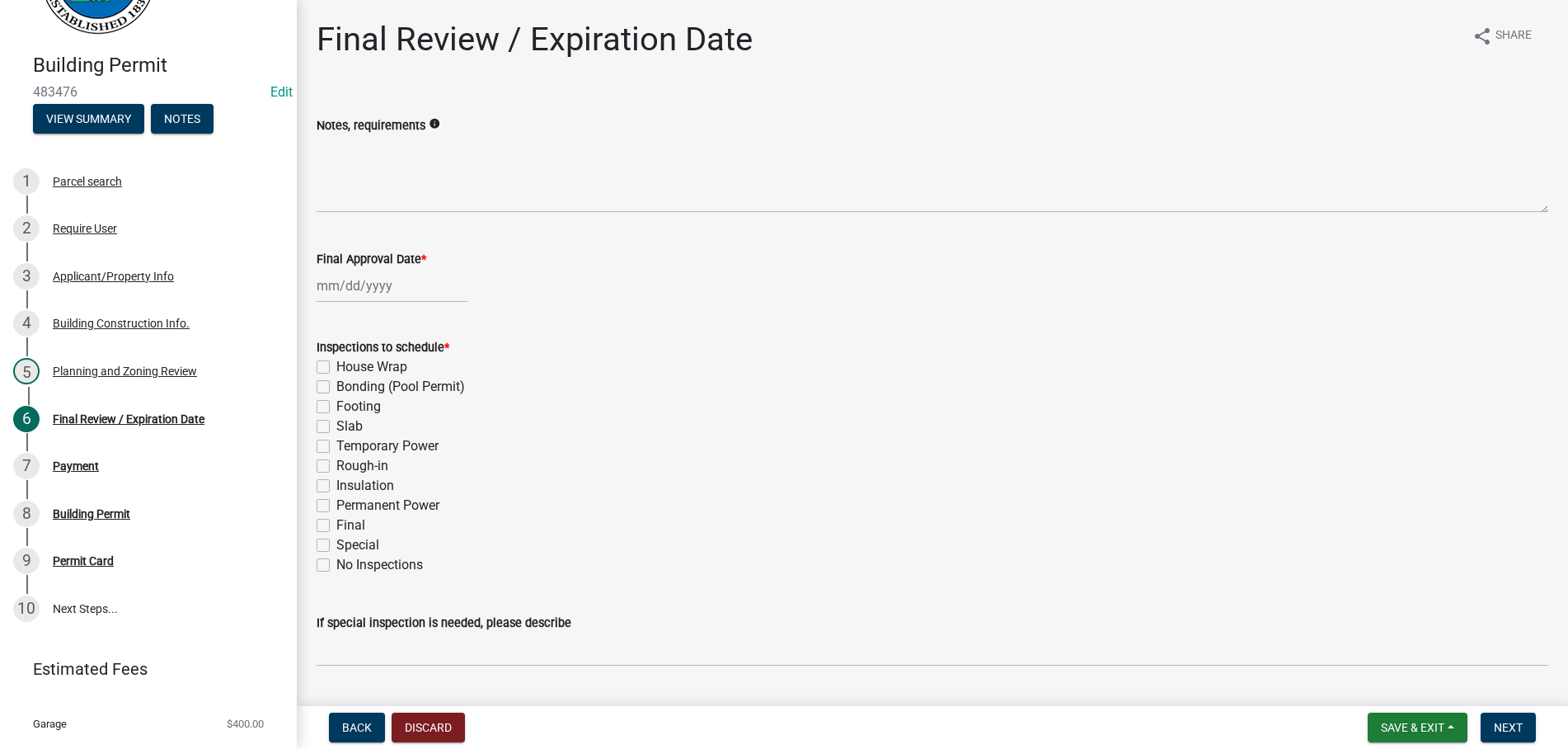
click at [391, 288] on input "Final Approval Date *" at bounding box center [392, 286] width 151 height 34
select select "9"
select select "2025"
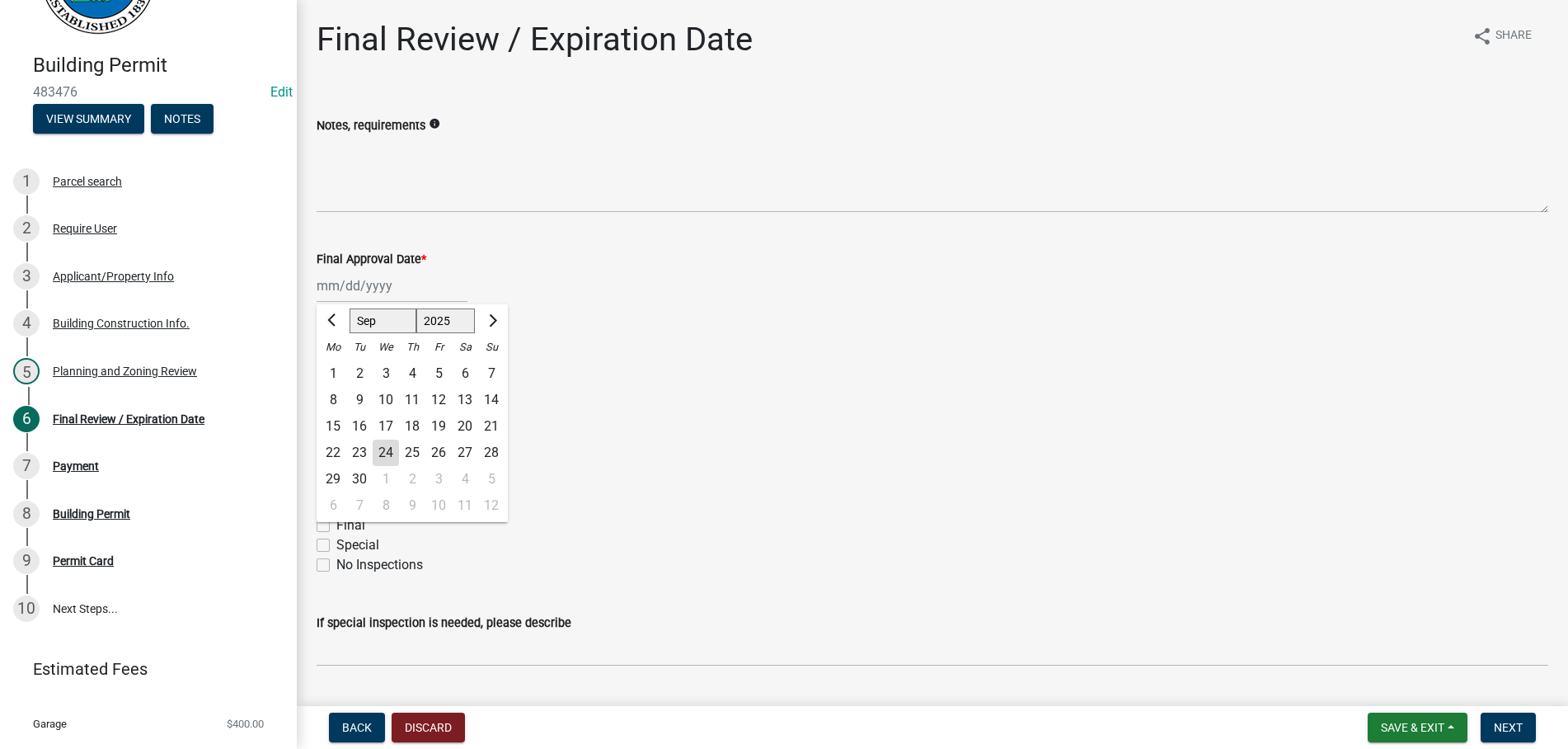
type input "[DATE]"
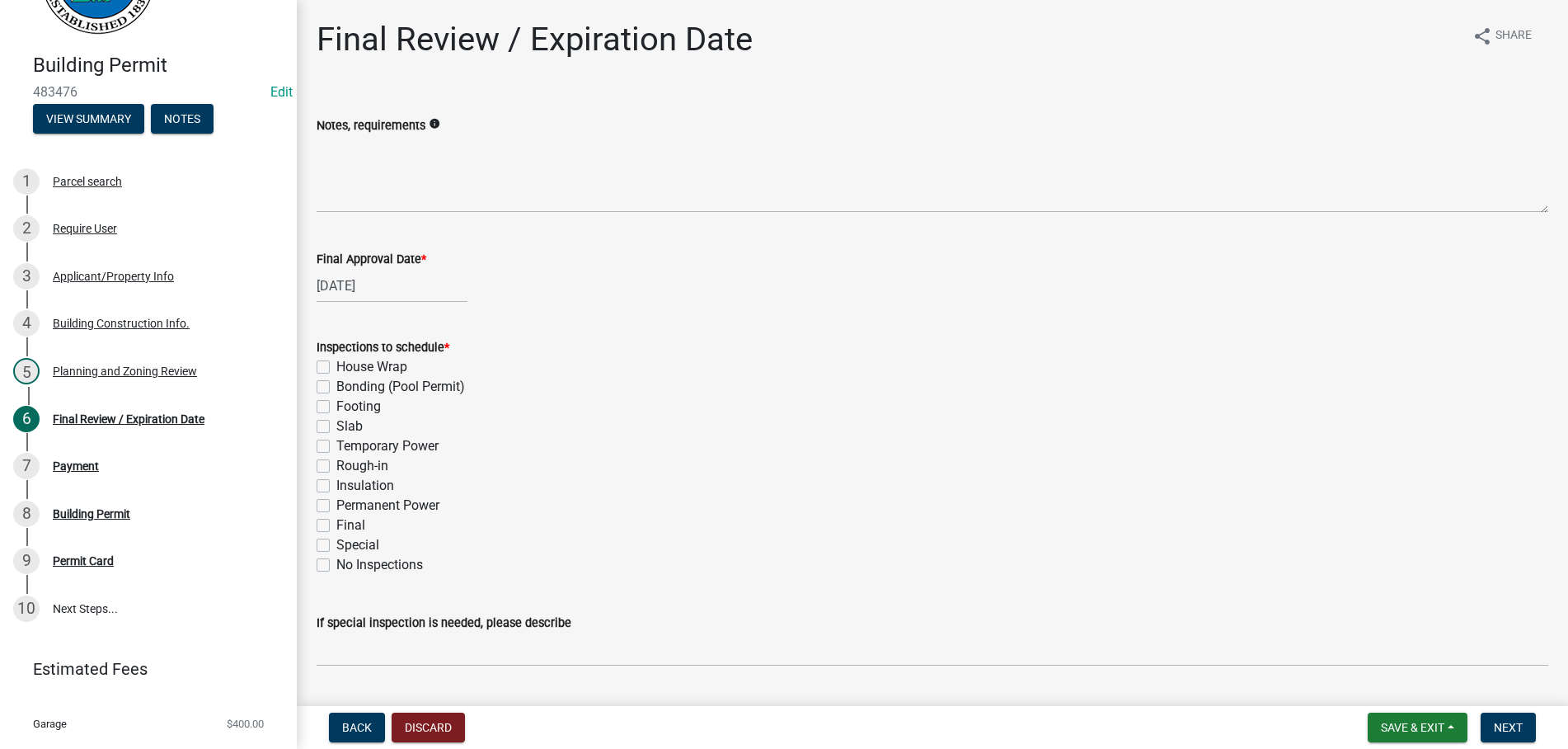
click at [336, 407] on label "Footing" at bounding box center [358, 406] width 44 height 20
click at [336, 407] on input "Footing" at bounding box center [341, 401] width 10 height 10
checkbox input "true"
checkbox input "false"
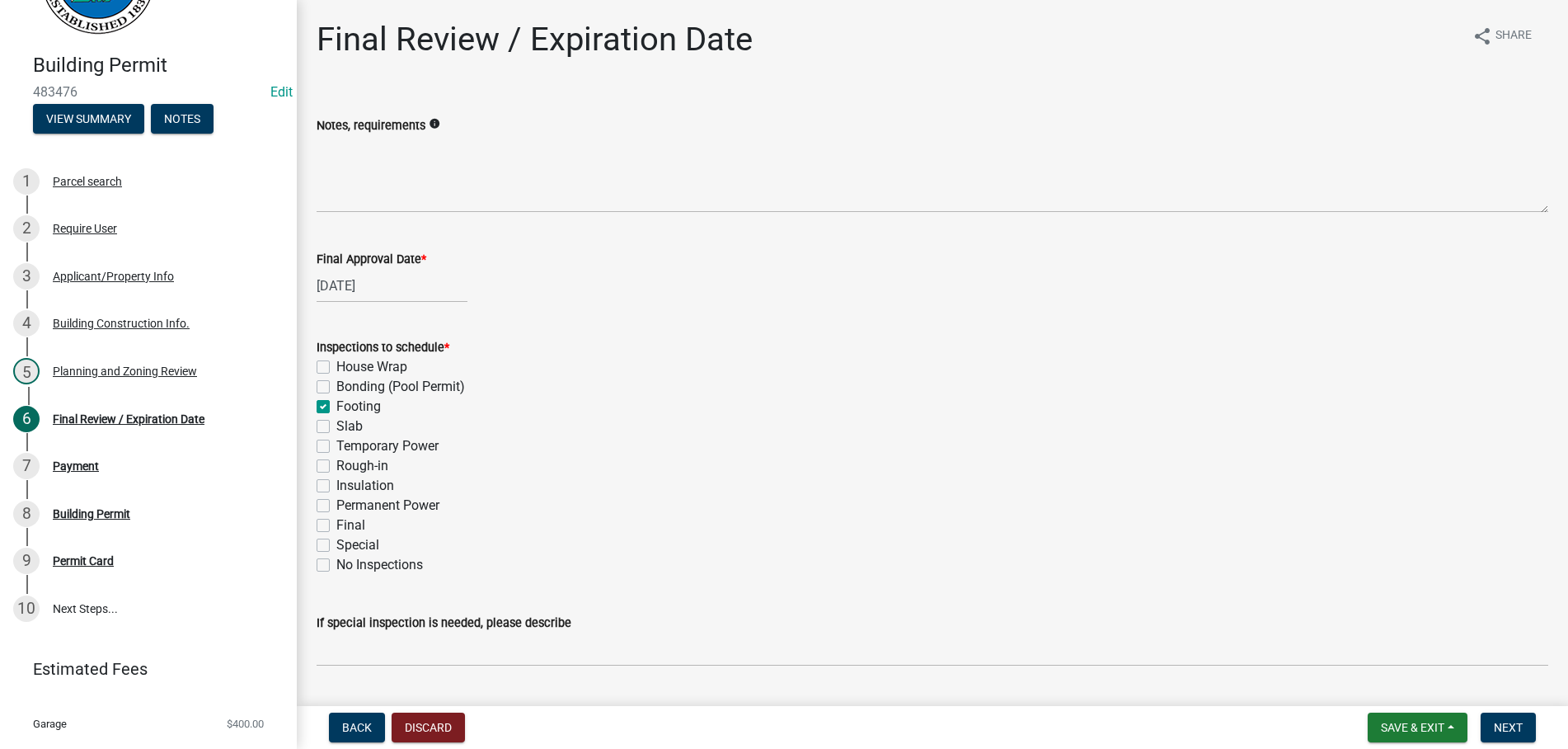
checkbox input "true"
checkbox input "false"
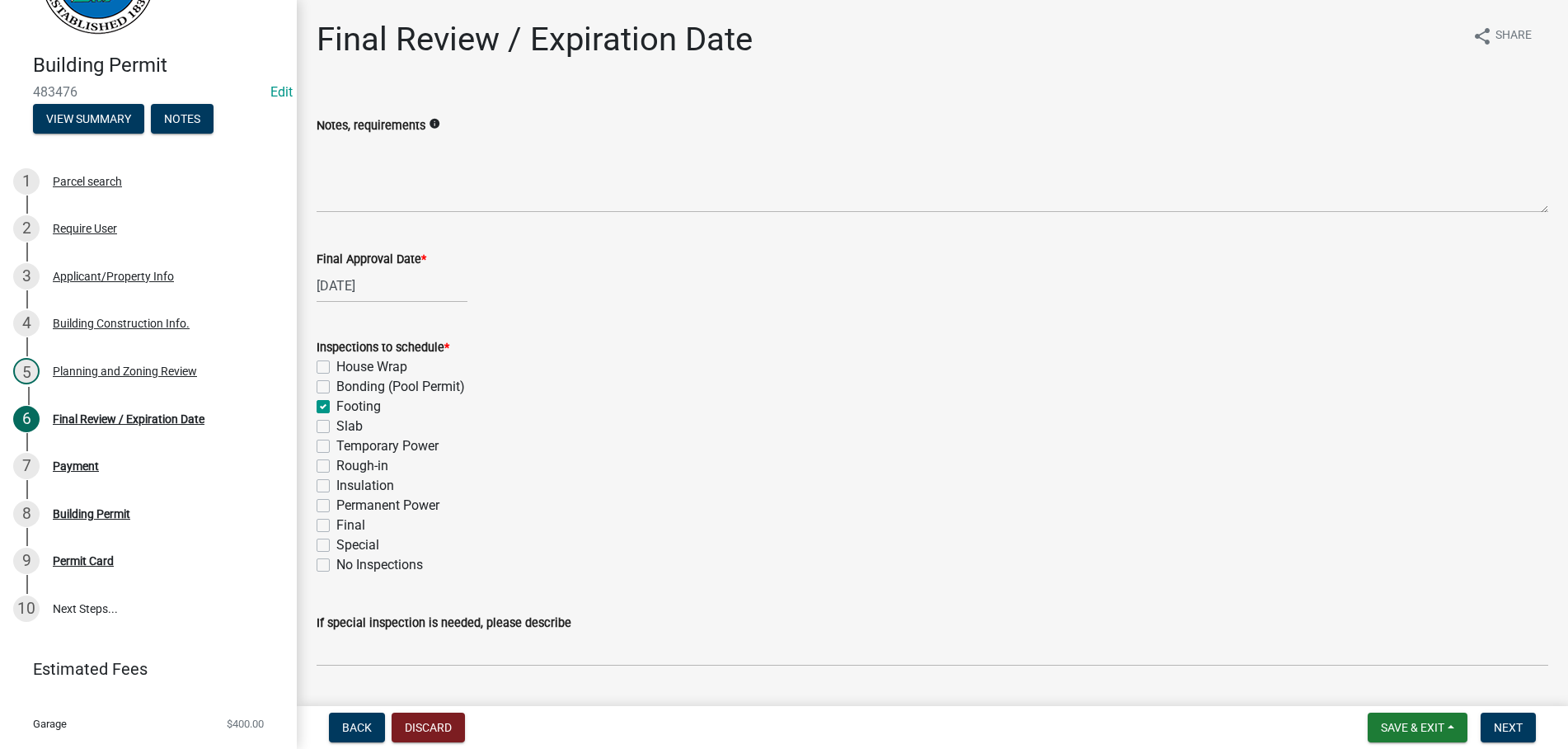
checkbox input "false"
click at [336, 426] on label "Slab" at bounding box center [350, 426] width 26 height 20
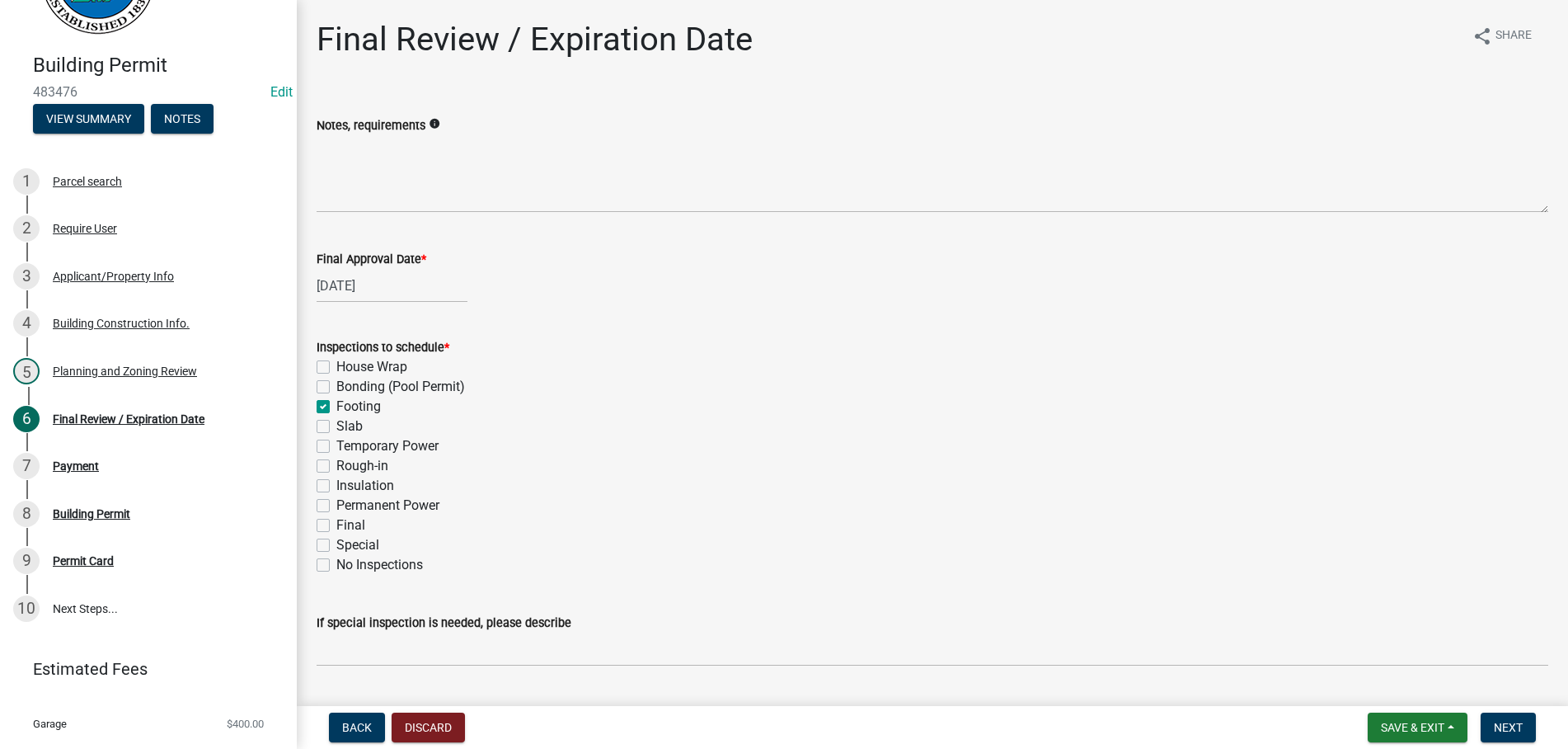
click at [336, 426] on input "Slab" at bounding box center [341, 421] width 10 height 10
checkbox input "true"
checkbox input "false"
checkbox input "true"
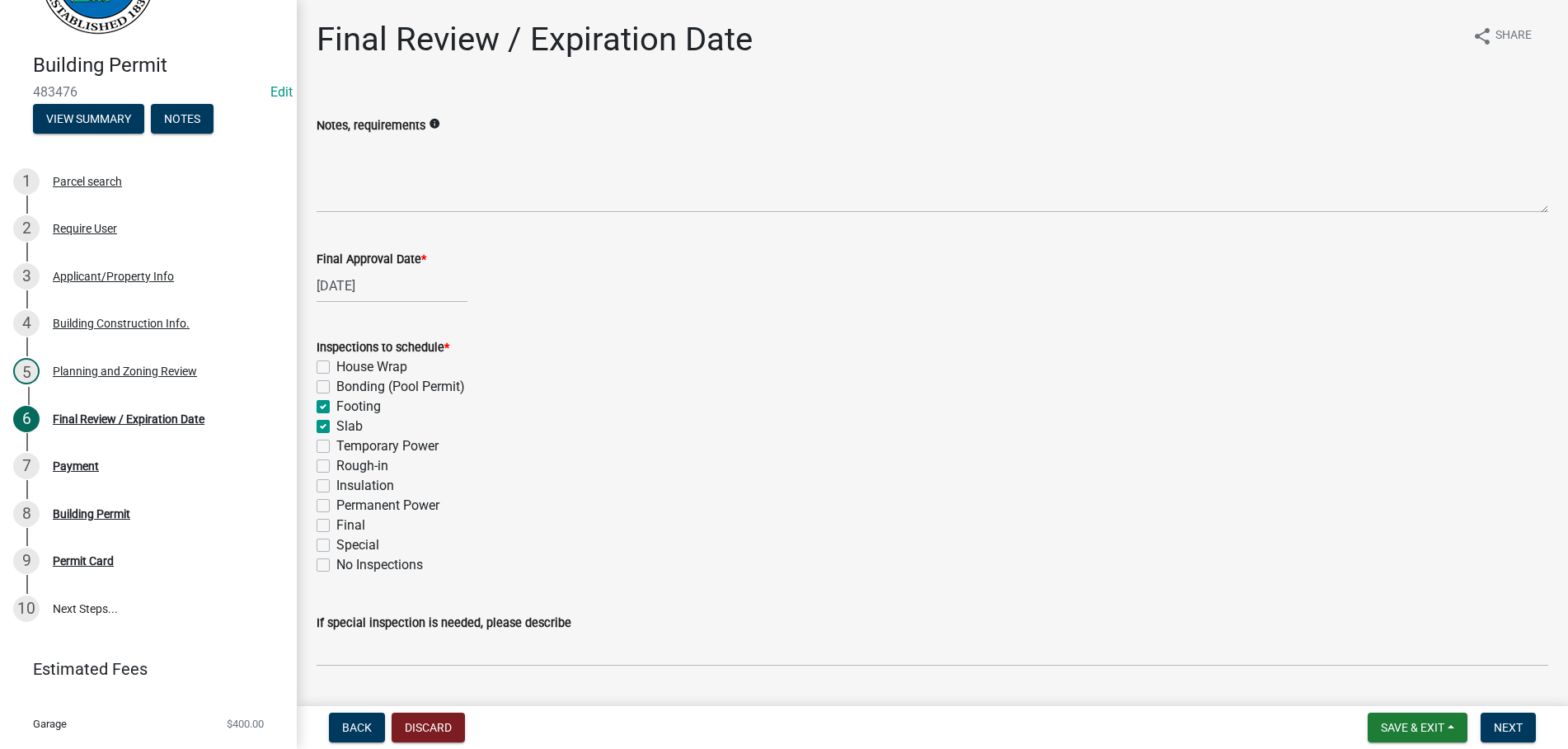
checkbox input "true"
checkbox input "false"
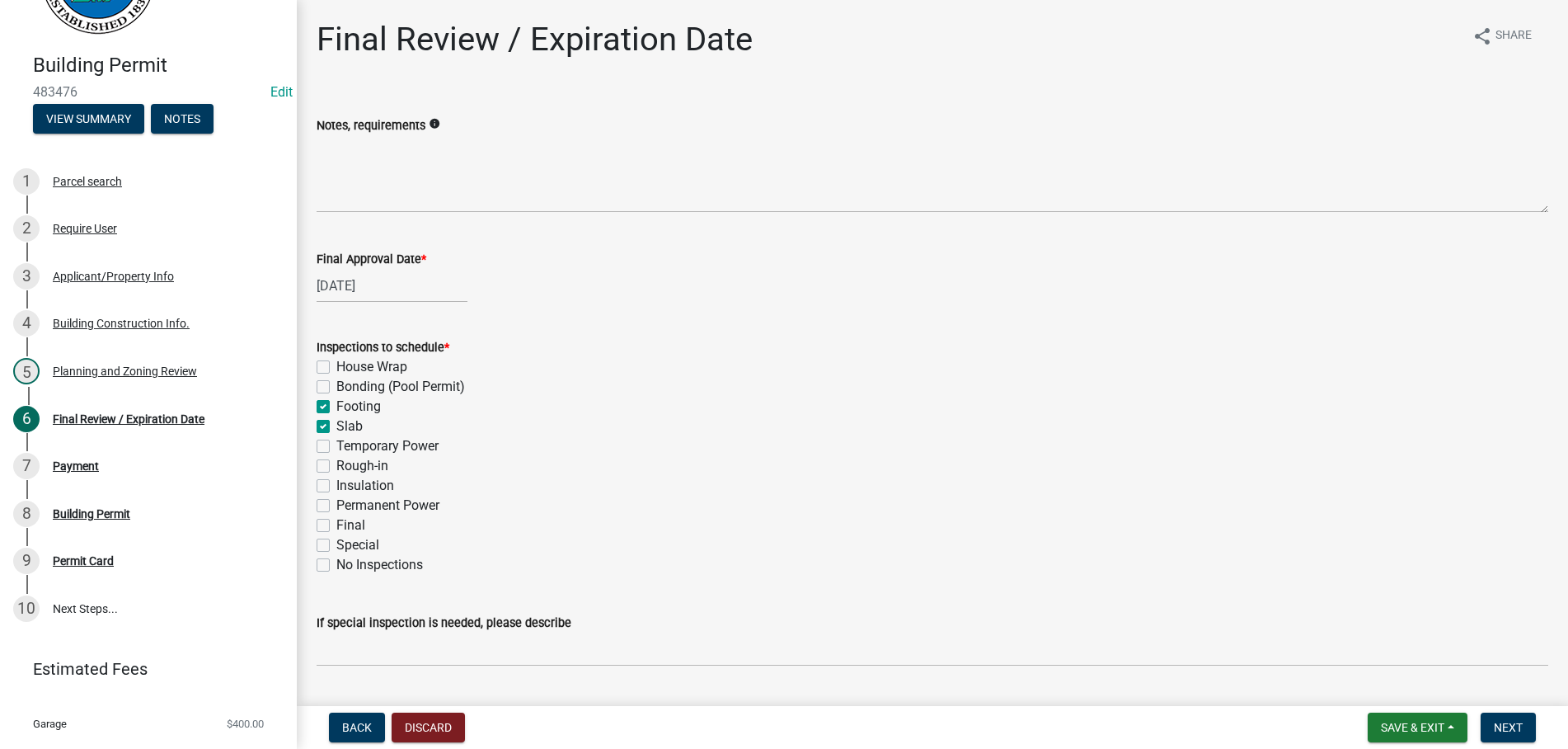
checkbox input "false"
click at [336, 462] on label "Rough-in" at bounding box center [362, 465] width 52 height 20
click at [336, 462] on input "Rough-in" at bounding box center [341, 460] width 10 height 10
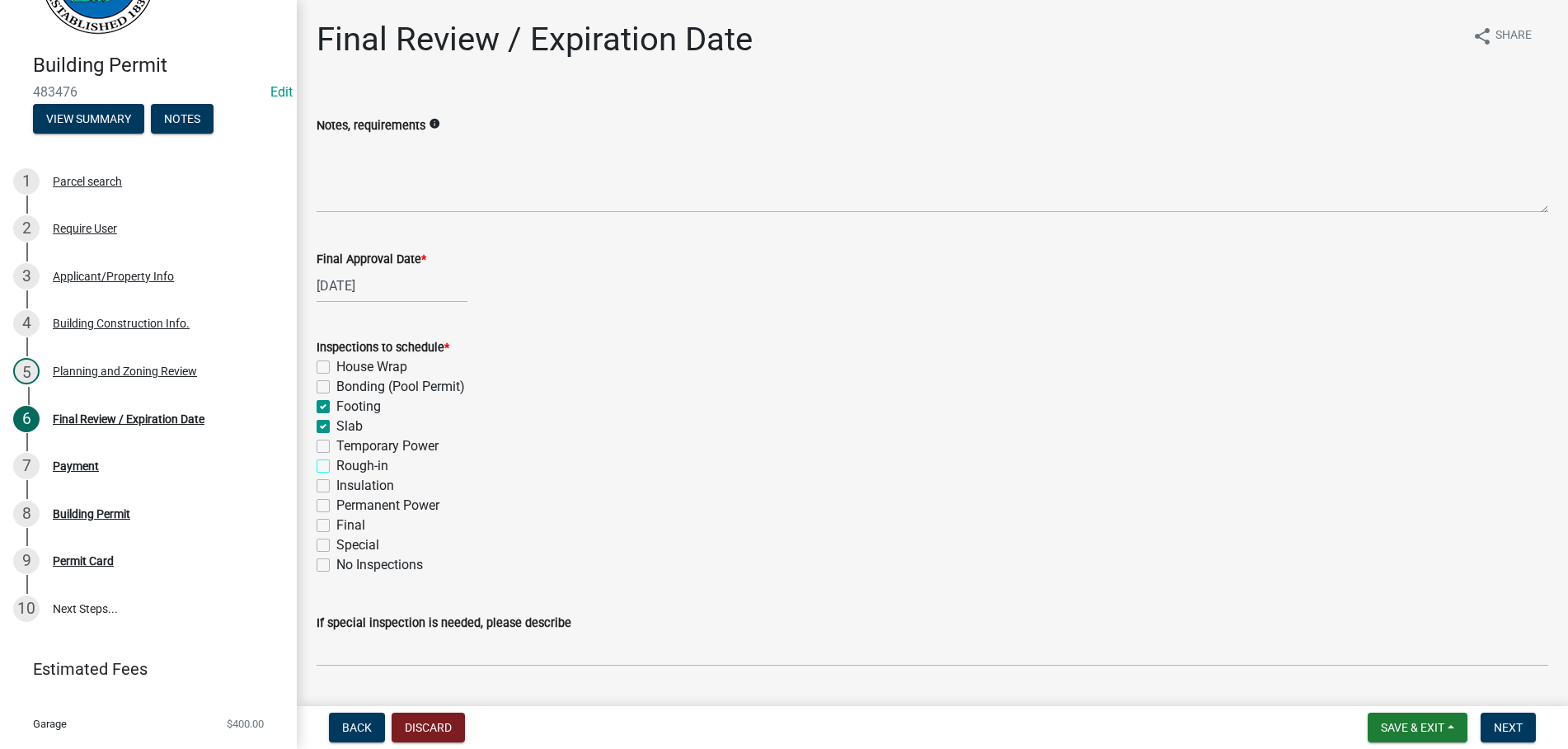
checkbox input "true"
checkbox input "false"
checkbox input "true"
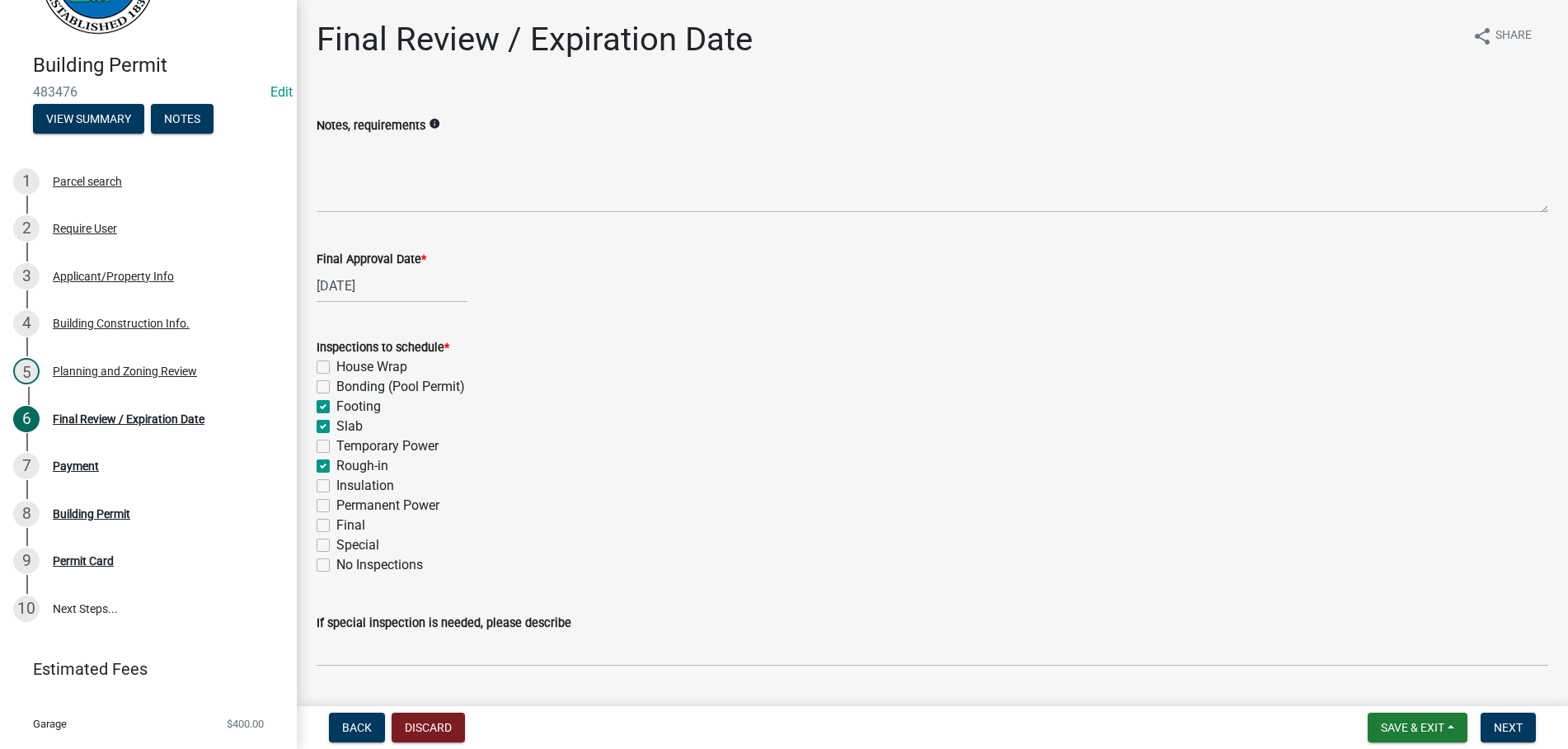
checkbox input "false"
checkbox input "true"
checkbox input "false"
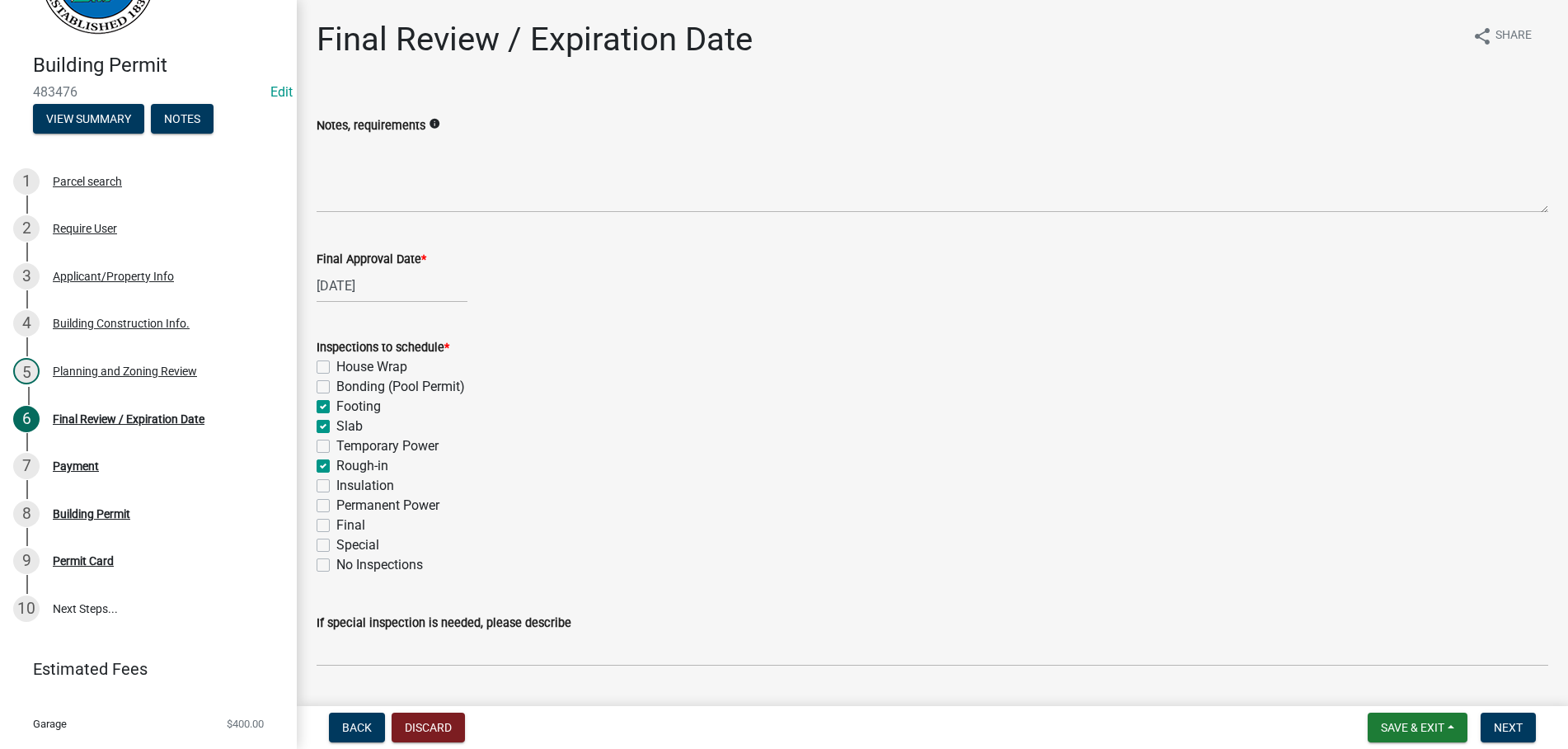
checkbox input "false"
click at [336, 503] on label "Permanent Power" at bounding box center [388, 505] width 103 height 20
click at [336, 503] on input "Permanent Power" at bounding box center [341, 501] width 10 height 10
checkbox input "true"
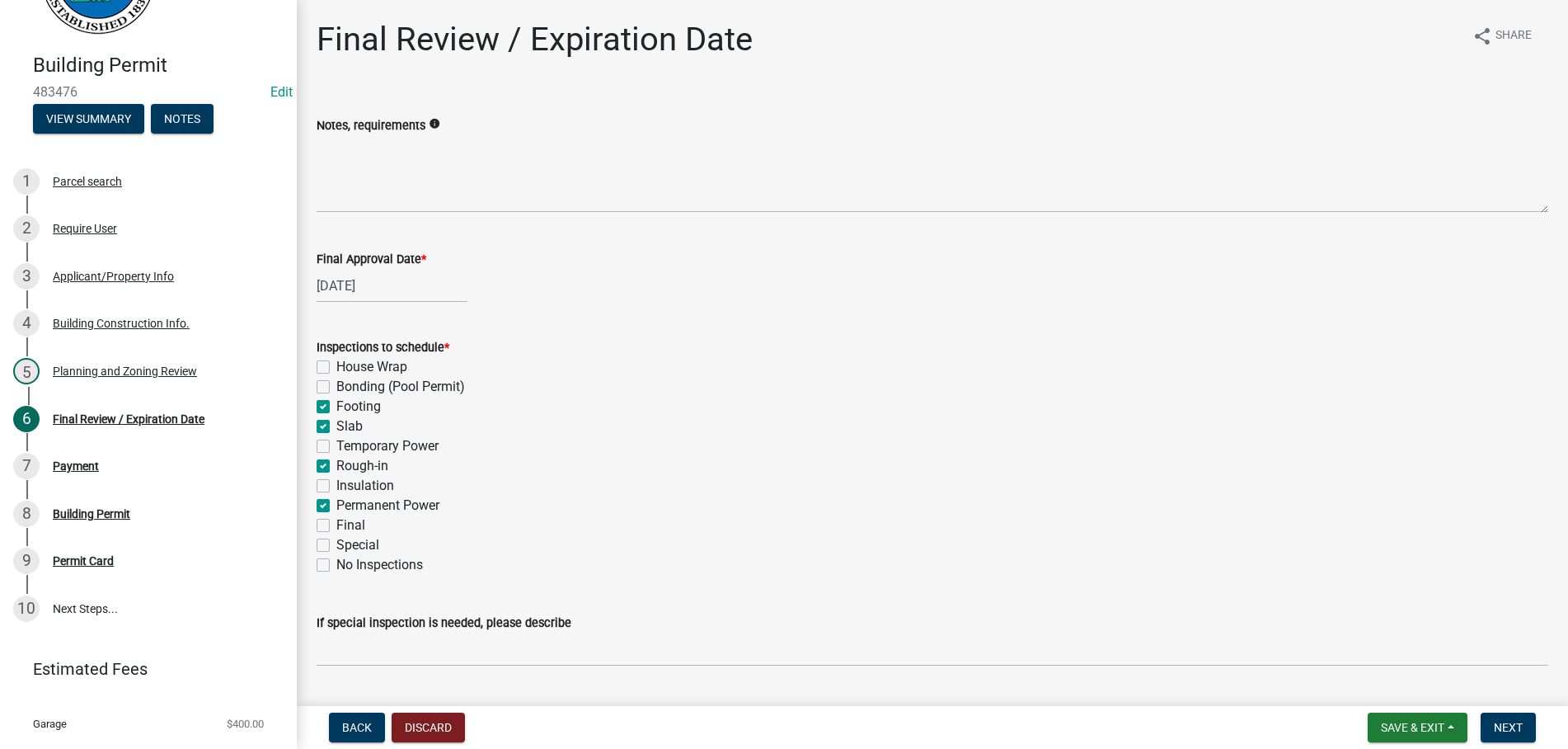
checkbox input "false"
checkbox input "true"
checkbox input "false"
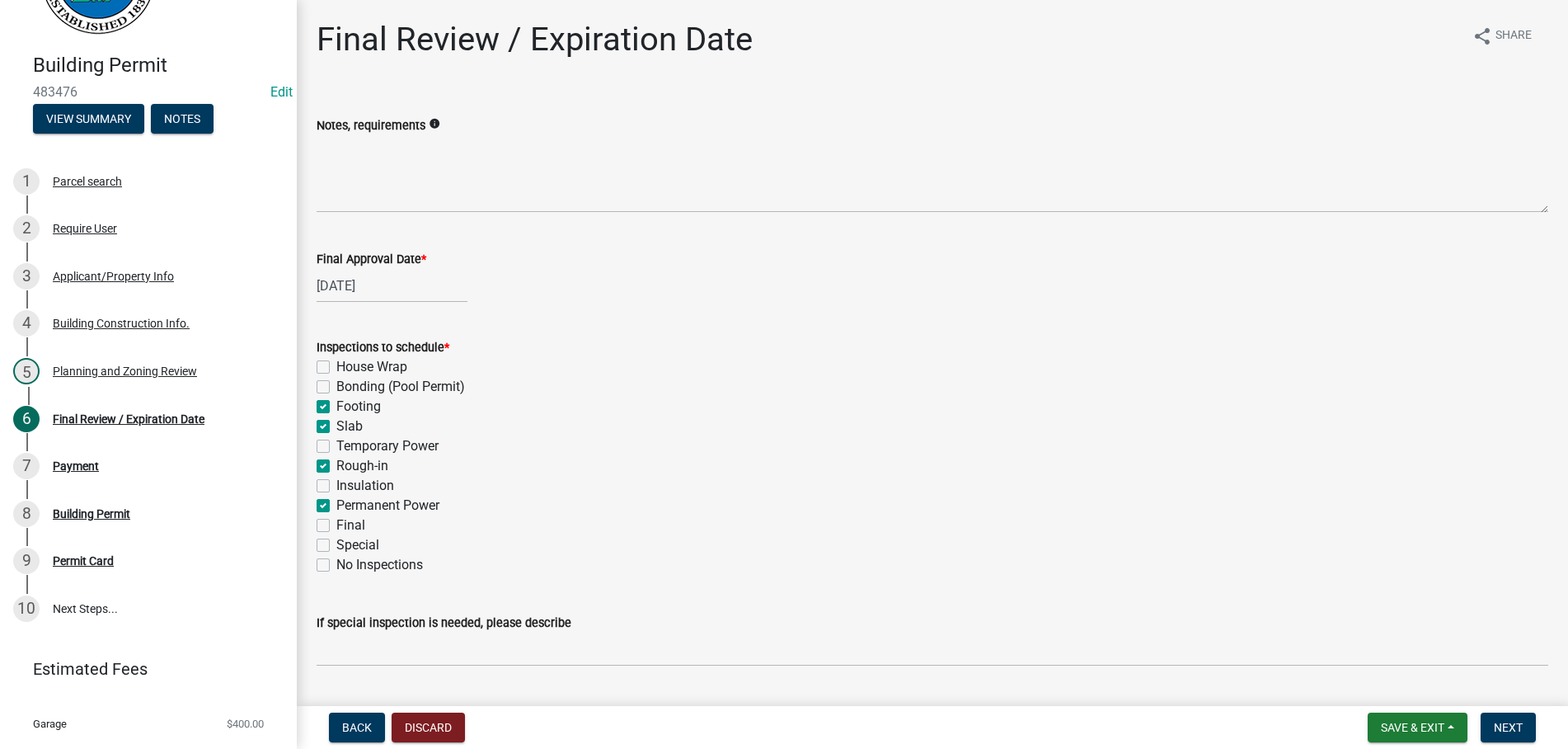
checkbox input "true"
checkbox input "false"
checkbox input "true"
checkbox input "false"
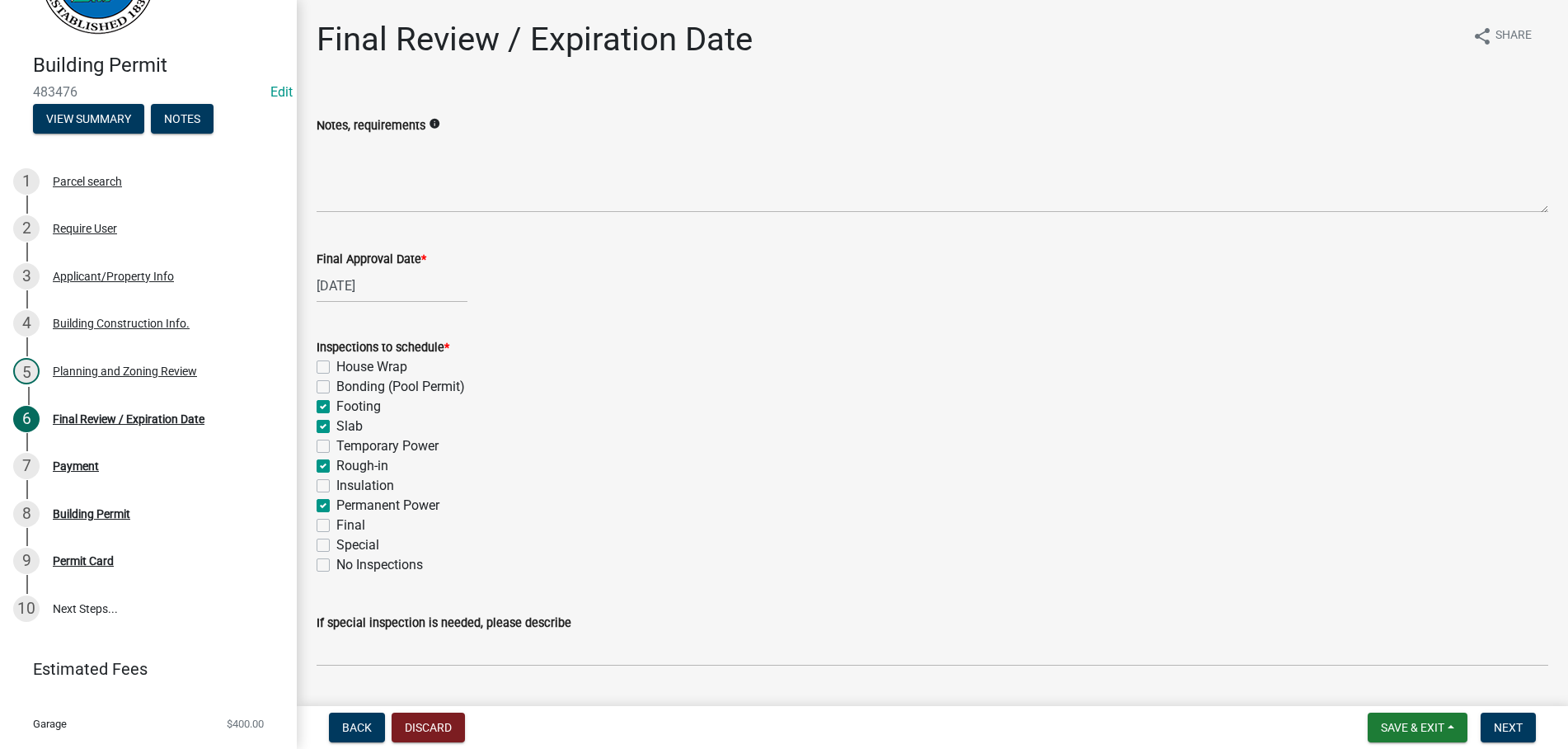
checkbox input "false"
click at [336, 525] on label "Final" at bounding box center [351, 525] width 29 height 20
click at [336, 525] on input "Final" at bounding box center [341, 520] width 10 height 10
checkbox input "true"
checkbox input "false"
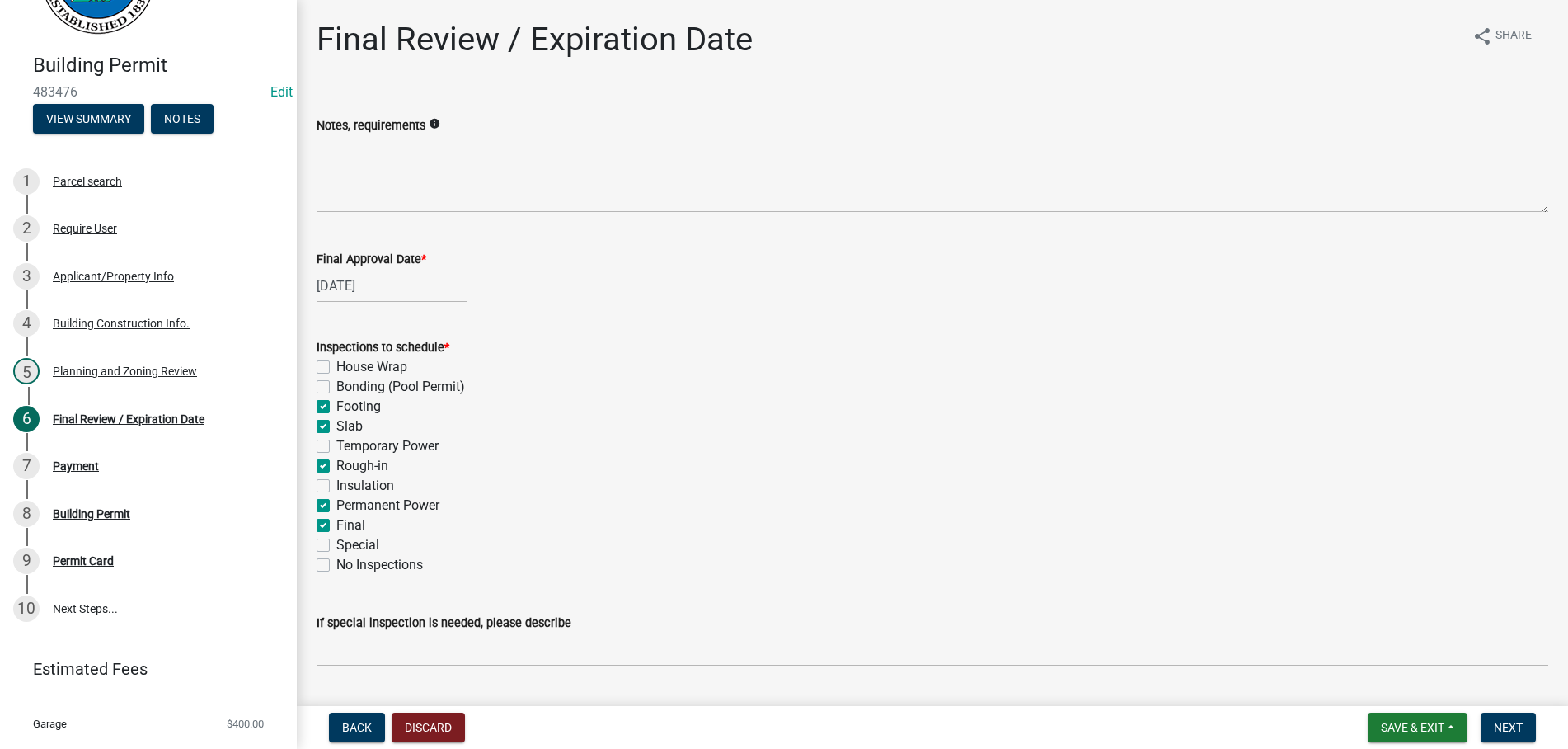
checkbox input "false"
checkbox input "true"
checkbox input "false"
checkbox input "true"
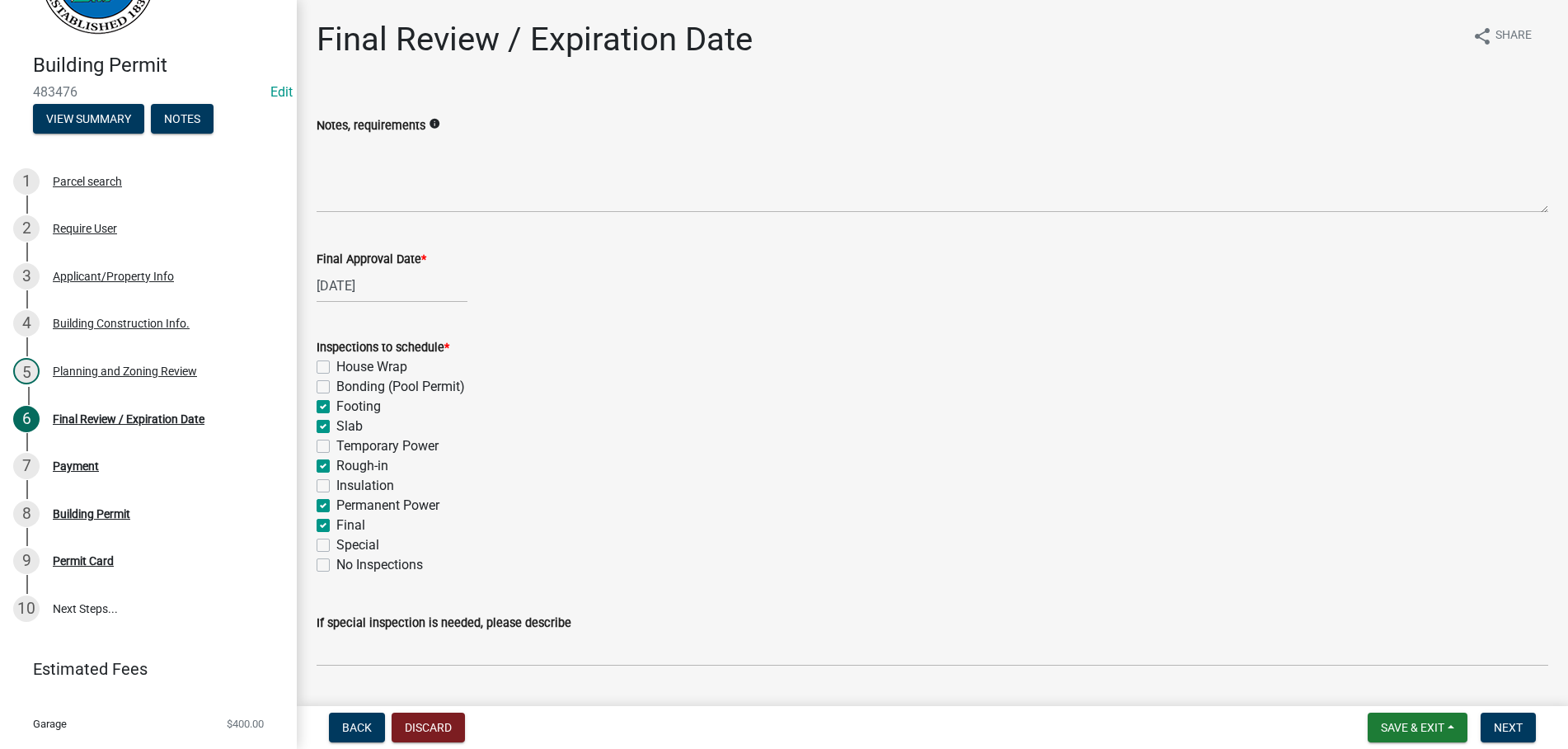
checkbox input "false"
checkbox input "true"
checkbox input "false"
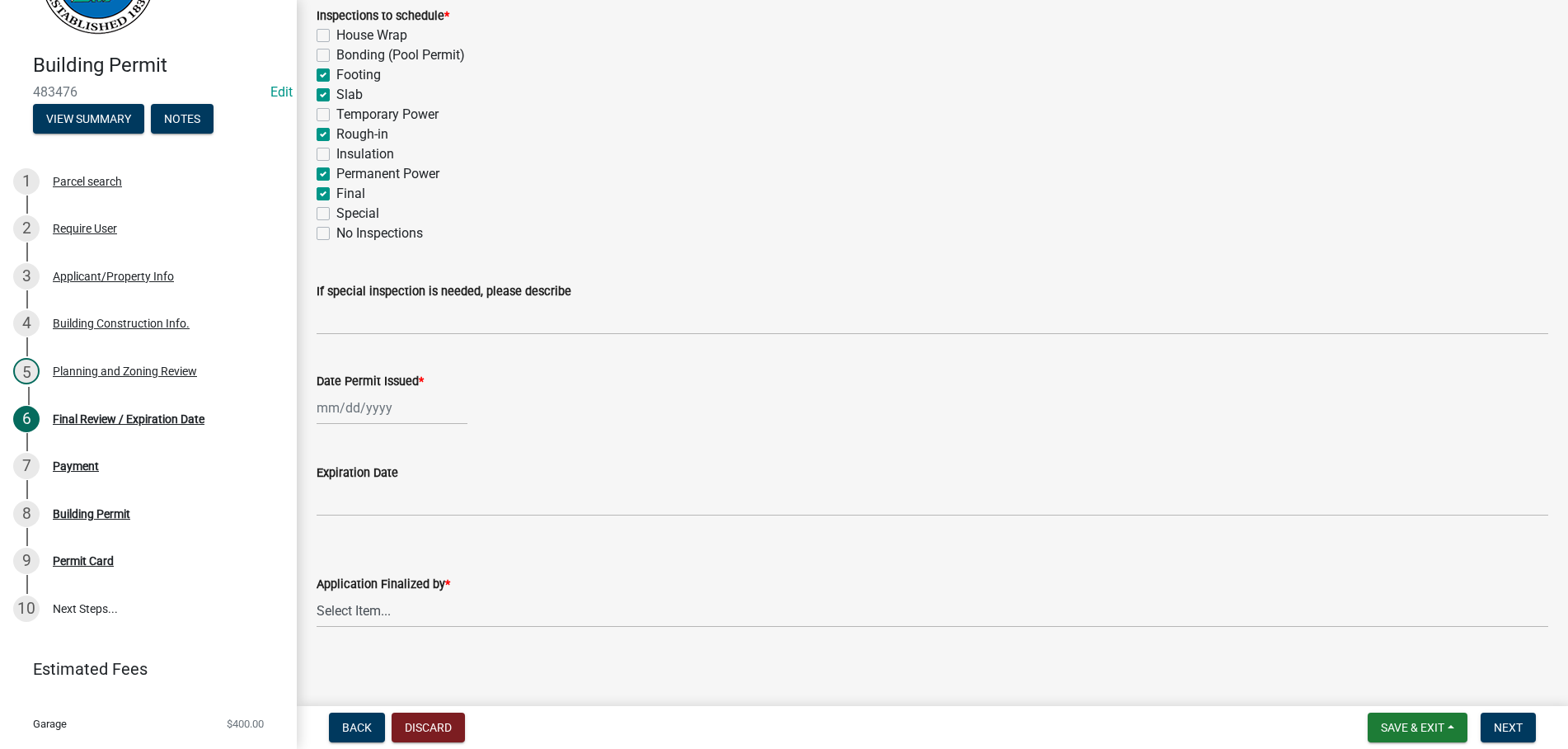
scroll to position [338, 0]
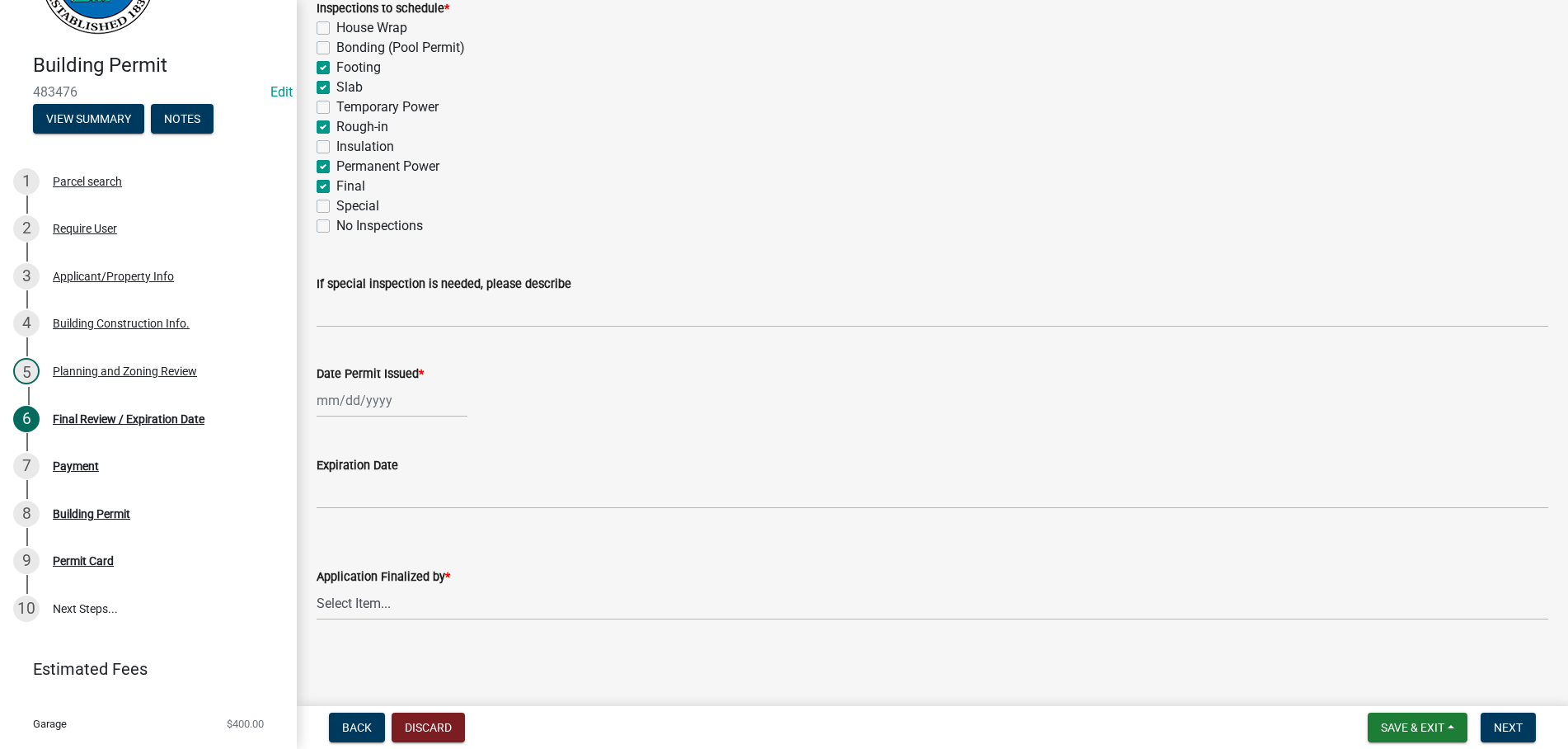
select select "9"
select select "2025"
click at [427, 398] on input "Date Permit Issued *" at bounding box center [392, 400] width 151 height 34
type input "[DATE]"
select select "b44f7338-8171-40f4-83dd-b8ba3065c966"
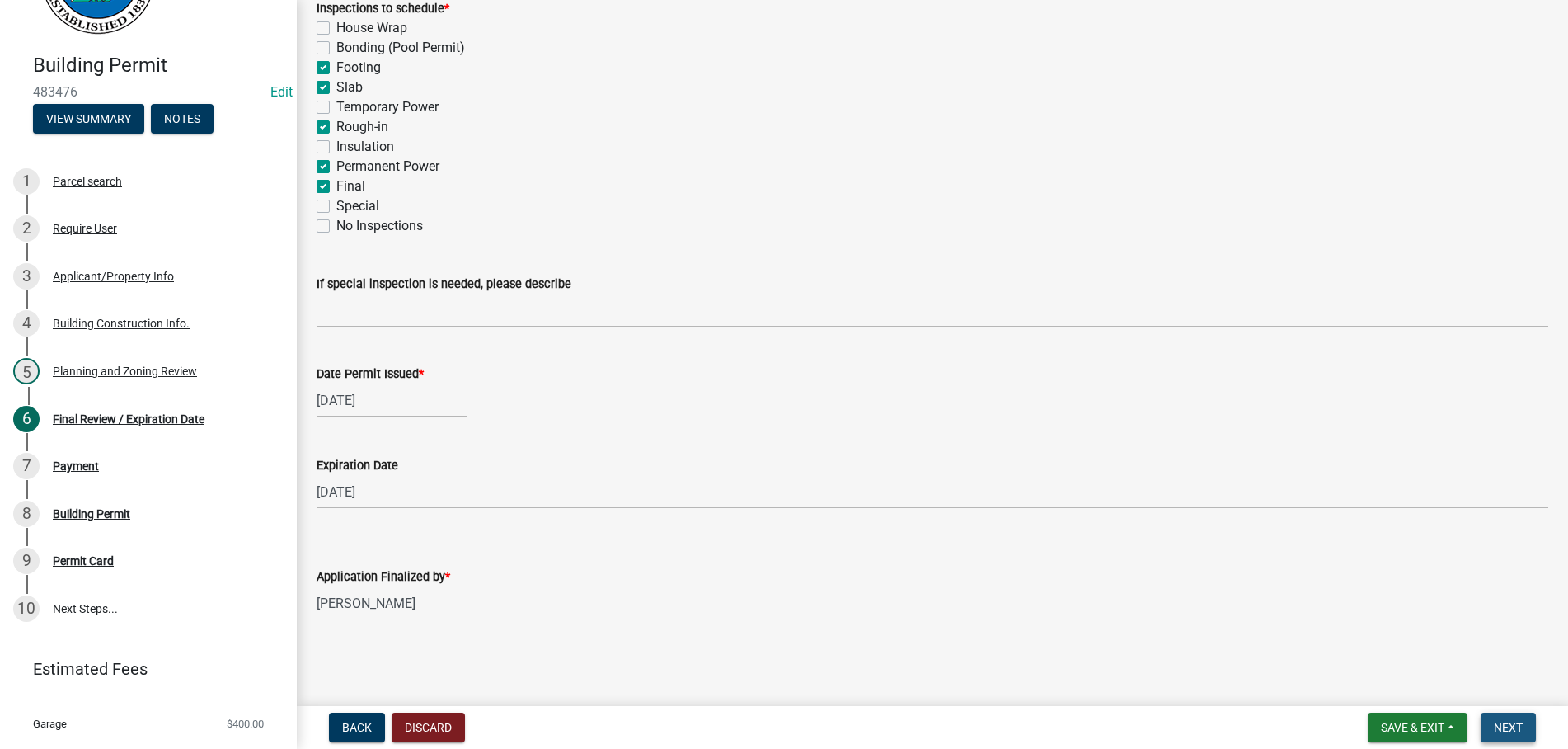
click at [1514, 717] on button "Next" at bounding box center [1508, 727] width 55 height 30
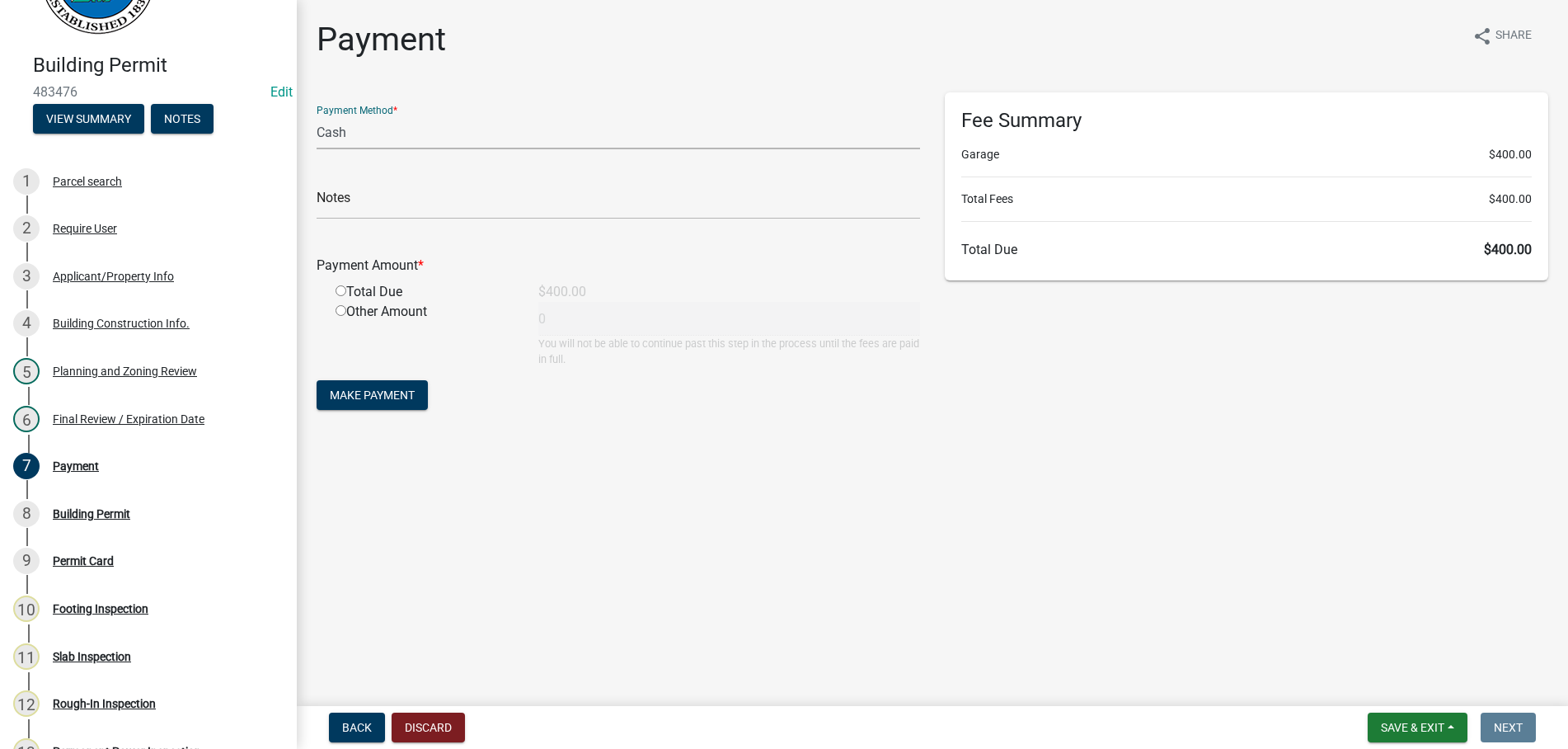
click at [317, 115] on select "Credit Card POS Check Cash" at bounding box center [619, 132] width 604 height 34
select select "1: 0"
click option "Check" at bounding box center [0, 0] width 0 height 0
click at [390, 193] on input "text" at bounding box center [619, 202] width 604 height 34
type input "2029"
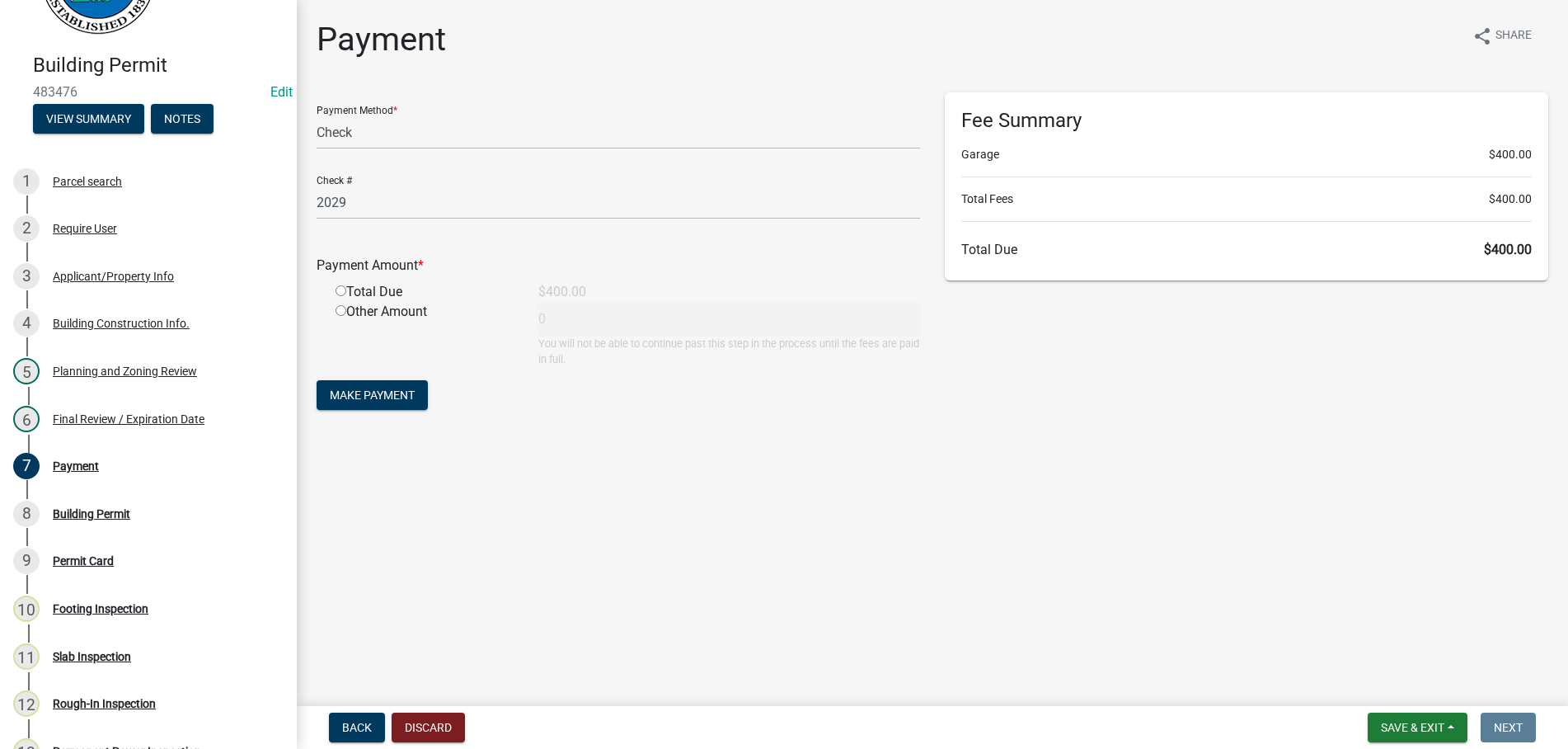
click at [336, 285] on input "radio" at bounding box center [340, 290] width 10 height 10
radio input "true"
type input "400"
click at [317, 380] on button "Make Payment" at bounding box center [372, 395] width 112 height 30
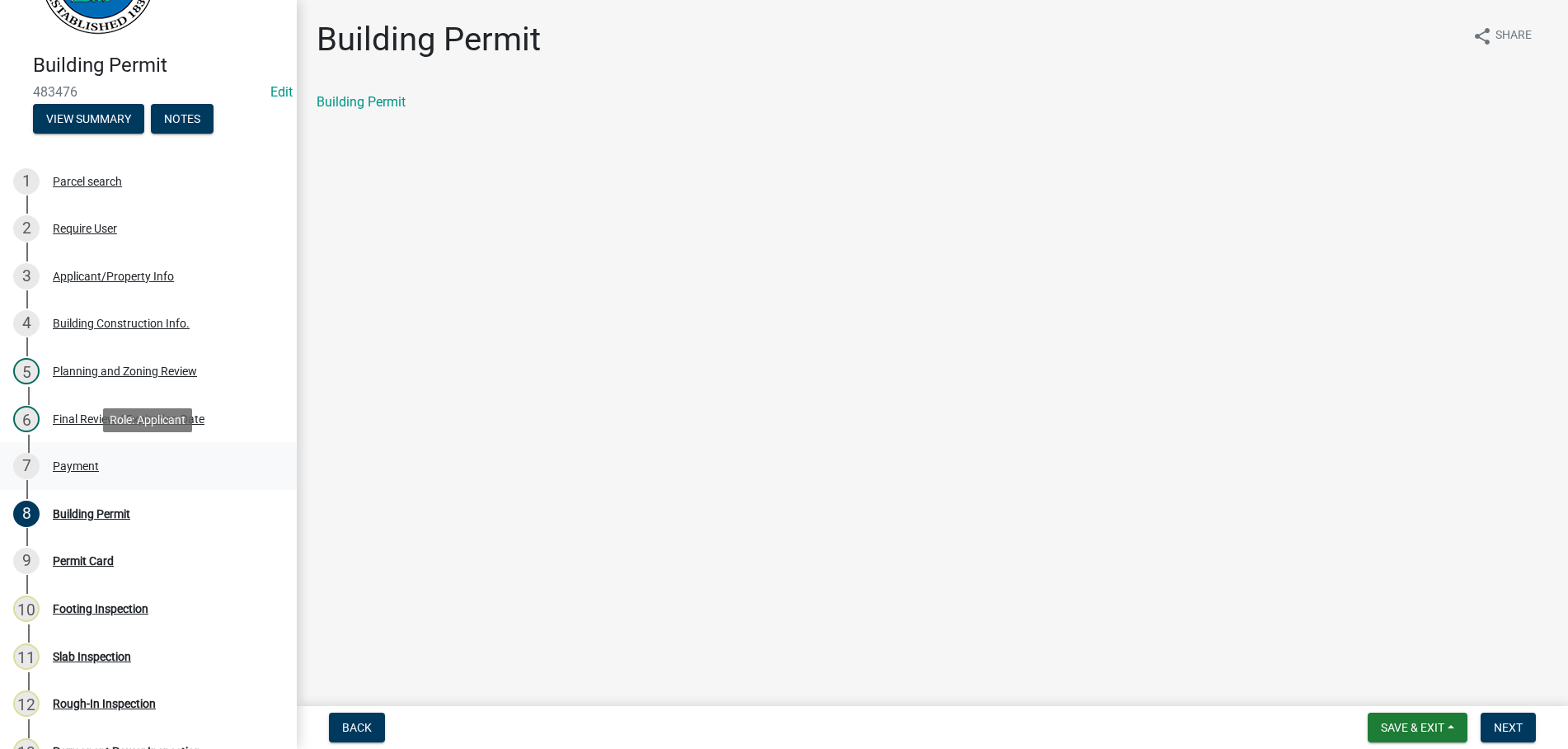
click at [67, 462] on div "Payment" at bounding box center [75, 466] width 46 height 11
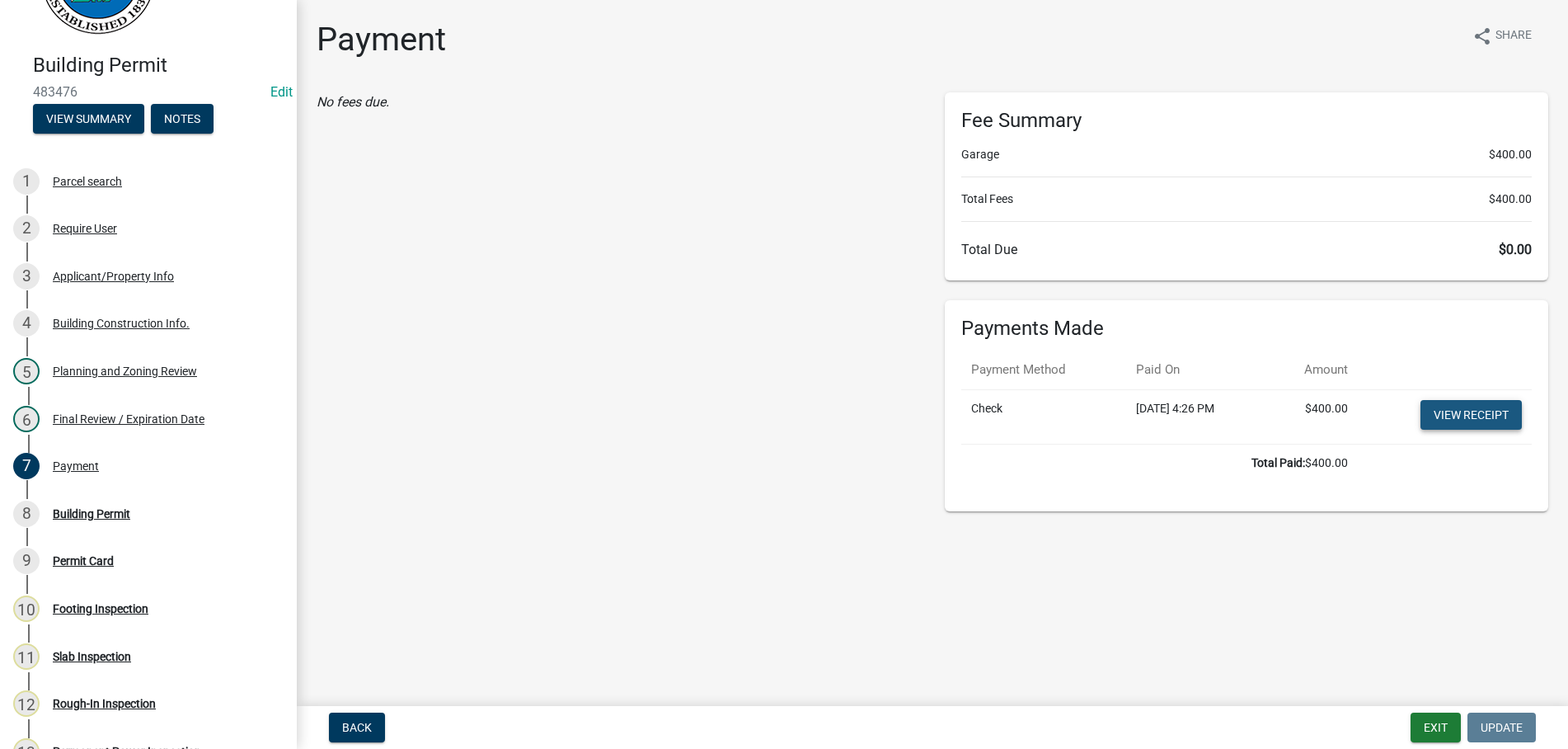
click at [1477, 415] on link "View receipt" at bounding box center [1471, 415] width 101 height 30
click at [82, 511] on div "Building Permit" at bounding box center [91, 514] width 78 height 11
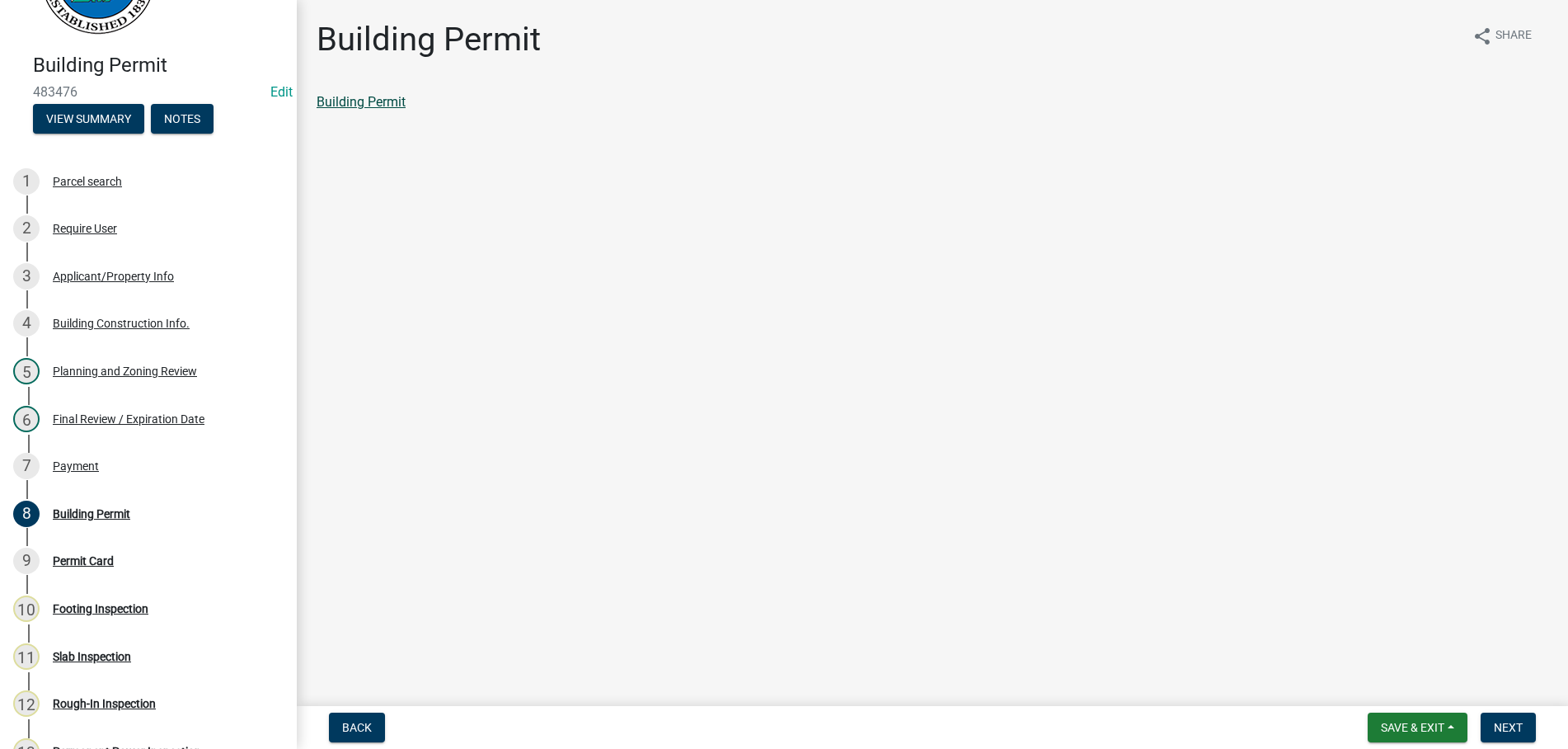
click at [336, 102] on link "Building Permit" at bounding box center [361, 101] width 89 height 16
click at [1517, 727] on span "Next" at bounding box center [1508, 727] width 29 height 13
click at [337, 98] on link "Permit Card" at bounding box center [351, 101] width 68 height 16
click at [1502, 724] on span "Next" at bounding box center [1508, 727] width 29 height 13
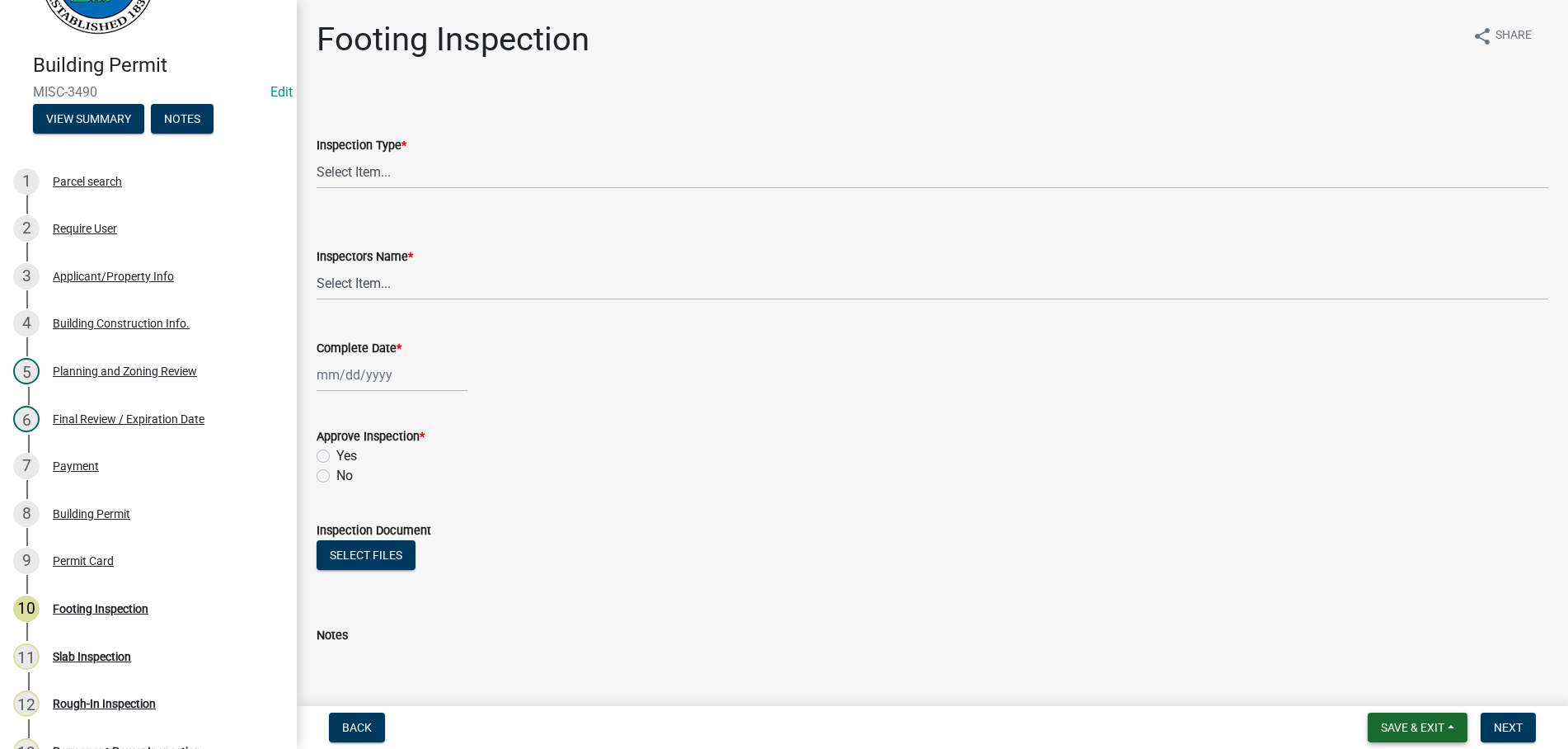
click at [1448, 727] on button "Save & Exit" at bounding box center [1417, 727] width 99 height 30
click at [1408, 684] on button "Save & Exit" at bounding box center [1401, 684] width 132 height 39
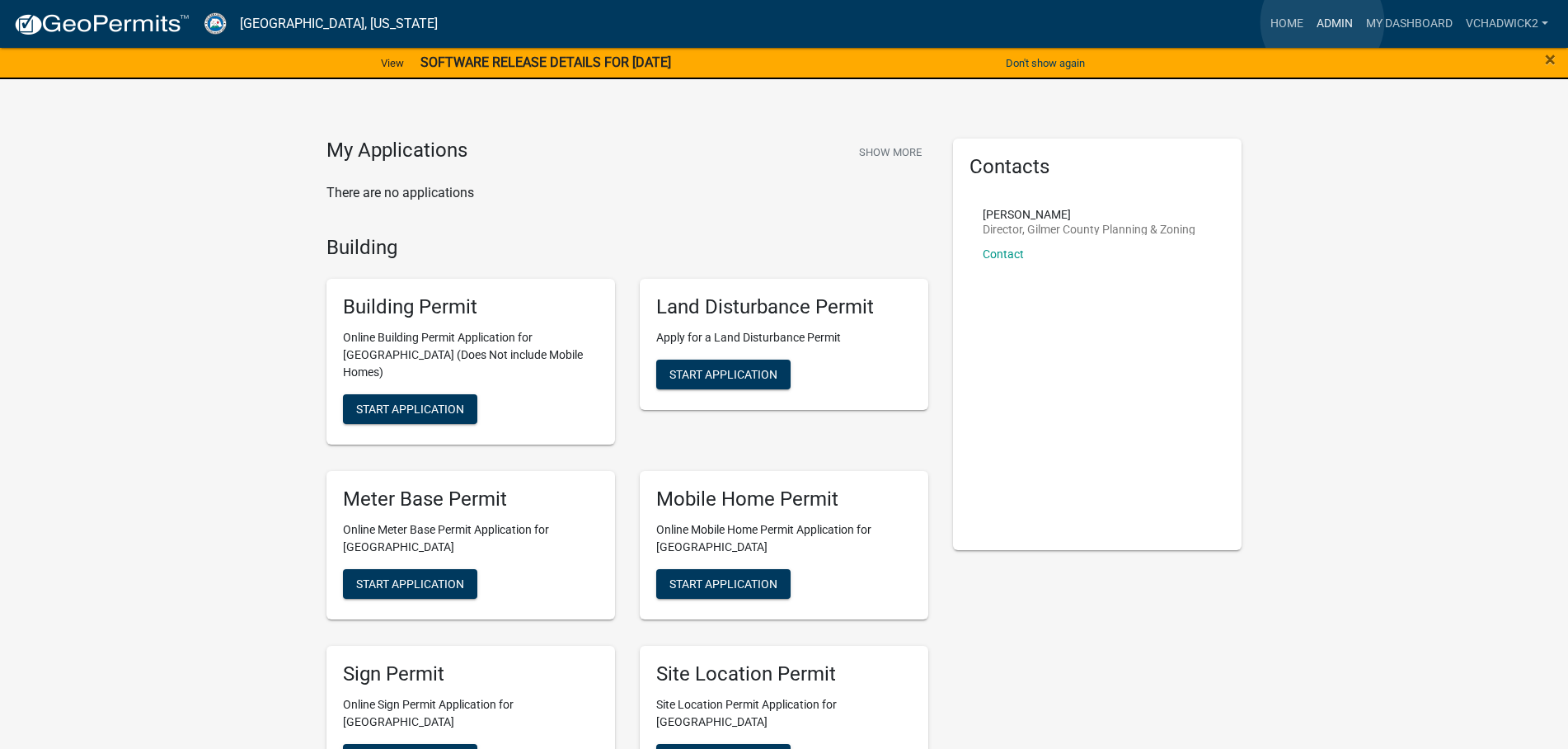
click at [1322, 22] on link "Admin" at bounding box center [1335, 23] width 50 height 31
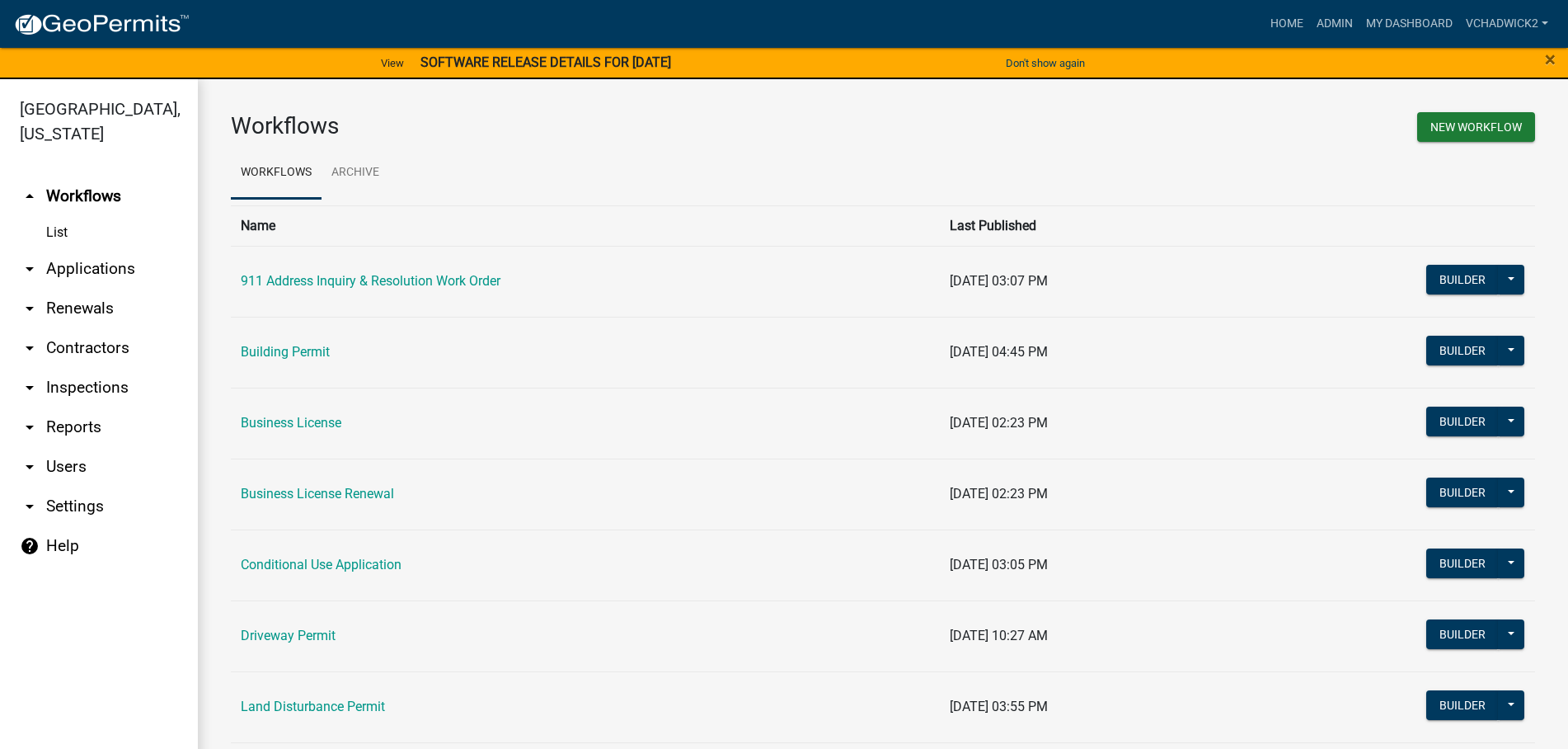
click at [52, 262] on link "arrow_drop_down Applications" at bounding box center [98, 269] width 198 height 39
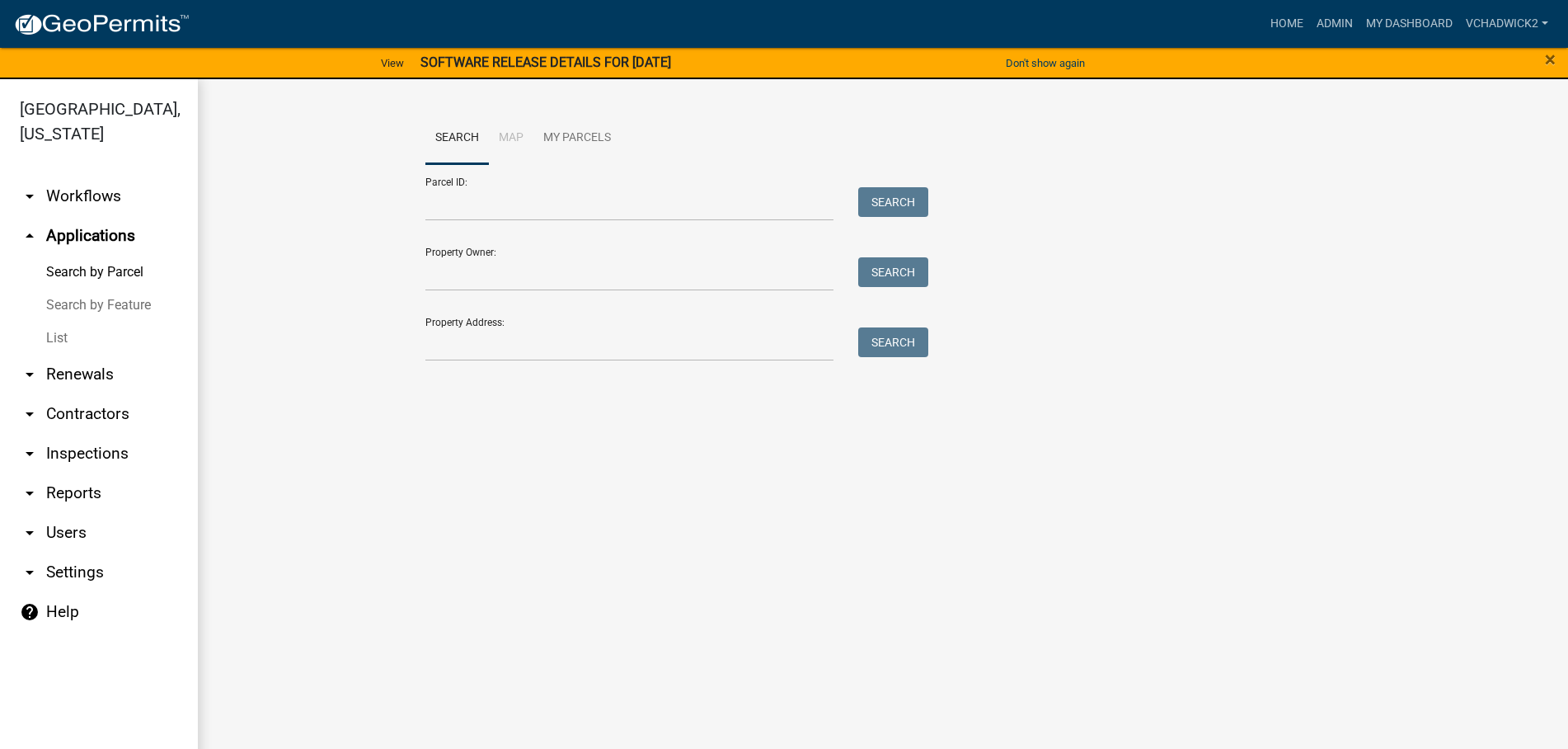
click at [69, 324] on link "List" at bounding box center [98, 337] width 198 height 33
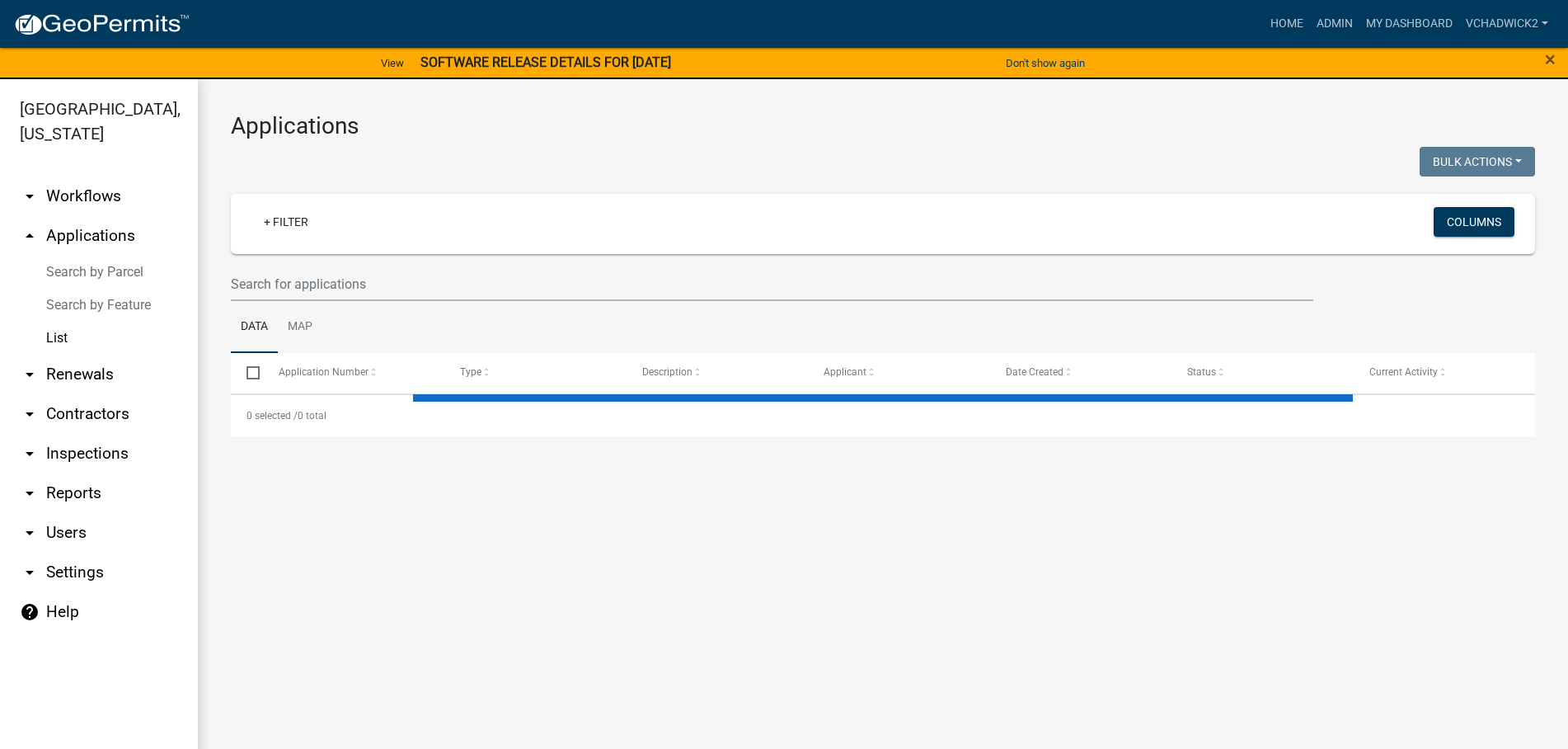
click at [336, 263] on wm-filter-builder "+ Filter Columns" at bounding box center [882, 247] width 1304 height 107
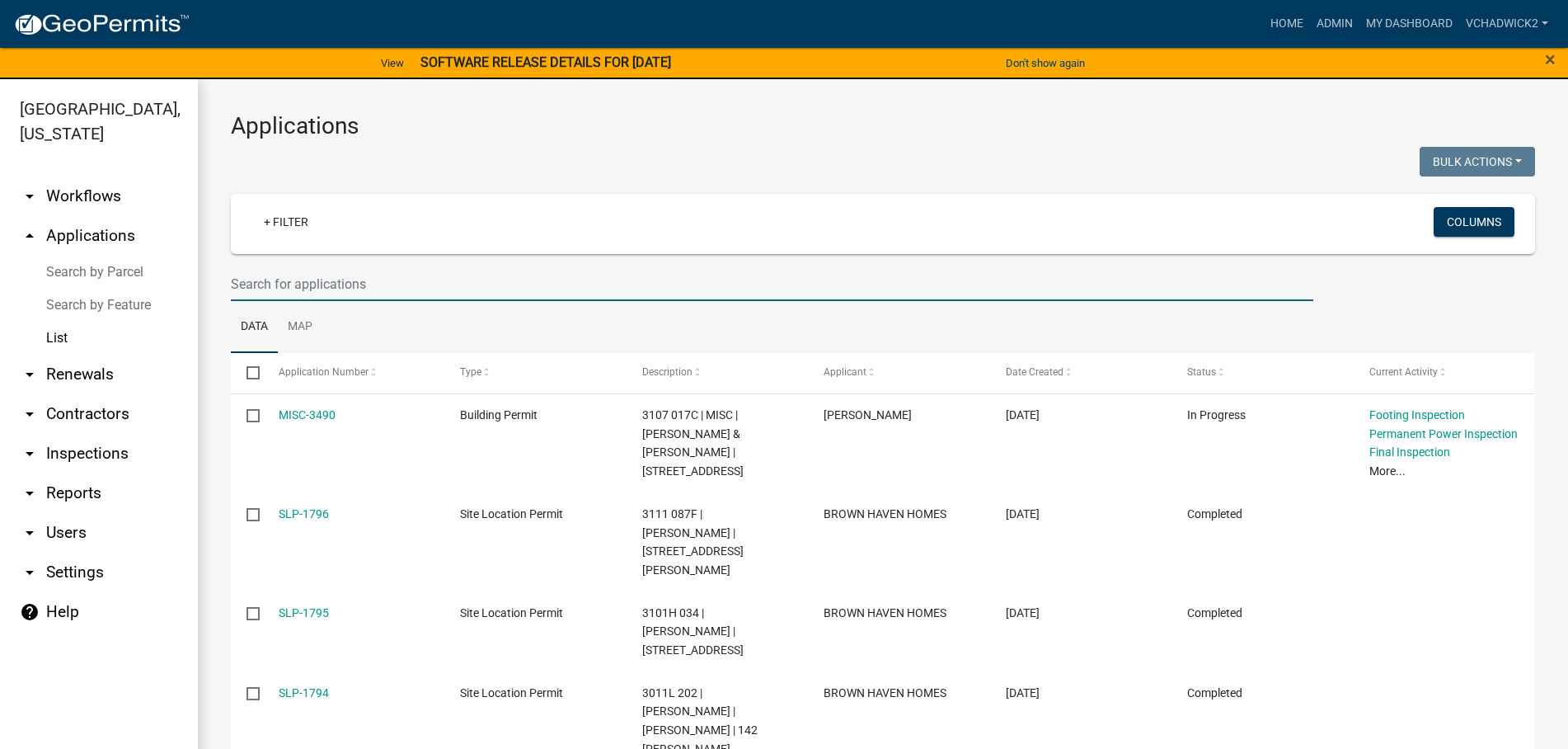
click at [329, 277] on input "text" at bounding box center [771, 284] width 1083 height 34
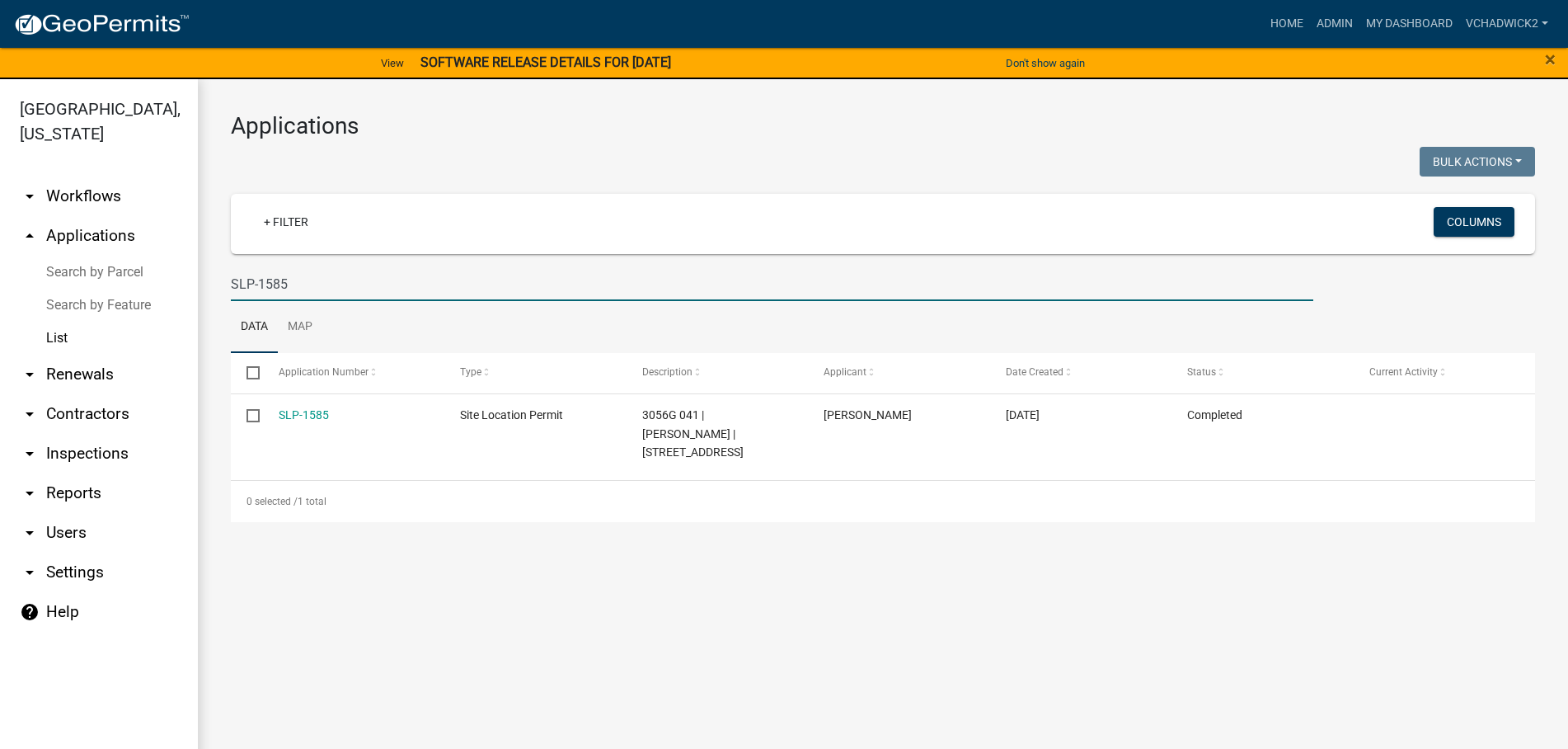
drag, startPoint x: 326, startPoint y: 287, endPoint x: -8, endPoint y: 286, distance: 334.0
click at [231, 286] on input "SLP-1585" at bounding box center [771, 284] width 1083 height 34
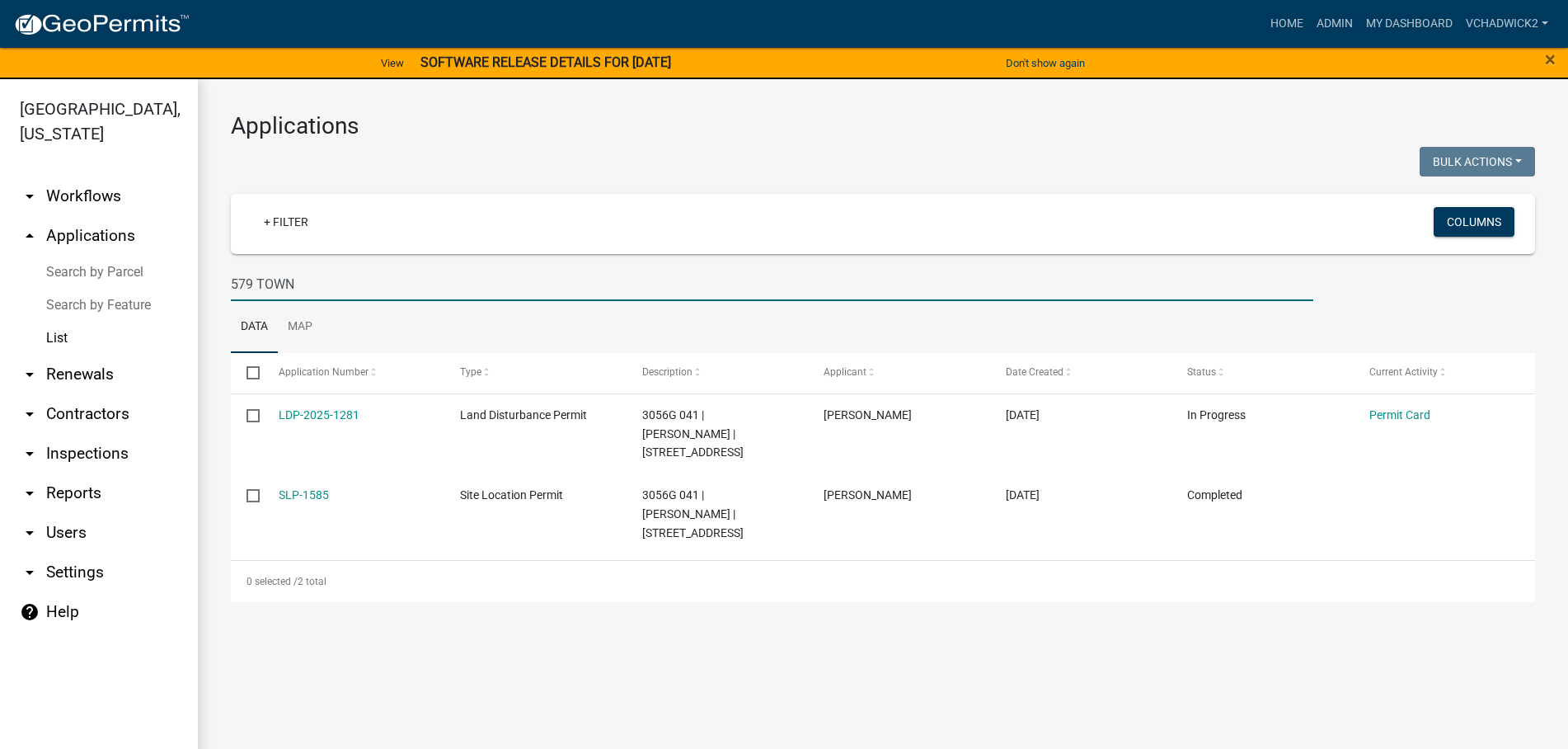
type input "579 TOWN"
